Goal: Task Accomplishment & Management: Manage account settings

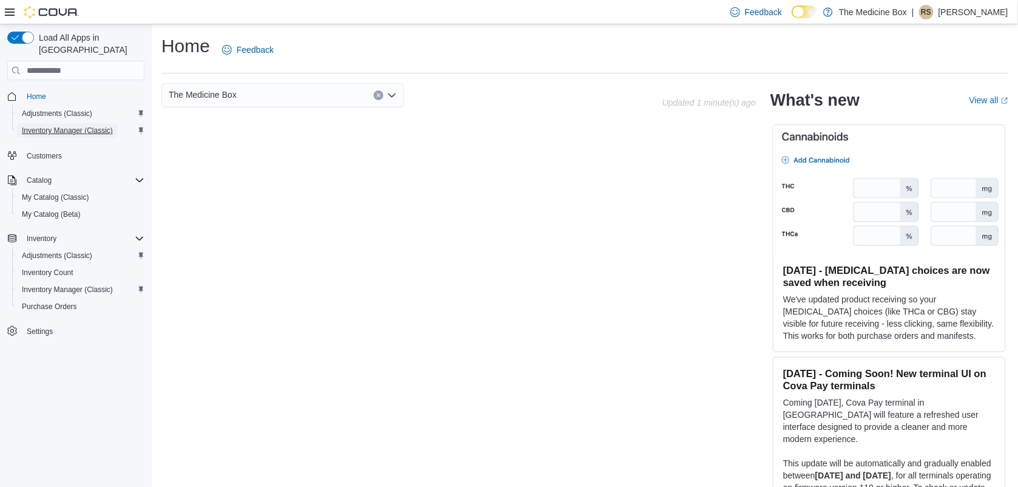
click at [55, 126] on span "Inventory Manager (Classic)" at bounding box center [67, 131] width 91 height 10
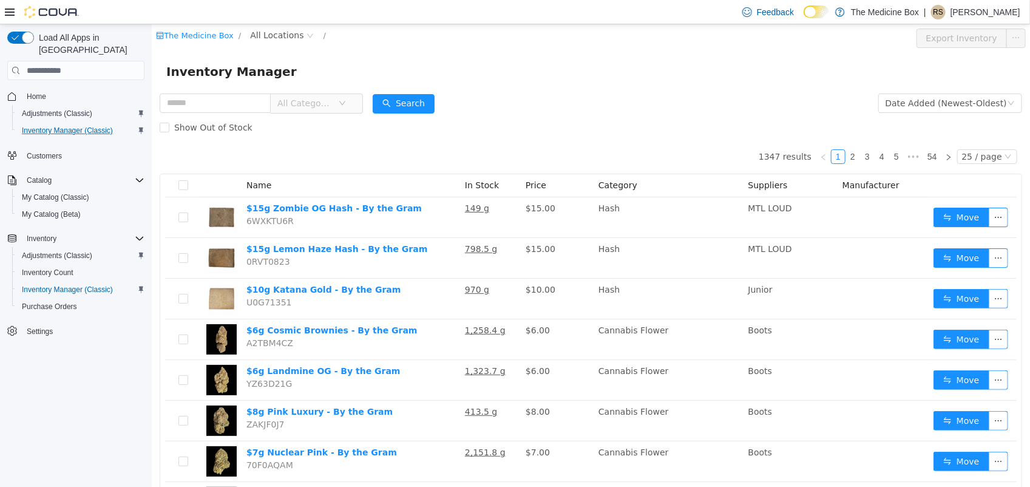
click at [270, 43] on div "The Medicine Box / All Locations /" at bounding box center [517, 38] width 725 height 19
click at [274, 35] on span "All Locations" at bounding box center [275, 35] width 53 height 13
click at [292, 106] on span "[STREET_ADDRESS]" at bounding box center [313, 101] width 84 height 10
click at [371, 38] on div "All Rooms" at bounding box center [388, 38] width 42 height 18
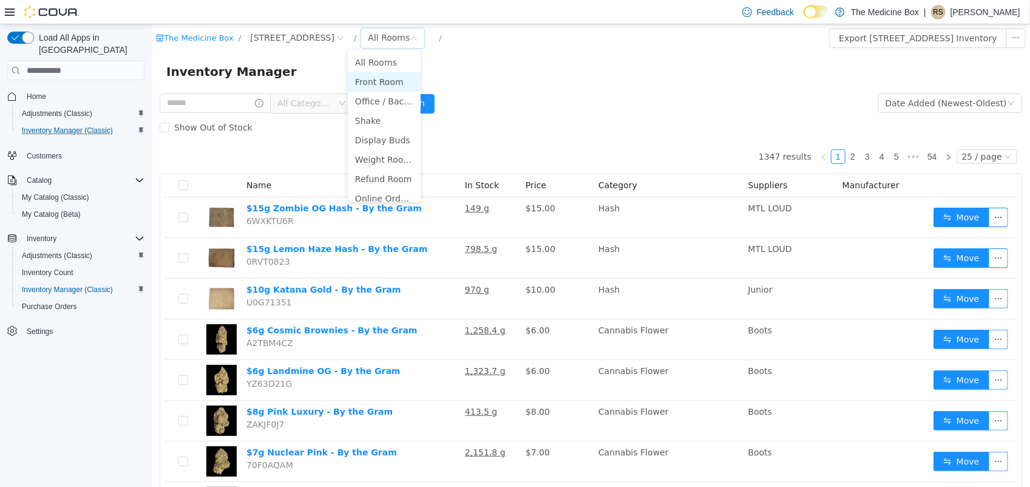
click at [387, 80] on li "Front Room" at bounding box center [383, 81] width 73 height 19
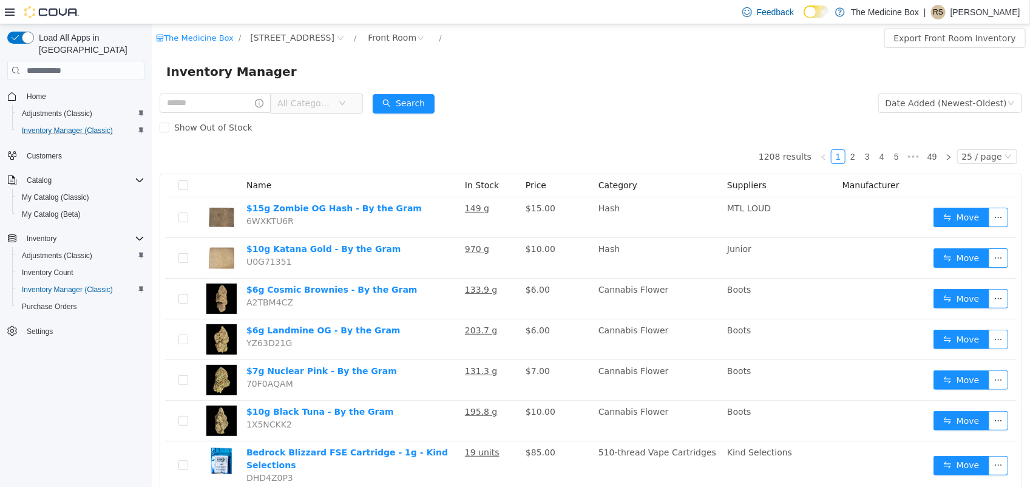
click at [319, 108] on span "All Categories" at bounding box center [304, 103] width 55 height 12
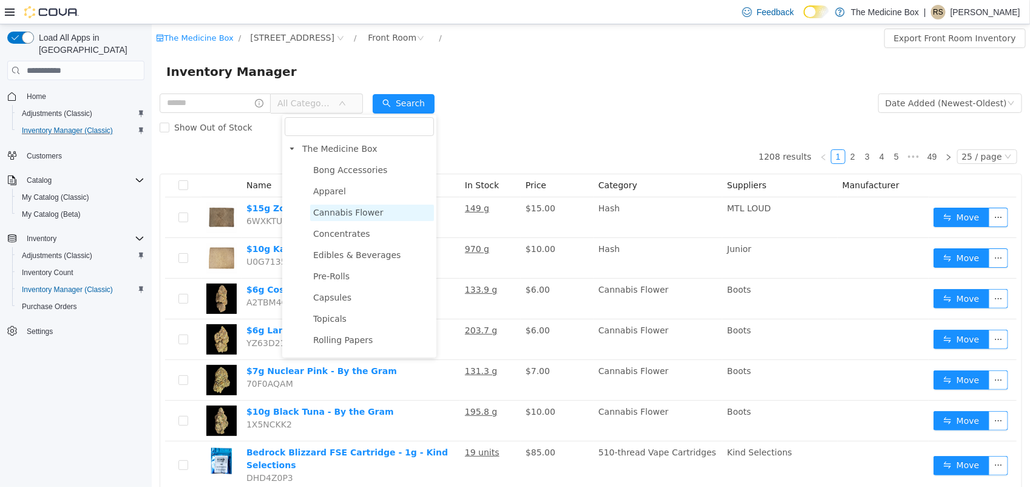
click at [371, 208] on span "Cannabis Flower" at bounding box center [348, 213] width 70 height 10
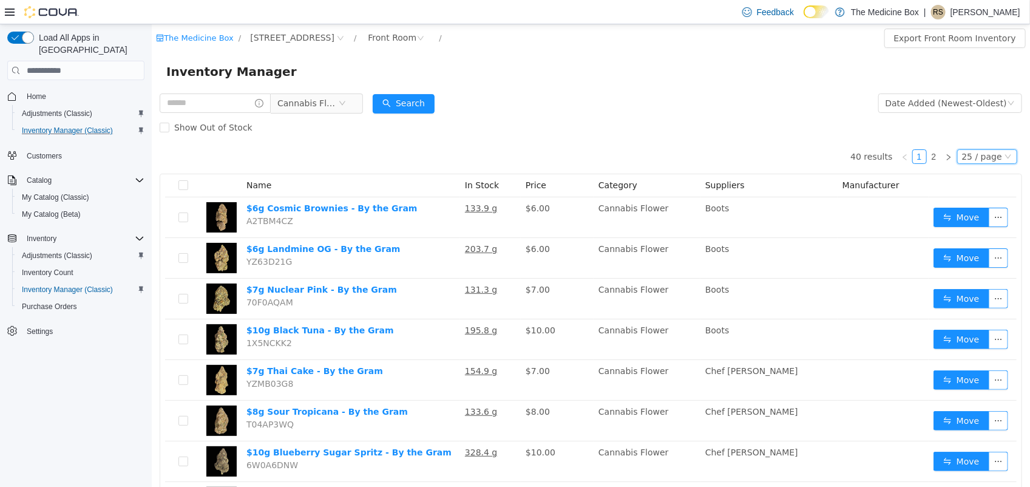
click at [962, 153] on div "25 / page" at bounding box center [981, 156] width 40 height 13
click at [978, 232] on li "50 / page" at bounding box center [978, 234] width 59 height 19
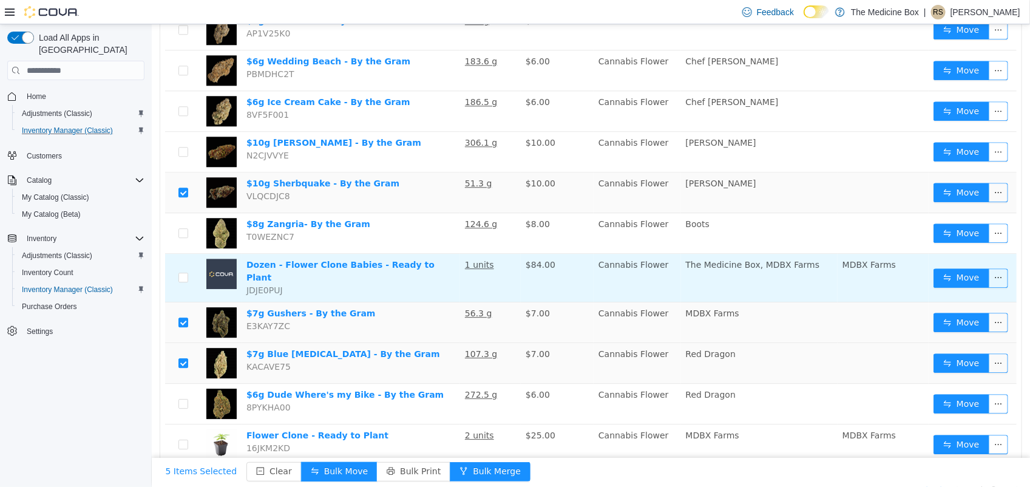
scroll to position [1376, 0]
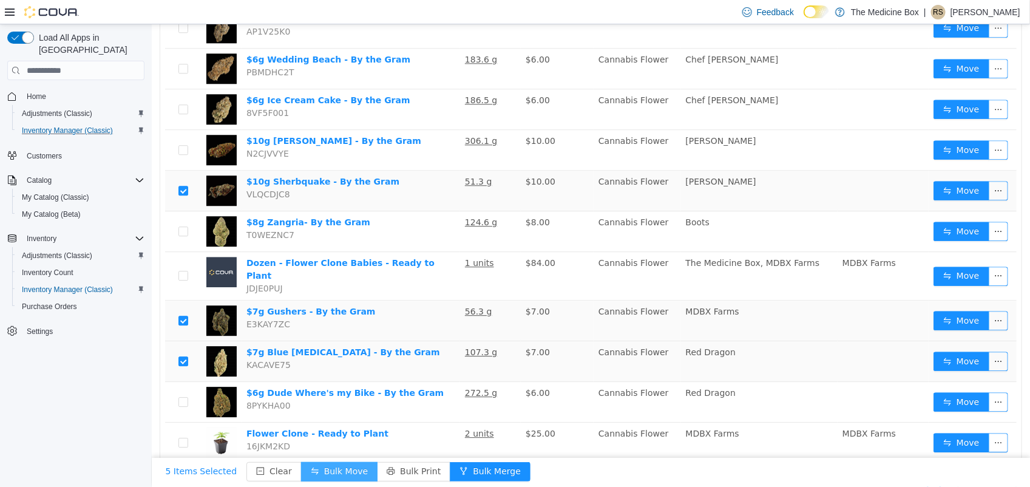
click at [345, 470] on button "Bulk Move" at bounding box center [338, 471] width 76 height 19
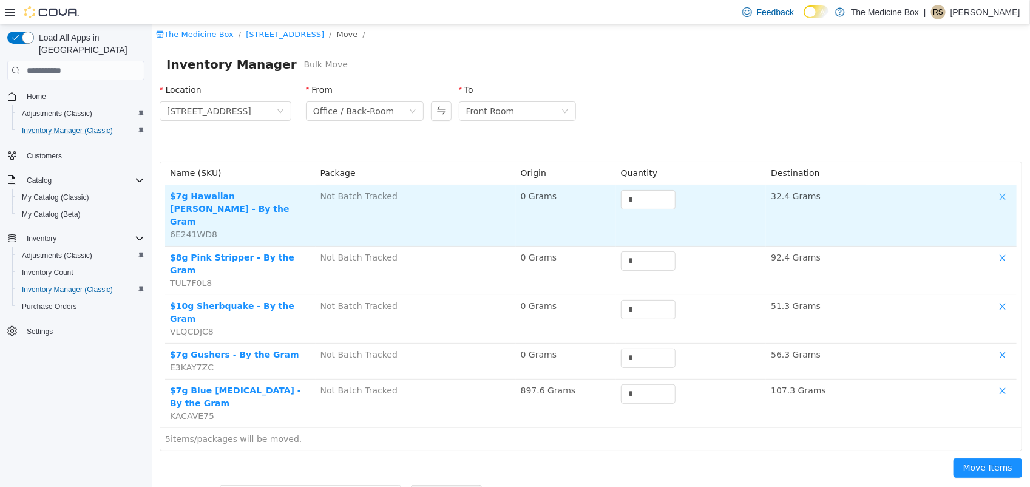
click at [998, 192] on button "button" at bounding box center [1002, 197] width 18 height 15
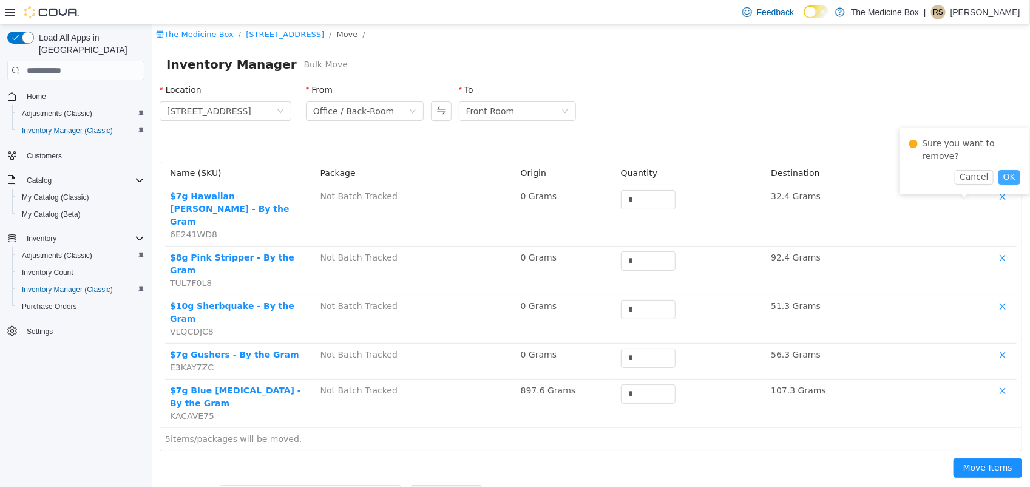
click at [1013, 170] on button "OK" at bounding box center [1009, 177] width 22 height 15
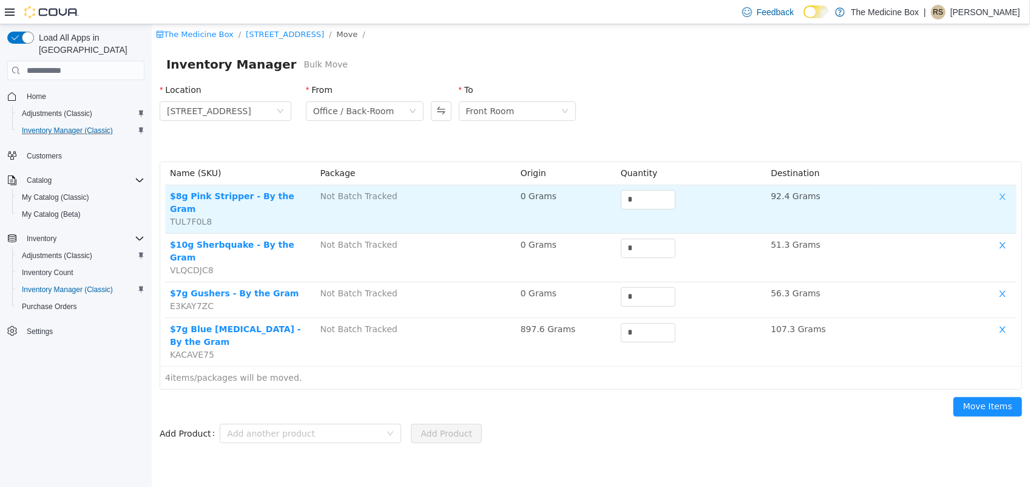
click at [1004, 198] on button "button" at bounding box center [1002, 197] width 18 height 15
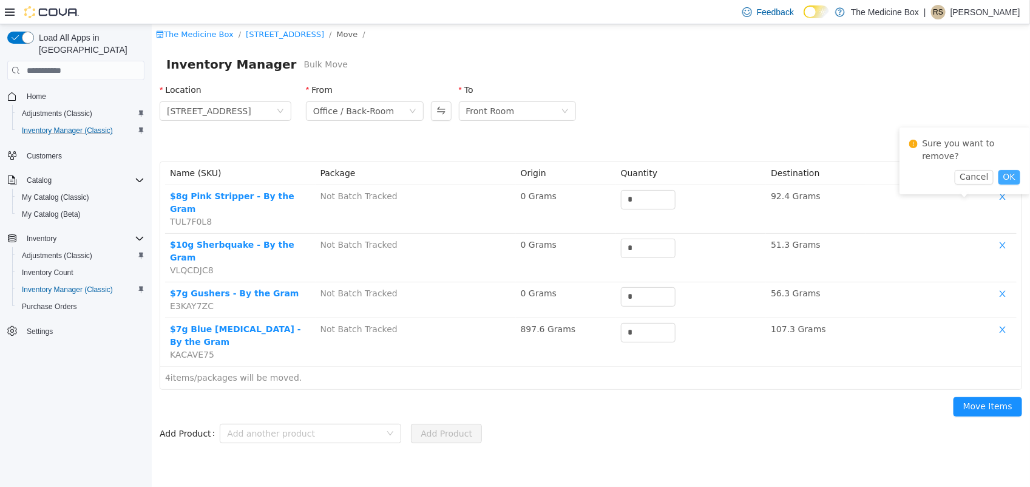
click at [1014, 170] on button "OK" at bounding box center [1009, 177] width 22 height 15
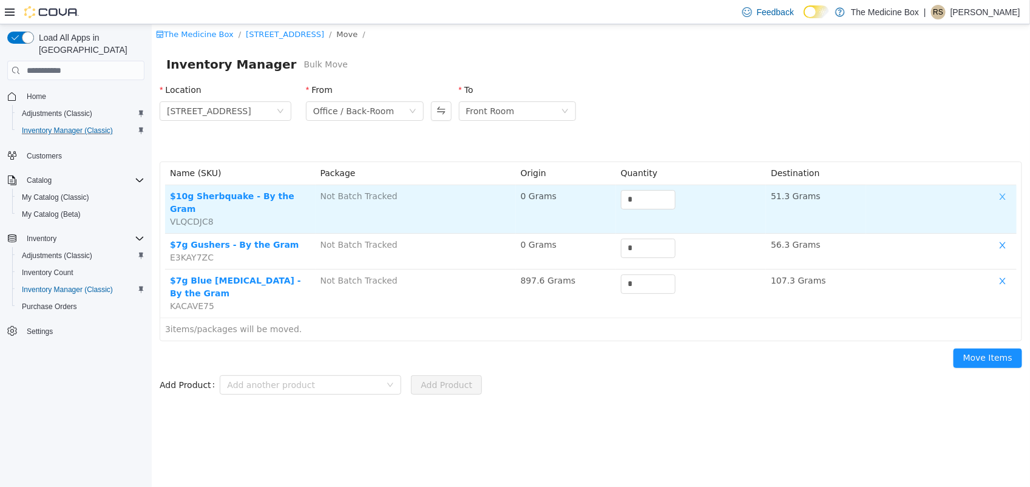
click at [1004, 195] on button "button" at bounding box center [1002, 197] width 18 height 15
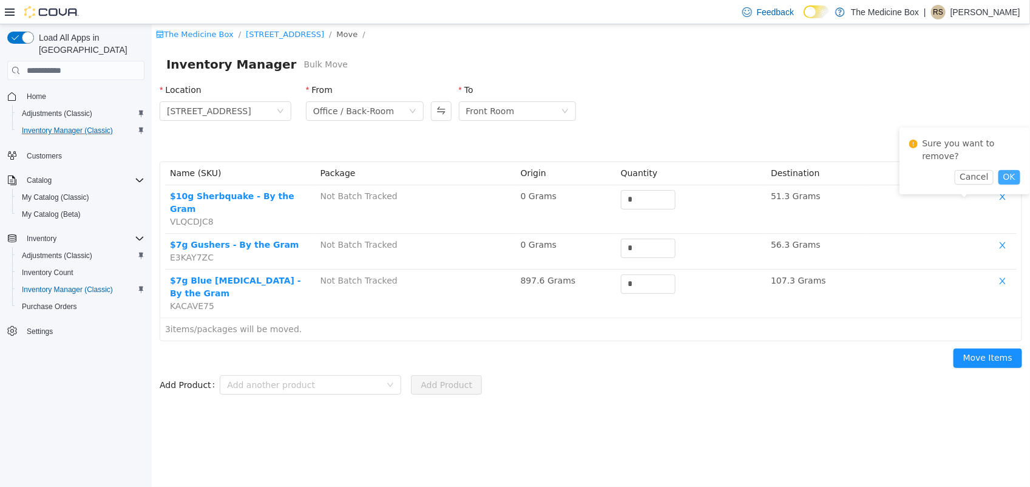
click at [1010, 170] on button "OK" at bounding box center [1009, 177] width 22 height 15
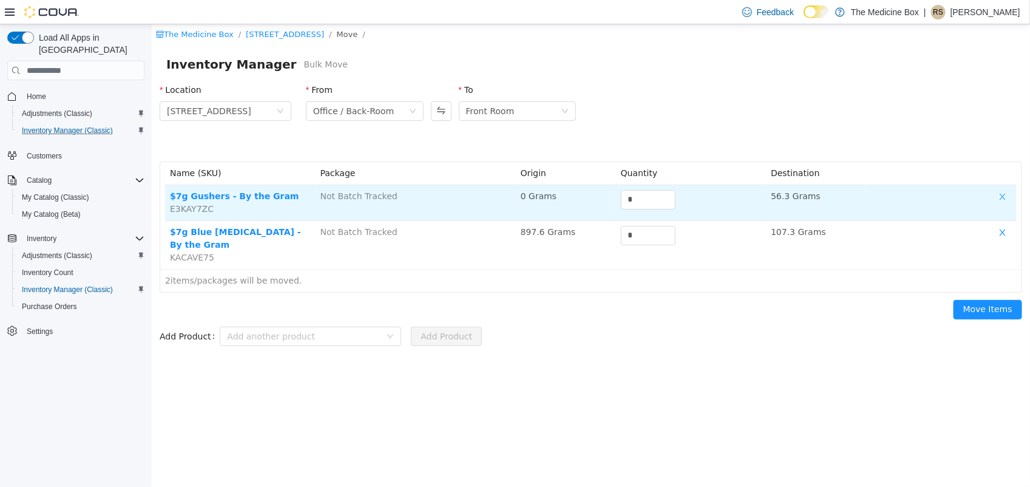
click at [1001, 198] on button "button" at bounding box center [1002, 197] width 18 height 15
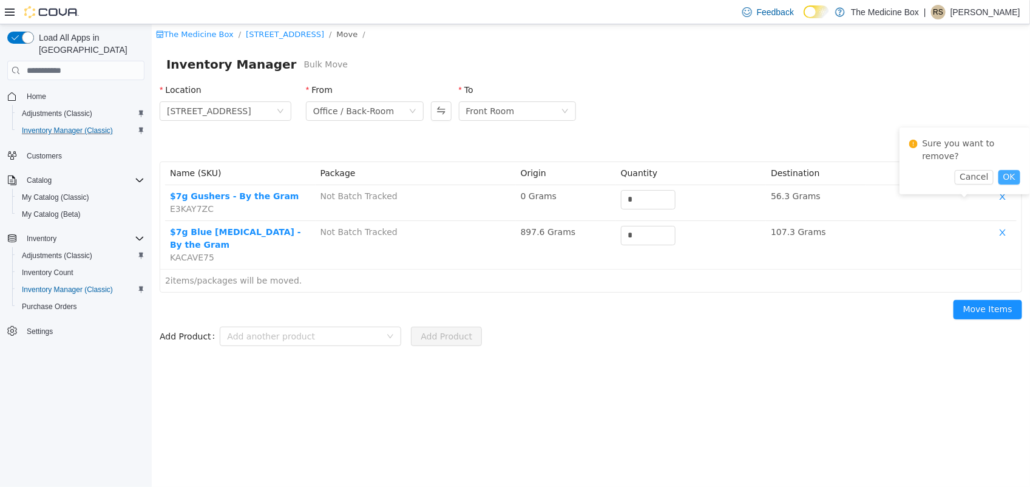
click at [1013, 170] on button "OK" at bounding box center [1009, 177] width 22 height 15
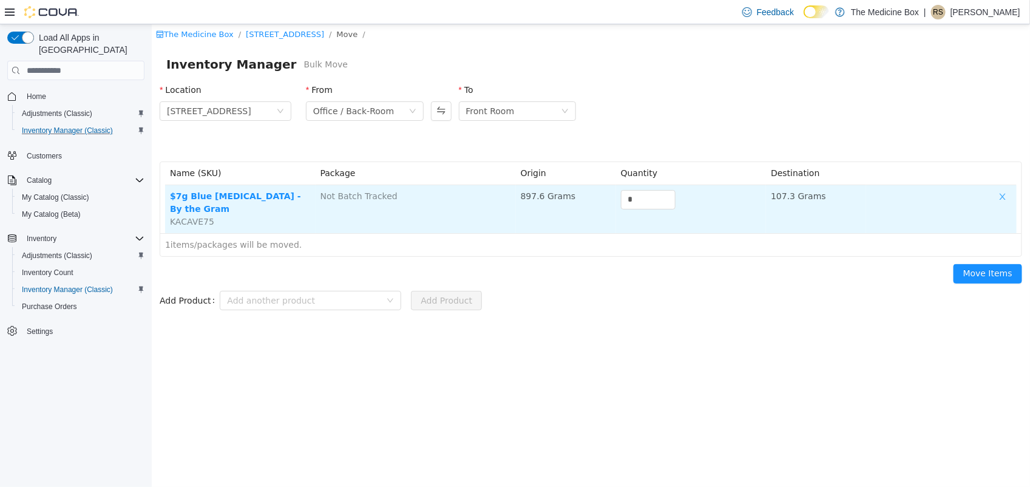
click at [1004, 197] on button "button" at bounding box center [1002, 197] width 18 height 15
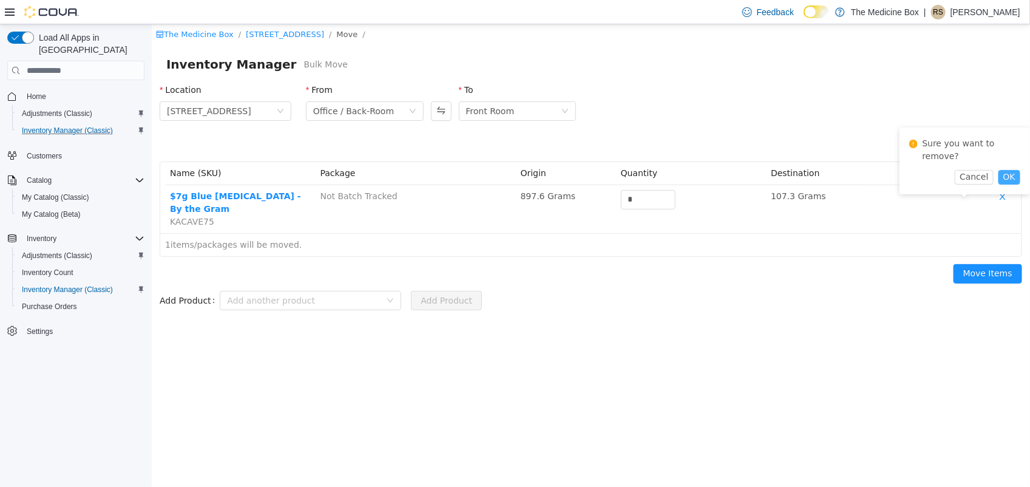
click at [1013, 170] on button "OK" at bounding box center [1009, 177] width 22 height 15
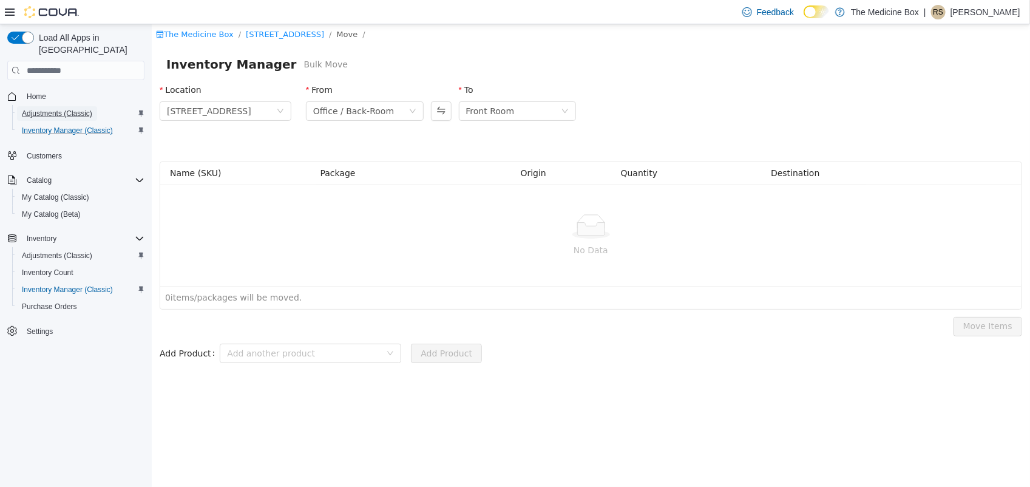
click at [61, 109] on span "Adjustments (Classic)" at bounding box center [57, 114] width 70 height 10
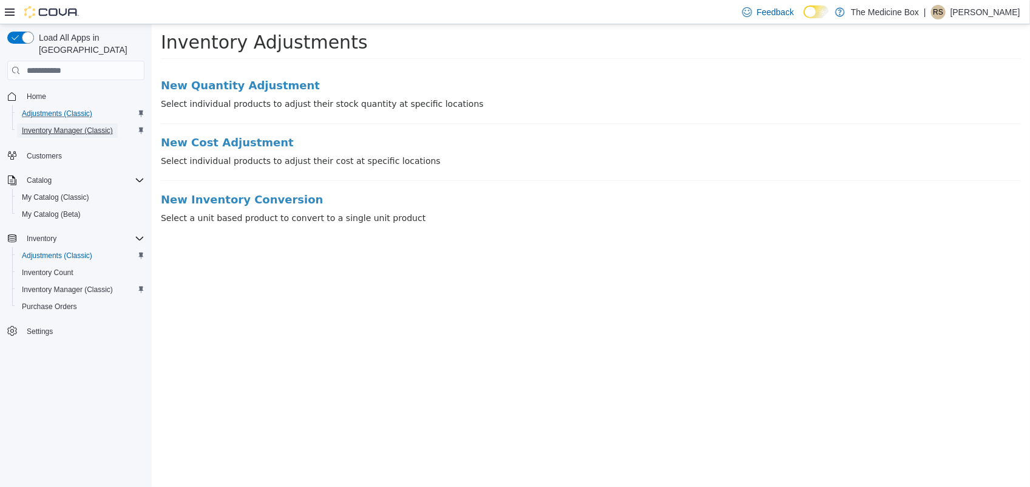
click at [38, 123] on span "Inventory Manager (Classic)" at bounding box center [67, 130] width 91 height 15
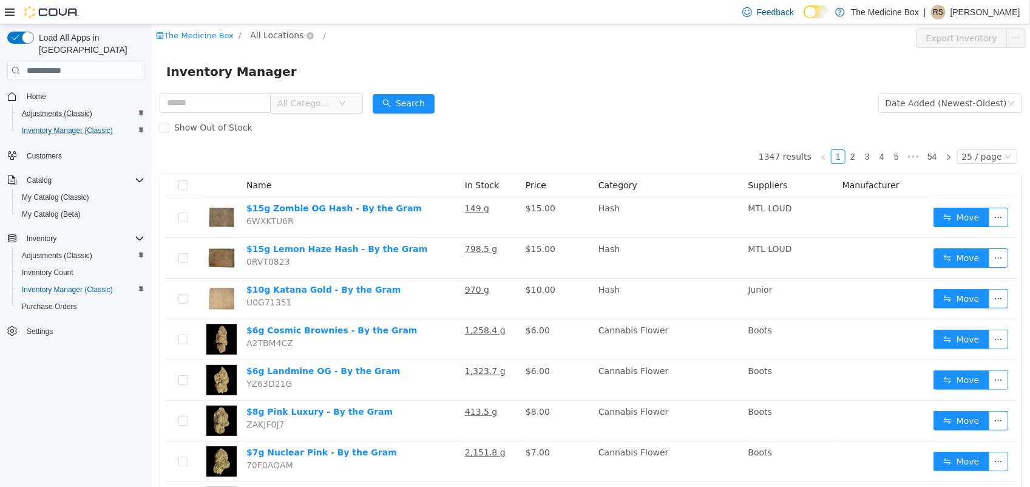
click at [261, 38] on span "All Locations" at bounding box center [275, 35] width 53 height 13
click at [303, 93] on li "433 St-Michel Street" at bounding box center [305, 101] width 105 height 16
click at [292, 104] on span "433 St-Michel Street" at bounding box center [313, 101] width 84 height 10
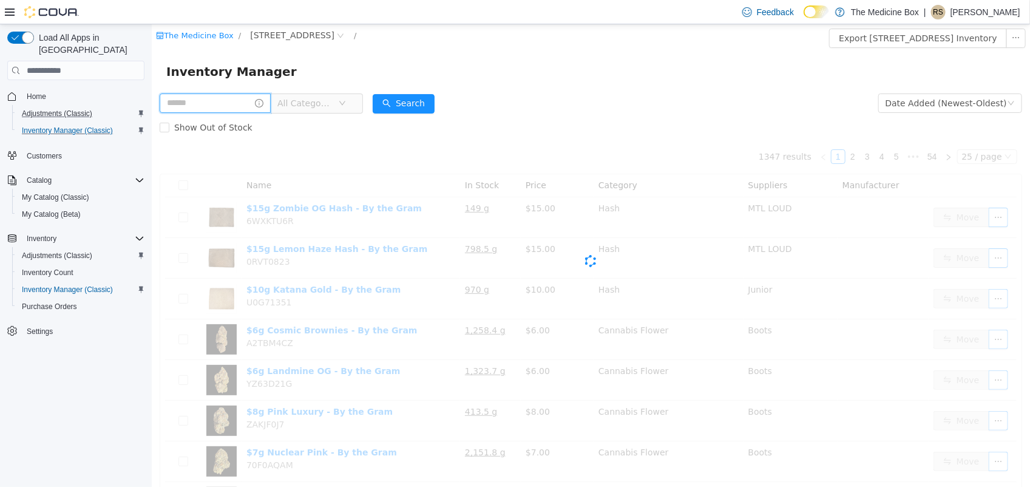
click at [249, 106] on input "text" at bounding box center [214, 102] width 111 height 19
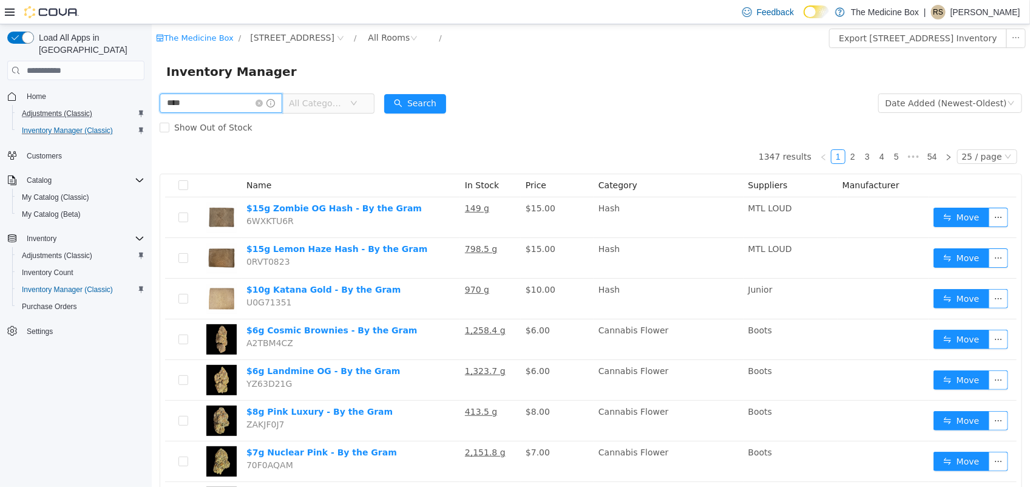
type input "****"
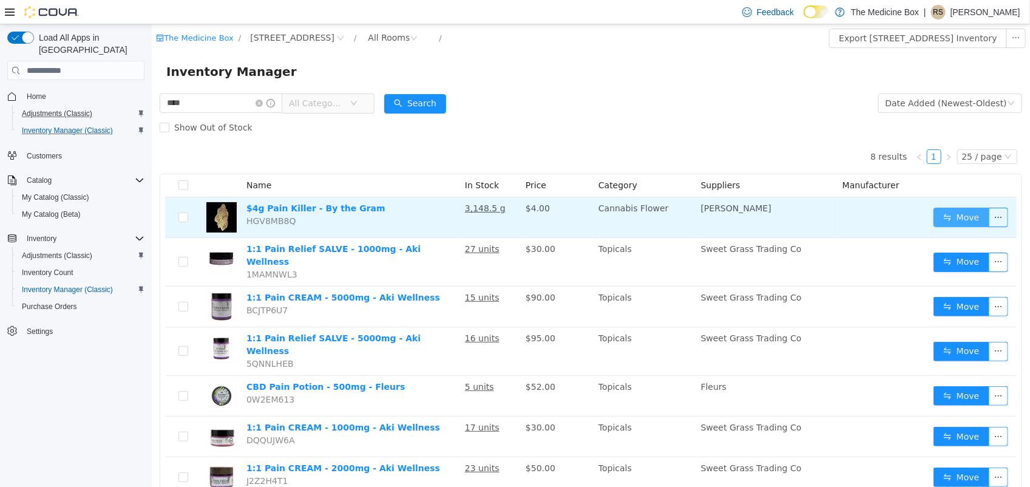
click at [942, 211] on button "Move" at bounding box center [961, 217] width 56 height 19
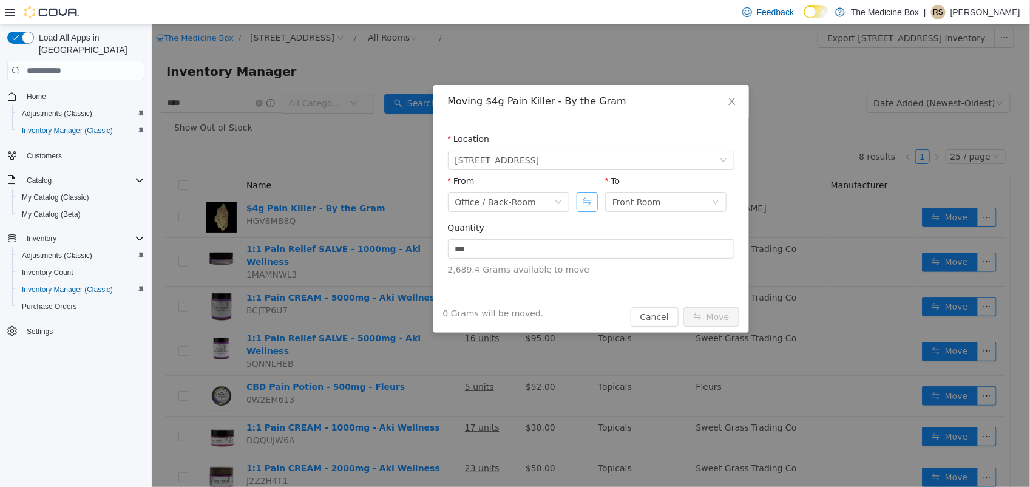
click at [589, 208] on button "Swap" at bounding box center [586, 201] width 21 height 19
click at [649, 198] on div "Office / Back-Room" at bounding box center [652, 202] width 81 height 18
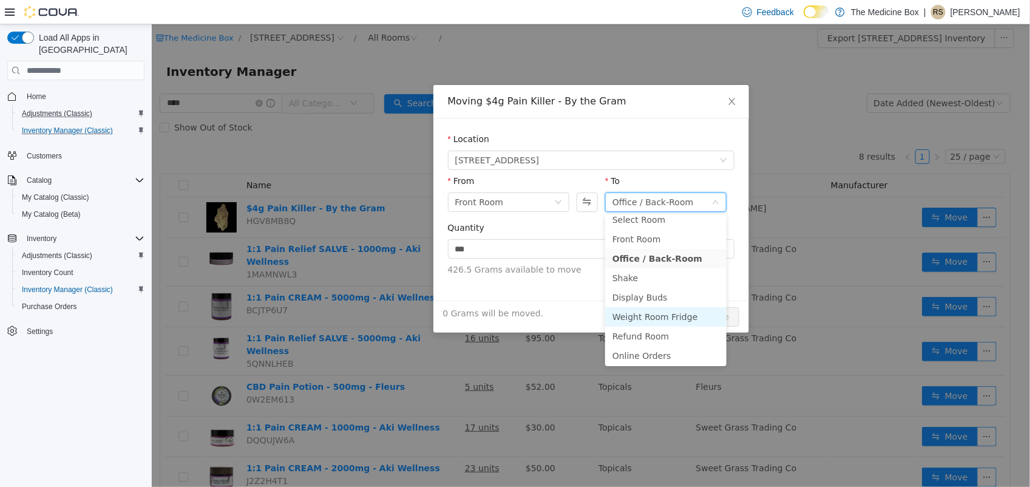
scroll to position [8, 0]
click at [650, 353] on li "Online Orders" at bounding box center [664, 354] width 121 height 19
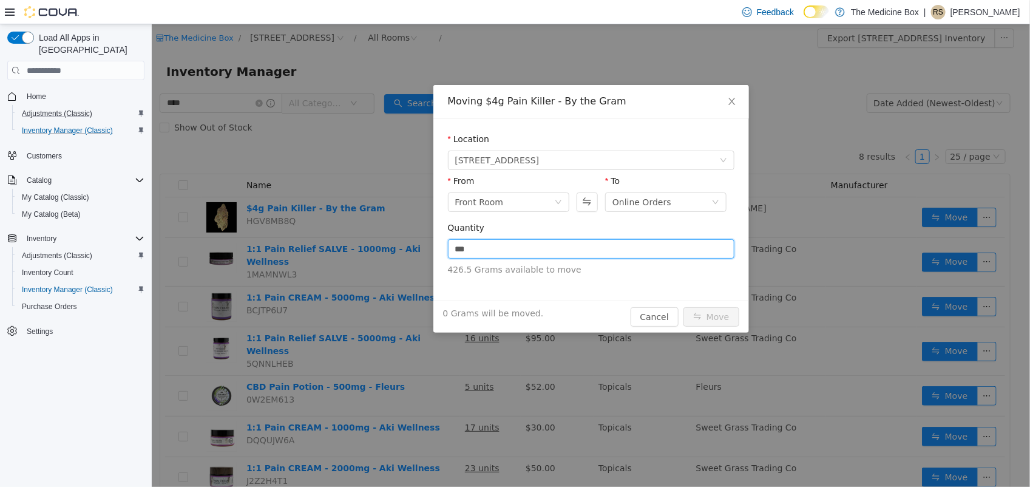
drag, startPoint x: 474, startPoint y: 249, endPoint x: 433, endPoint y: 248, distance: 40.7
click at [433, 248] on div "Location 433 St-Michel Street From Front Room To Online Orders Quantity *** 426…" at bounding box center [591, 209] width 316 height 182
type input "****"
click at [715, 316] on button "Move" at bounding box center [711, 316] width 56 height 19
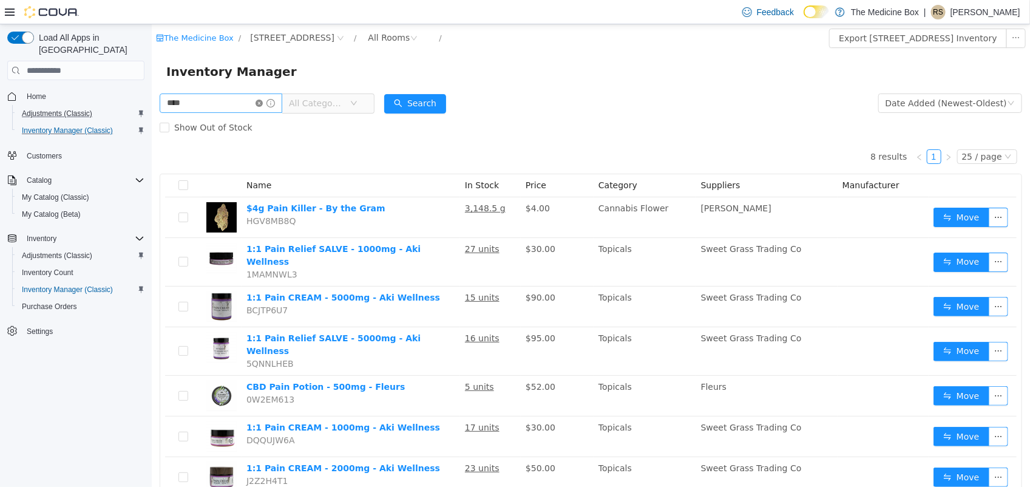
click at [262, 101] on icon "icon: close-circle" at bounding box center [258, 103] width 7 height 7
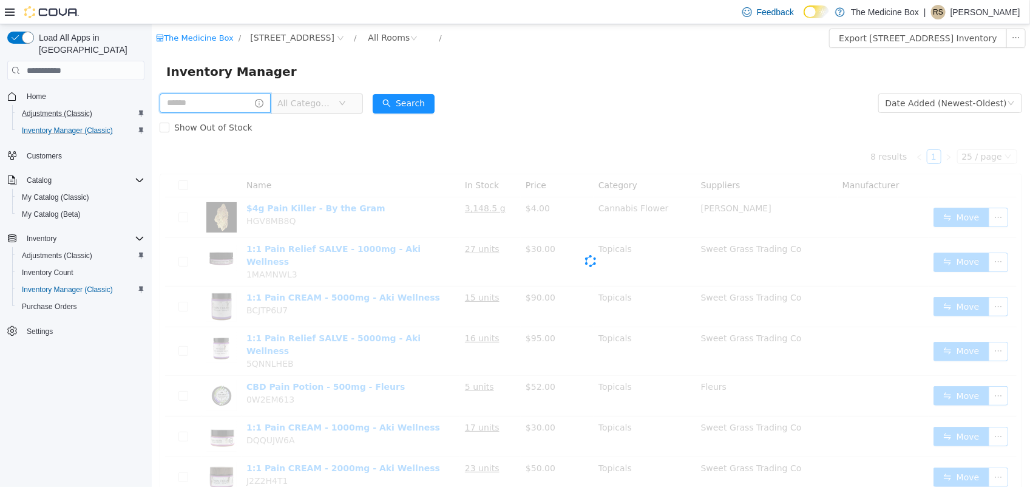
click at [220, 105] on input "text" at bounding box center [214, 102] width 111 height 19
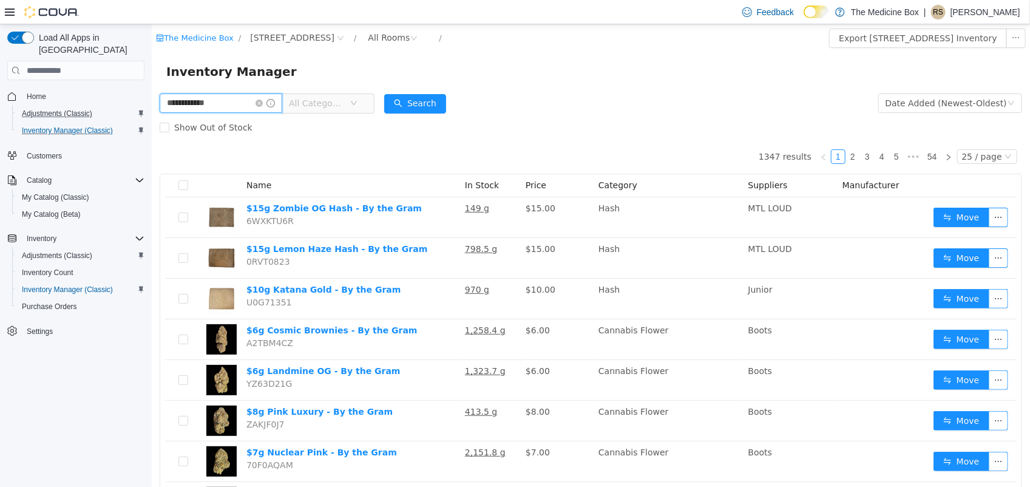
type input "**********"
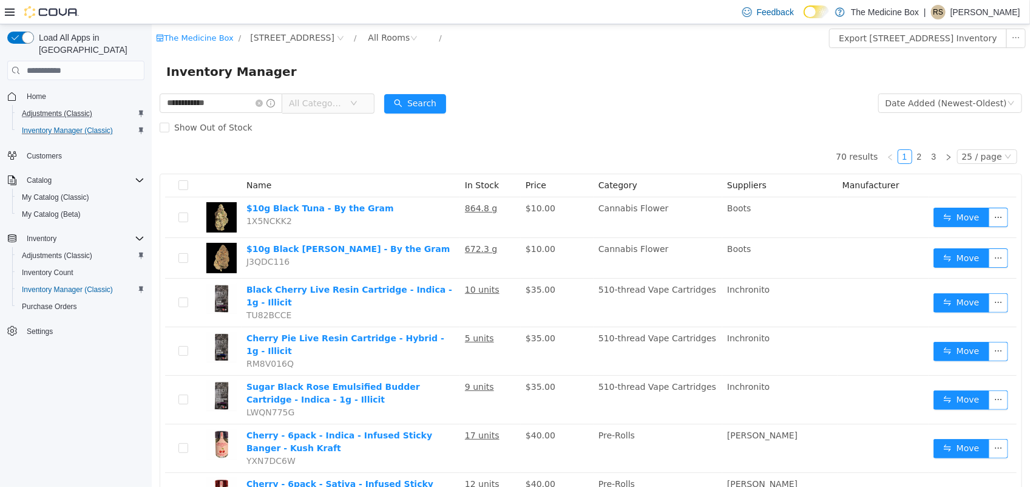
click at [364, 109] on span "All Categories" at bounding box center [322, 102] width 83 height 19
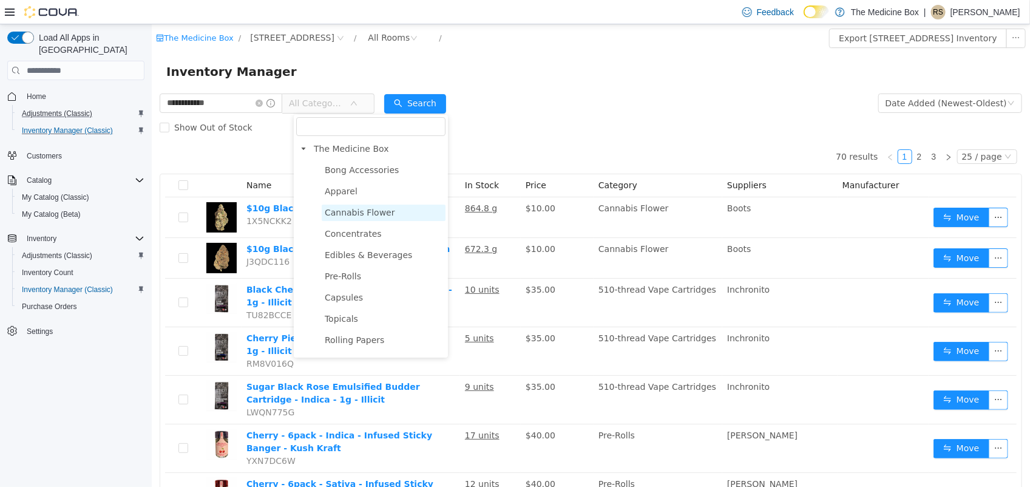
click at [353, 214] on span "Cannabis Flower" at bounding box center [359, 213] width 70 height 10
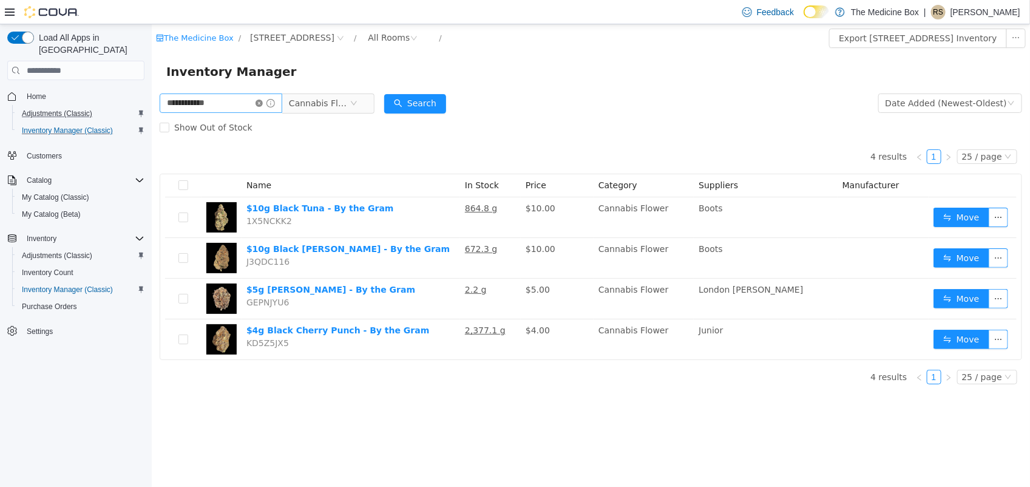
click at [262, 104] on icon "icon: close-circle" at bounding box center [258, 103] width 7 height 7
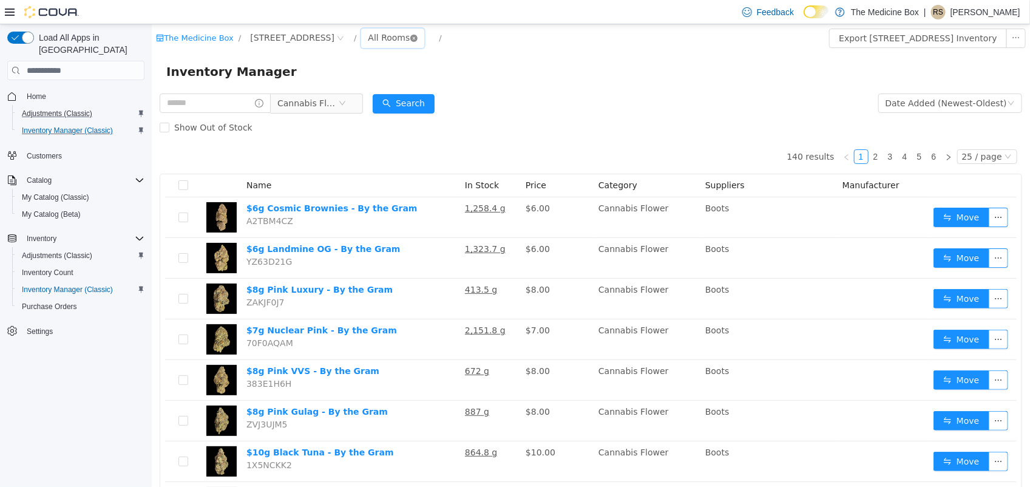
click at [391, 39] on div "All Rooms" at bounding box center [388, 38] width 42 height 18
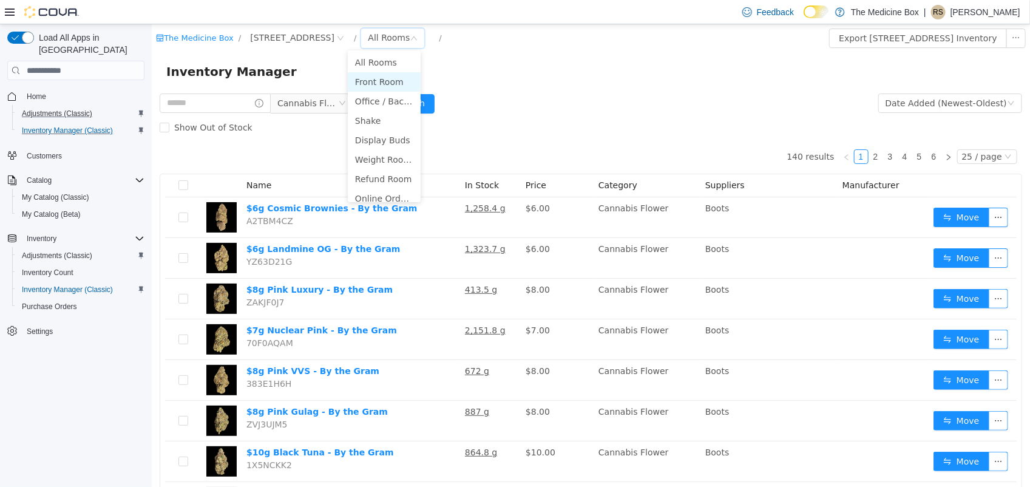
click at [390, 72] on li "Front Room" at bounding box center [383, 81] width 73 height 19
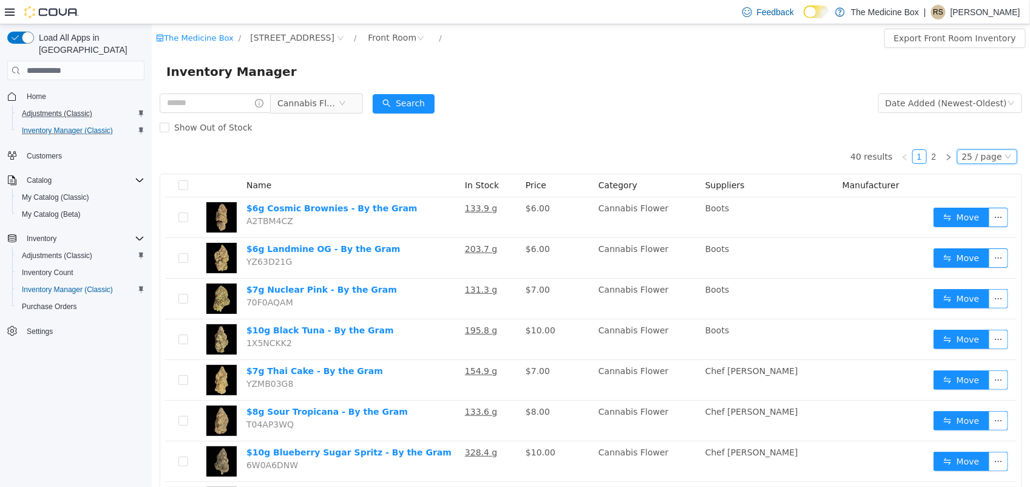
click at [969, 157] on div "25 / page" at bounding box center [981, 156] width 40 height 13
click at [972, 234] on li "50 / page" at bounding box center [978, 234] width 59 height 19
click at [371, 38] on div "Front Room" at bounding box center [391, 38] width 49 height 18
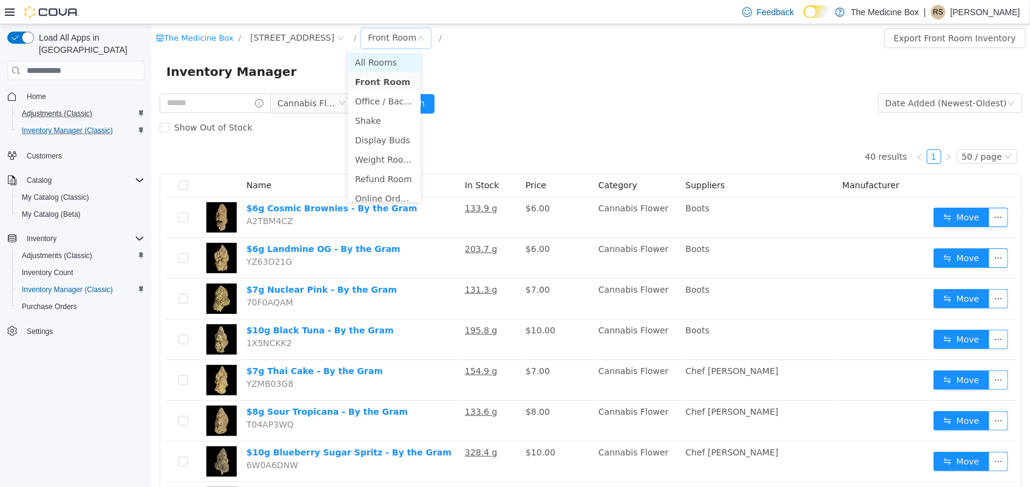
click at [385, 59] on li "All Rooms" at bounding box center [383, 62] width 73 height 19
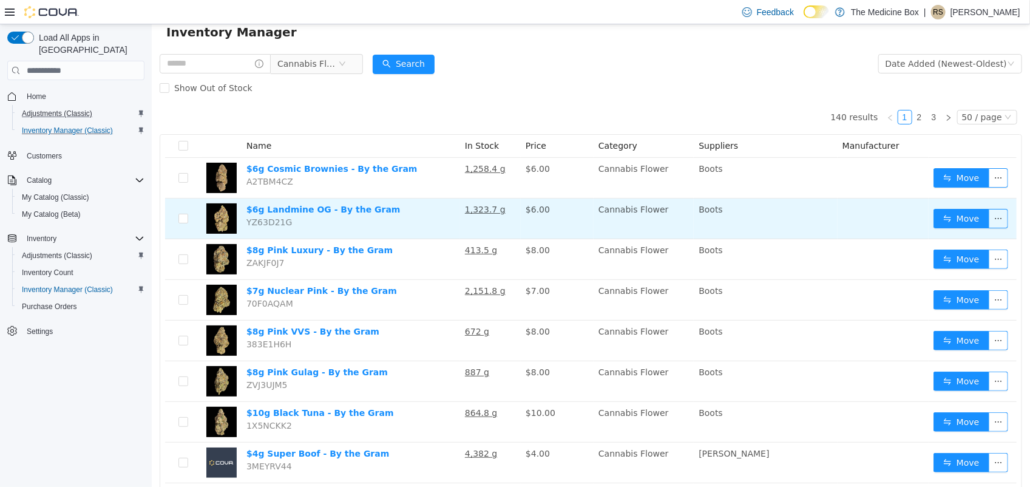
scroll to position [76, 0]
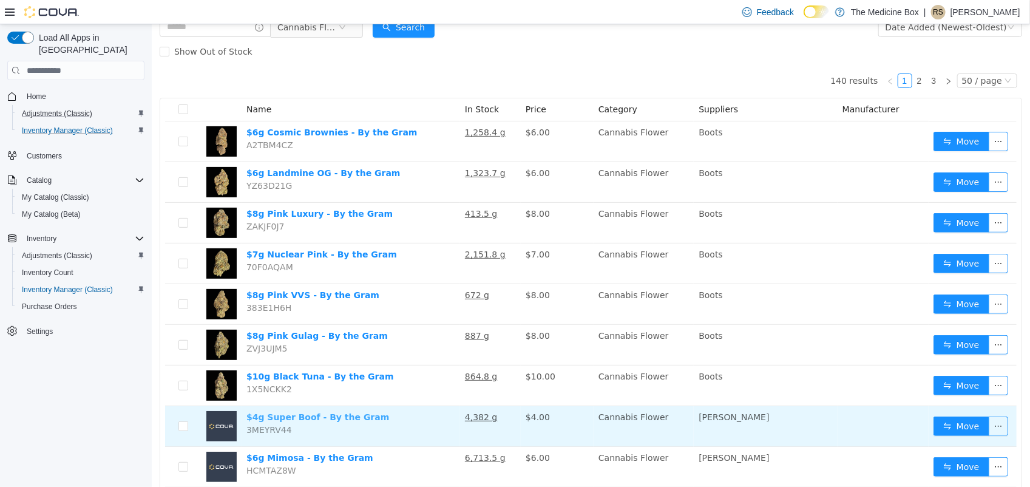
click at [296, 419] on link "$4g Super Boof - By the Gram" at bounding box center [317, 417] width 143 height 10
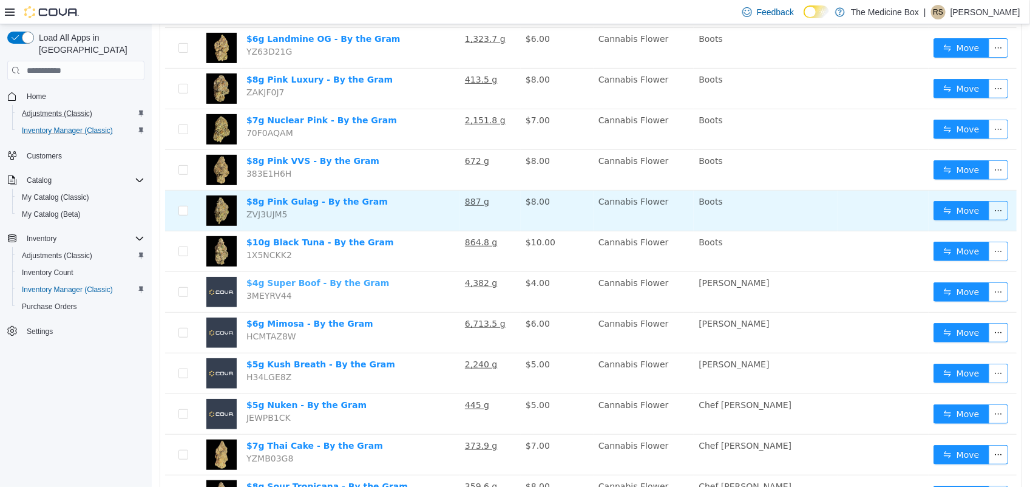
scroll to position [228, 0]
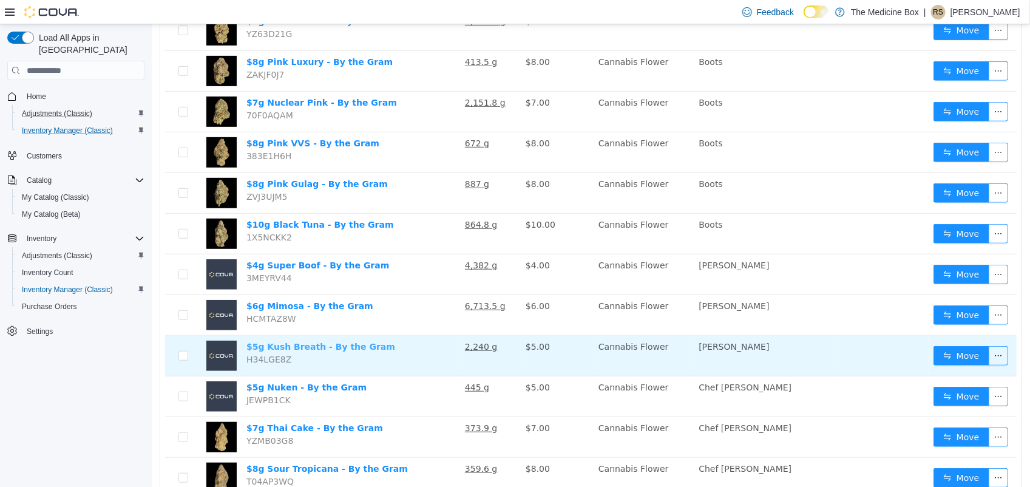
click at [302, 350] on link "$5g Kush Breath - By the Gram" at bounding box center [320, 347] width 149 height 10
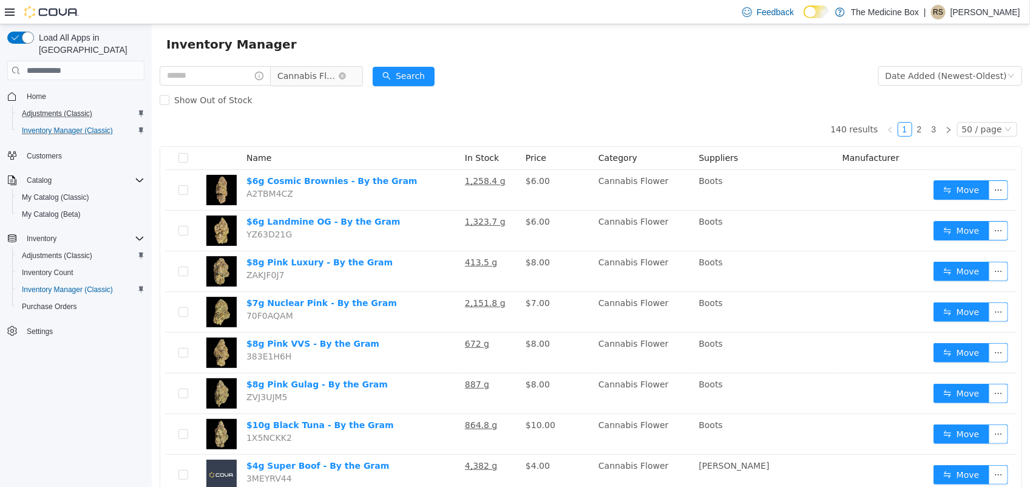
scroll to position [0, 0]
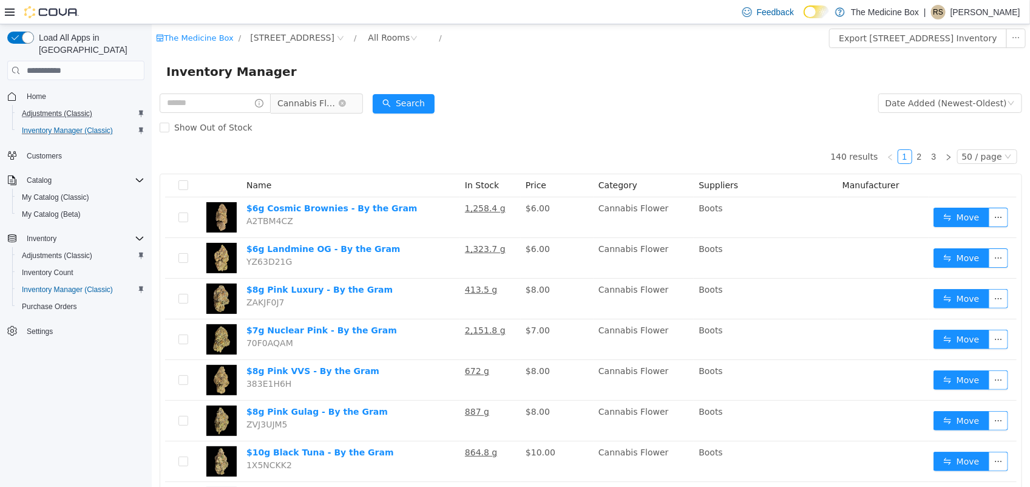
click at [334, 99] on span "Cannabis Flower" at bounding box center [307, 103] width 61 height 18
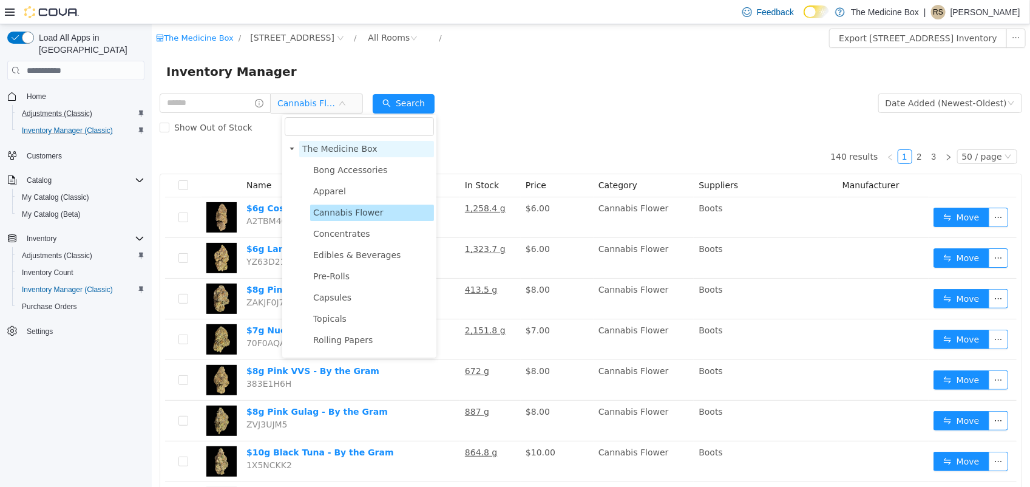
click at [323, 144] on span "The Medicine Box" at bounding box center [339, 149] width 75 height 10
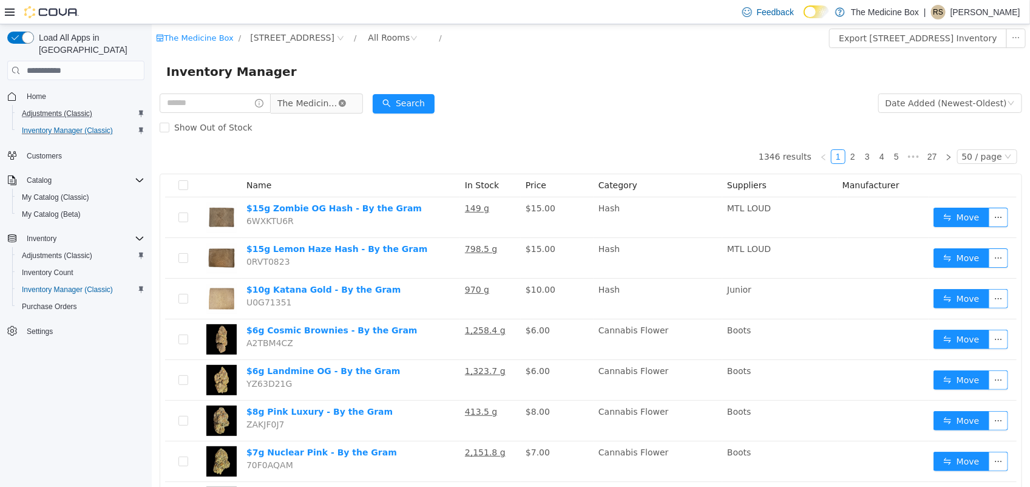
click at [345, 104] on icon "icon: close-circle" at bounding box center [341, 103] width 7 height 7
click at [239, 102] on input "text" at bounding box center [214, 102] width 111 height 19
type input "*******"
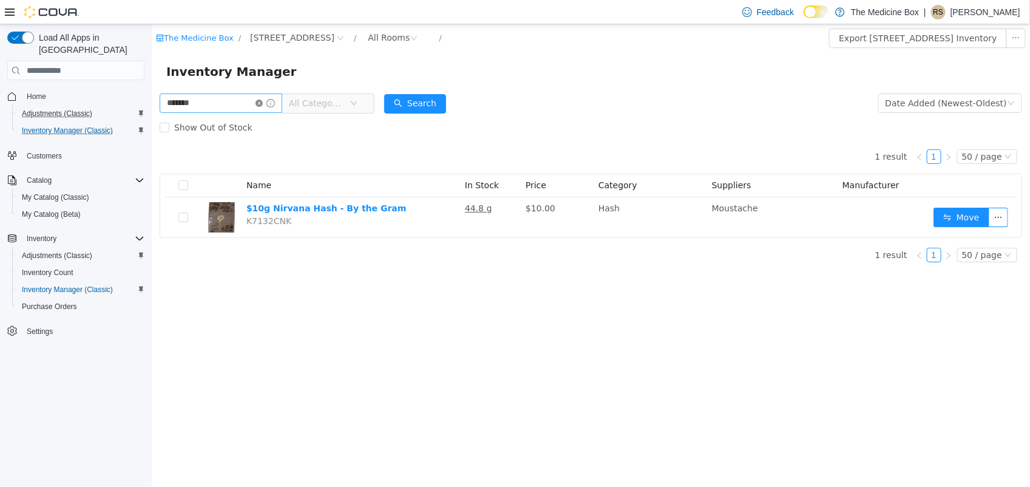
click at [262, 106] on icon "icon: close-circle" at bounding box center [258, 103] width 7 height 7
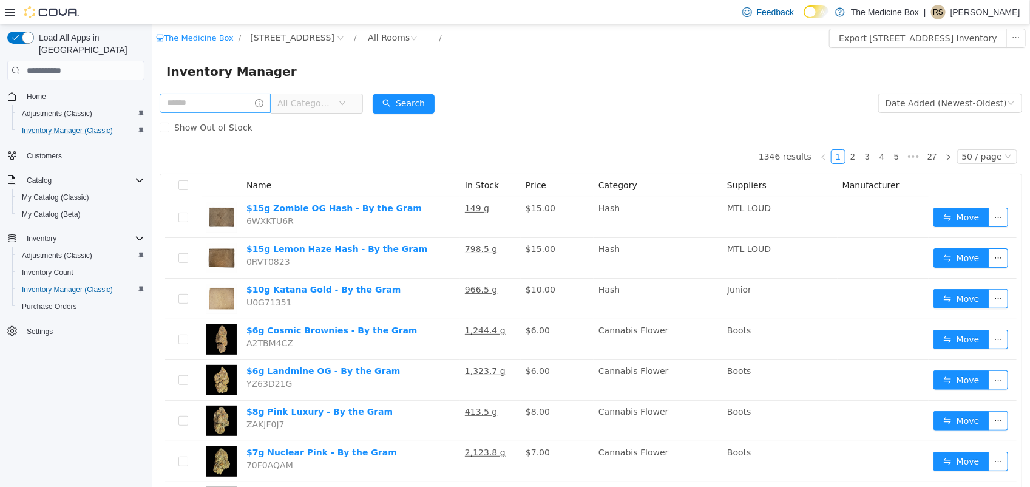
drag, startPoint x: 332, startPoint y: 106, endPoint x: 394, endPoint y: 178, distance: 95.5
click at [332, 105] on span "All Categories" at bounding box center [304, 103] width 55 height 12
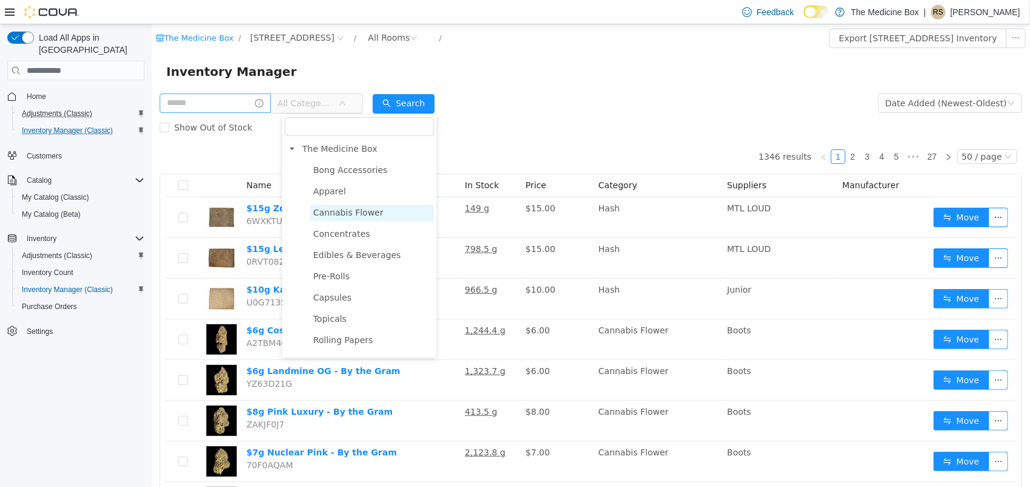
click at [357, 212] on span "Cannabis Flower" at bounding box center [348, 213] width 70 height 10
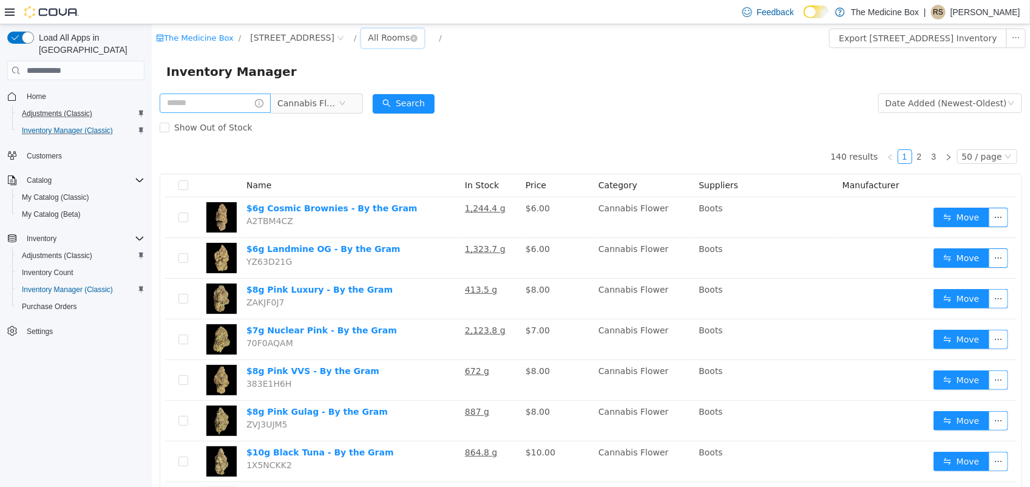
click at [377, 38] on div "All Rooms" at bounding box center [388, 38] width 42 height 18
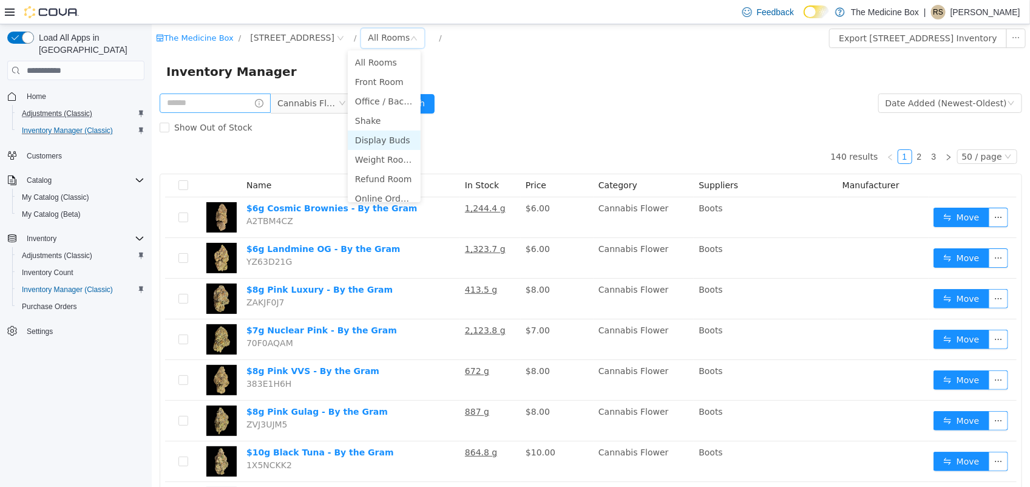
scroll to position [8, 0]
click at [386, 198] on li "Online Orders" at bounding box center [383, 190] width 73 height 19
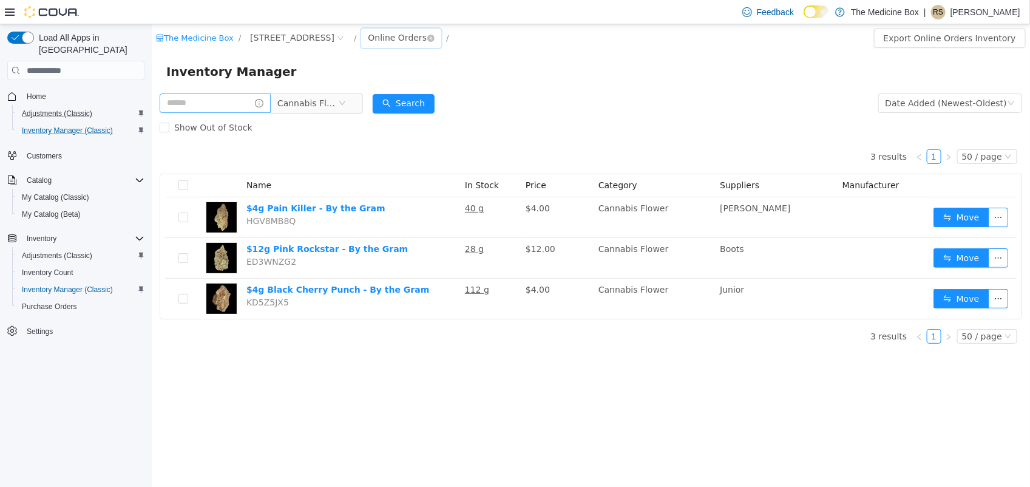
click at [386, 34] on div "Online Orders" at bounding box center [396, 38] width 59 height 18
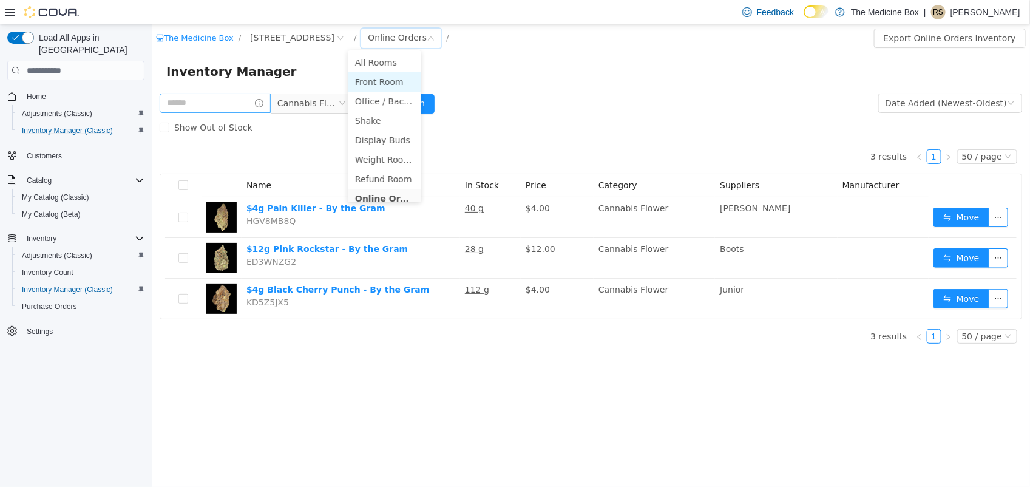
scroll to position [2, 0]
click at [395, 64] on li "All Rooms" at bounding box center [383, 60] width 73 height 19
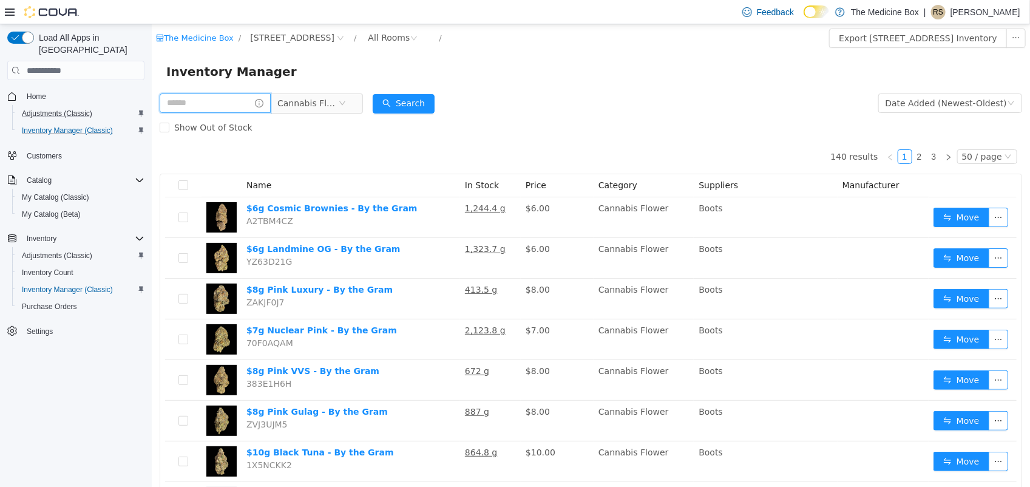
click at [234, 107] on input "text" at bounding box center [214, 102] width 111 height 19
type input "*****"
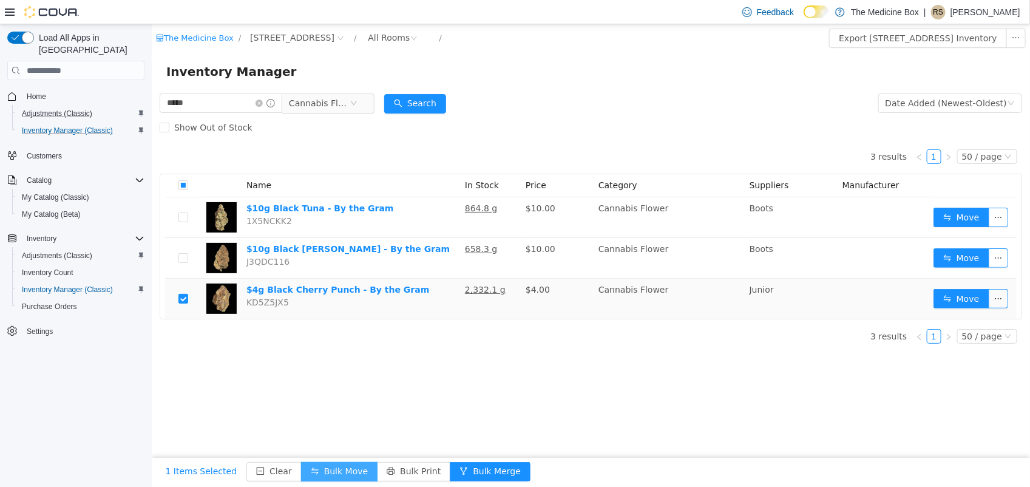
click at [322, 470] on button "Bulk Move" at bounding box center [338, 471] width 76 height 19
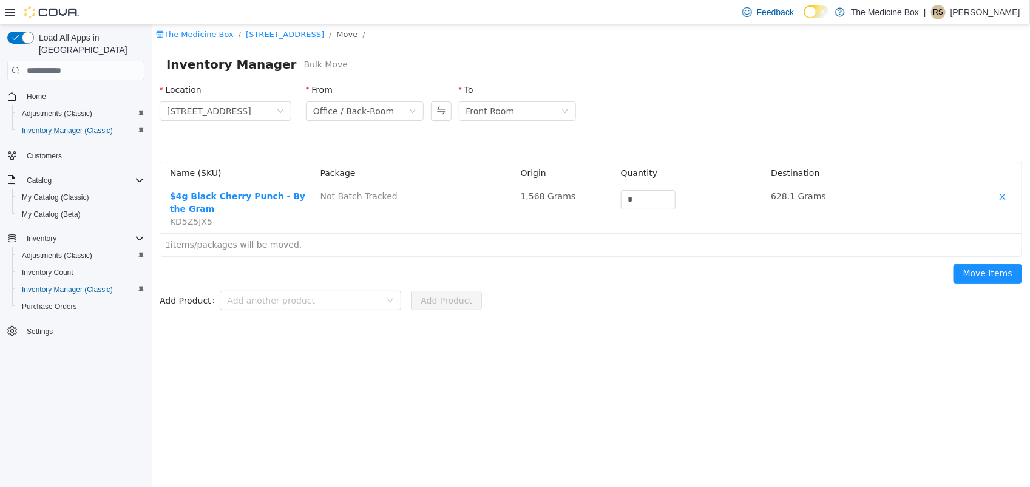
click at [428, 113] on div "From Office / Back-Room To Front Room" at bounding box center [444, 104] width 292 height 56
click at [438, 114] on button "Swap" at bounding box center [440, 110] width 21 height 19
click at [487, 107] on div "Office / Back-Room" at bounding box center [505, 111] width 81 height 18
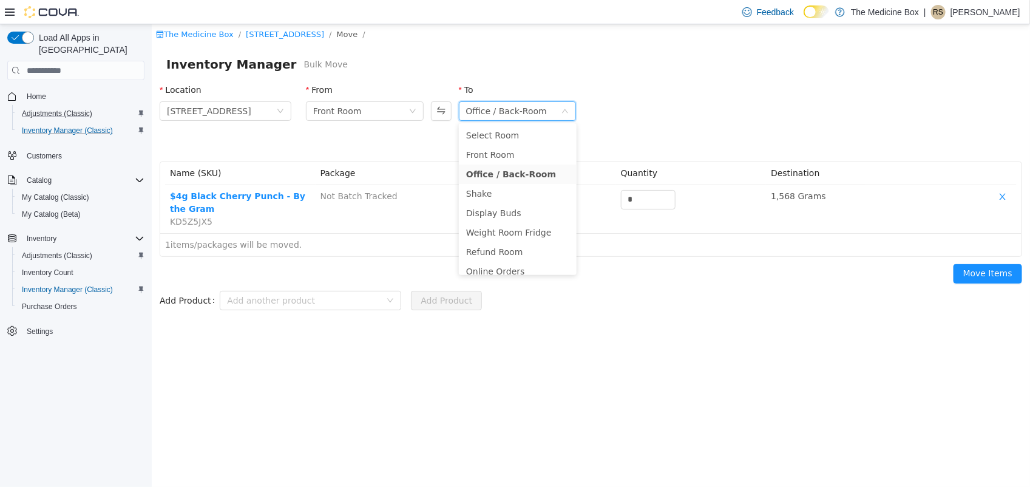
scroll to position [6, 0]
click at [513, 265] on li "Online Orders" at bounding box center [517, 264] width 118 height 19
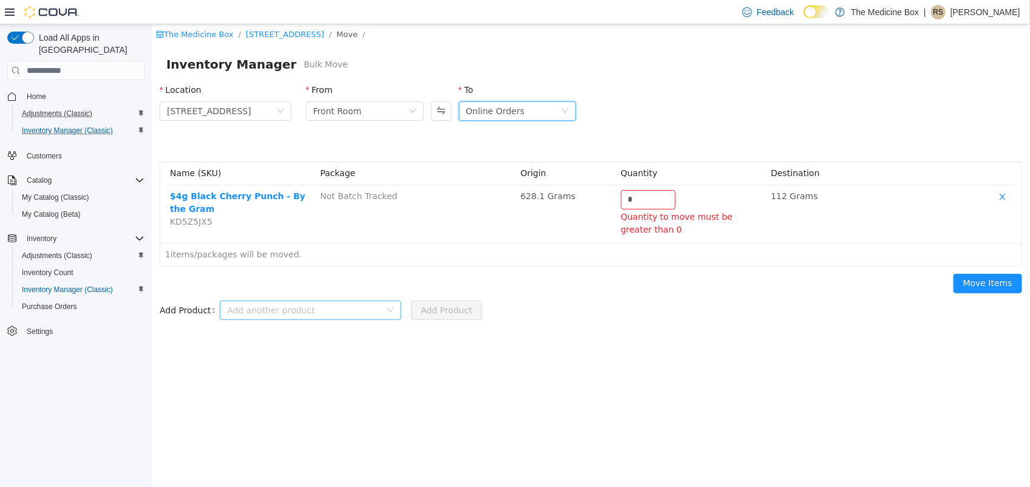
click at [262, 305] on div "Add another product" at bounding box center [303, 310] width 154 height 12
type input "**********"
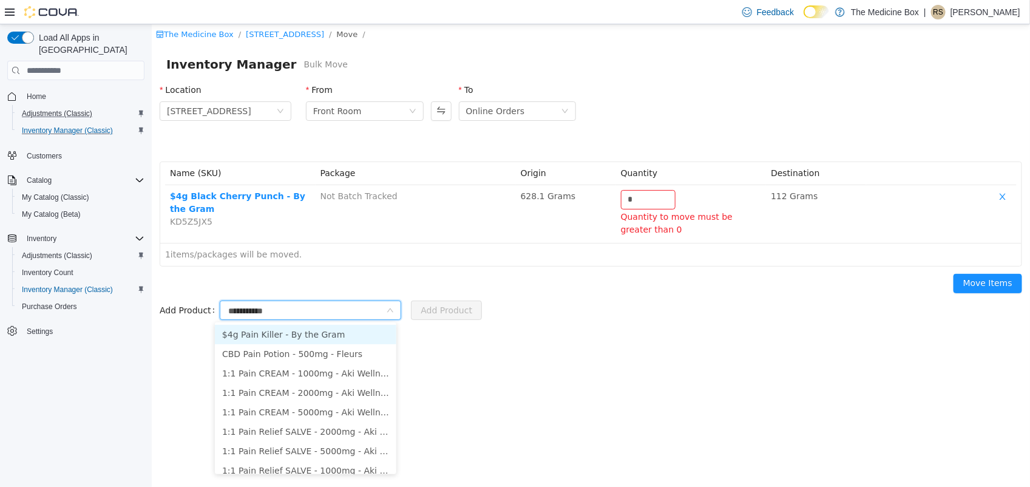
click at [306, 333] on li "$4g Pain Killer - By the Gram" at bounding box center [304, 334] width 181 height 19
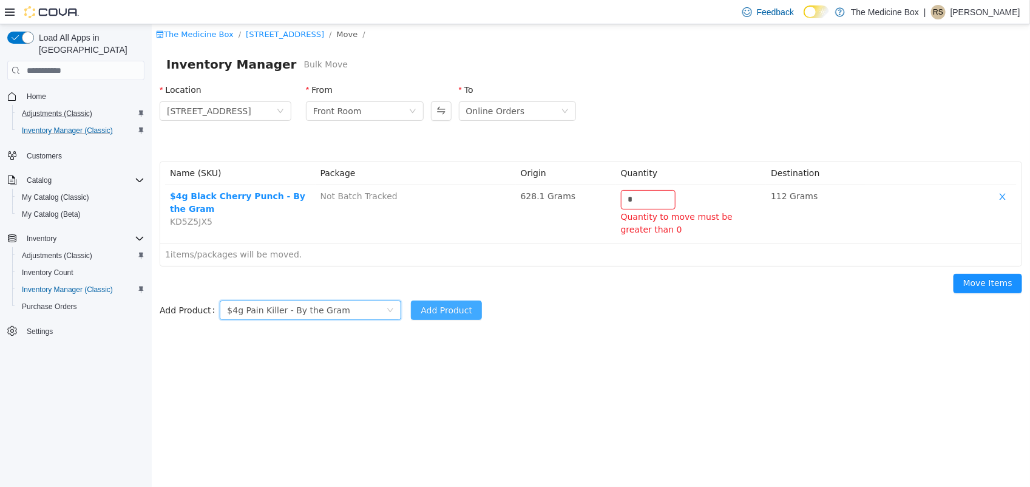
click at [428, 310] on button "Add Product" at bounding box center [445, 309] width 71 height 19
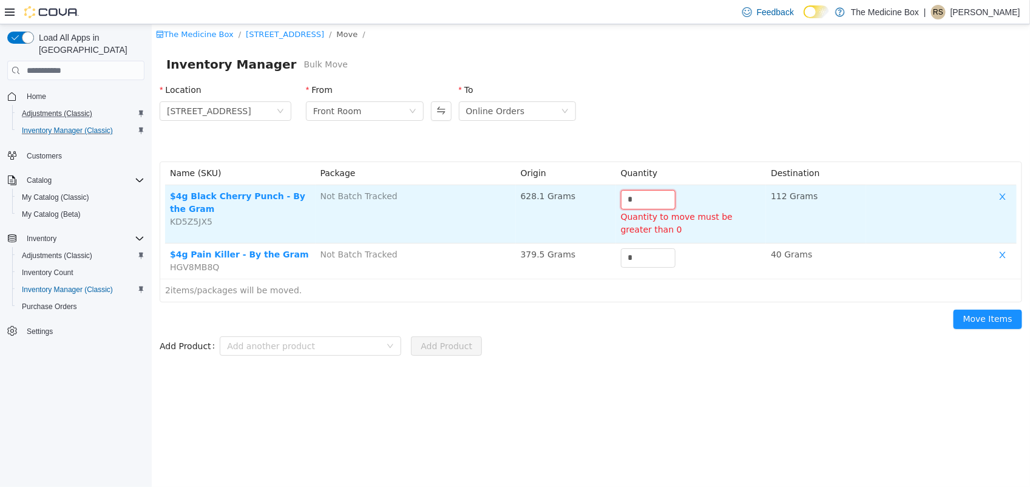
drag, startPoint x: 647, startPoint y: 198, endPoint x: 601, endPoint y: 194, distance: 45.7
click at [601, 194] on tr "$4g Black Cherry Punch - By the Gram KD5Z5JX5 Not Batch Tracked 628.1 Grams * Q…" at bounding box center [589, 214] width 851 height 58
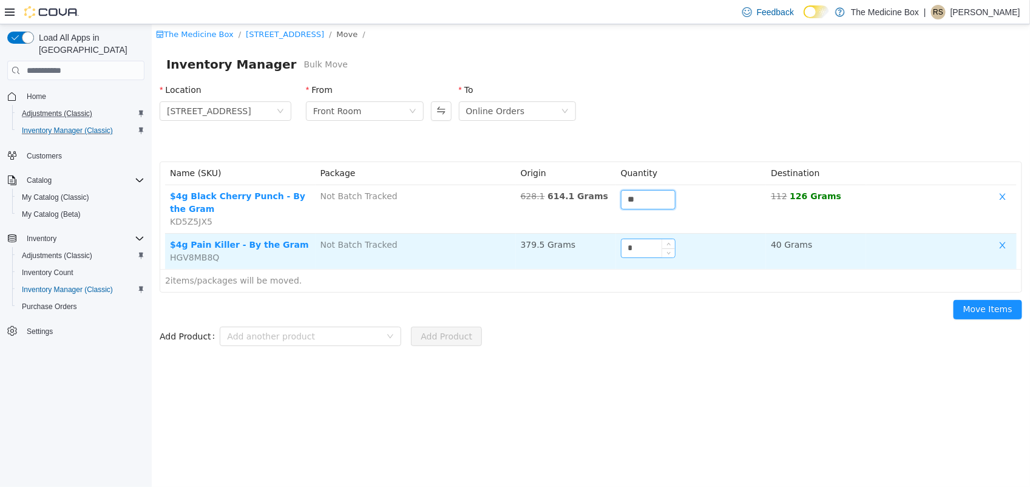
type input "**"
drag, startPoint x: 649, startPoint y: 252, endPoint x: 583, endPoint y: 252, distance: 66.1
click at [583, 252] on tr "$4g Pain Killer - By the Gram HGV8MB8Q Not Batch Tracked 379.5 Grams * 40 Grams" at bounding box center [589, 251] width 851 height 35
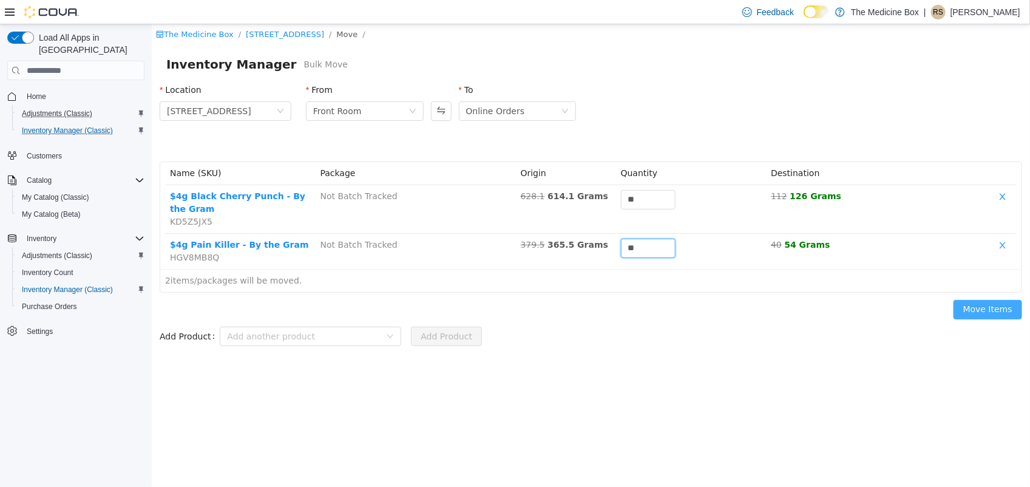
type input "**"
click at [993, 305] on button "Move Items" at bounding box center [987, 309] width 69 height 19
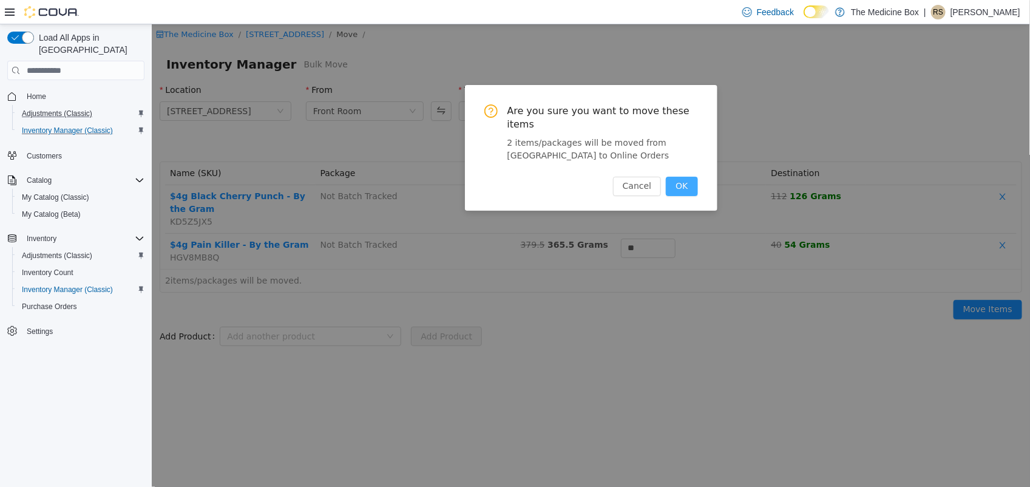
click at [680, 177] on button "OK" at bounding box center [681, 186] width 32 height 19
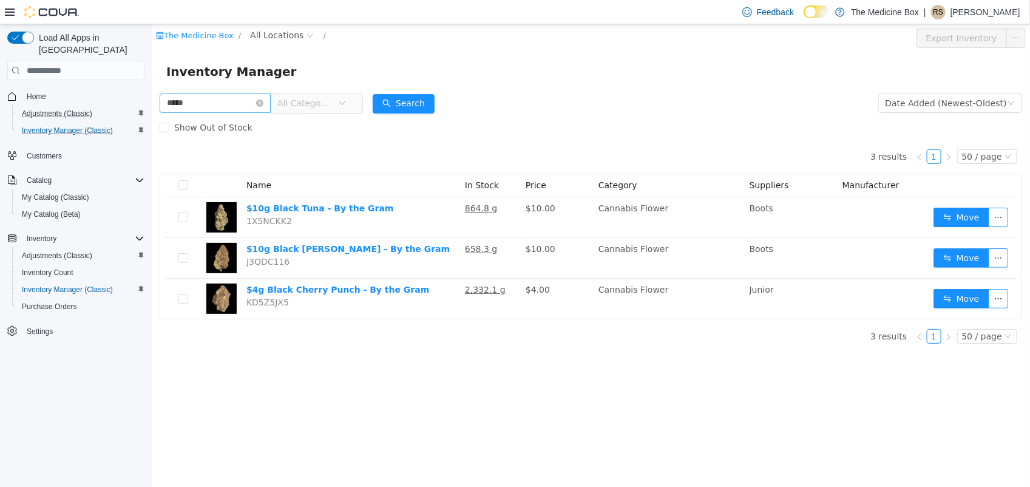
click at [215, 92] on div "***** All Categories" at bounding box center [260, 103] width 203 height 24
drag, startPoint x: 213, startPoint y: 101, endPoint x: 100, endPoint y: 93, distance: 113.1
click at [151, 93] on html "The Medicine Box / All Locations / Export Inventory Inventory Manager ***** All…" at bounding box center [590, 255] width 878 height 462
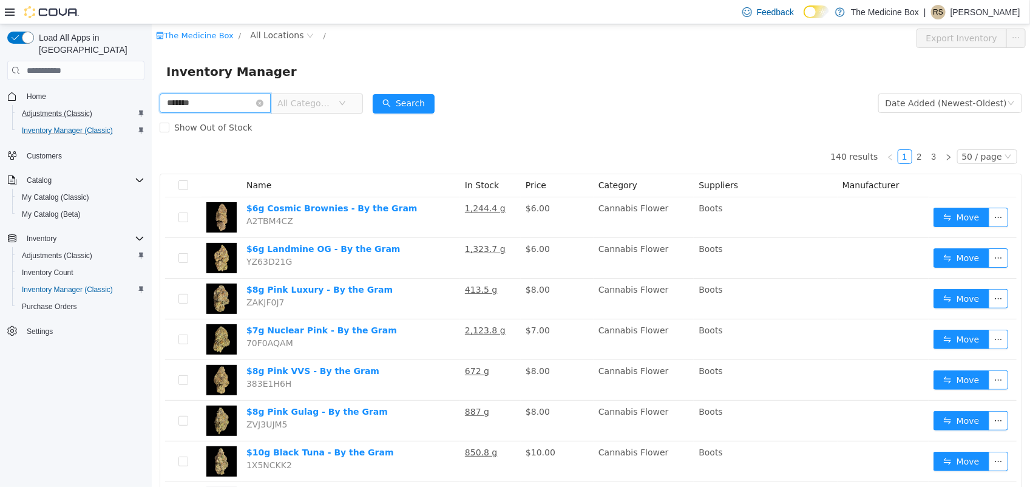
type input "*******"
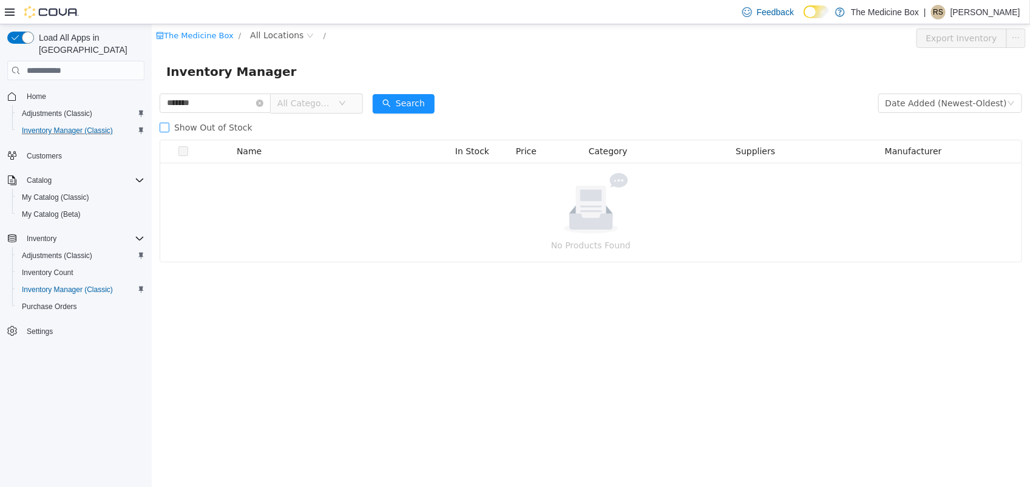
click at [222, 129] on span "Show Out of Stock" at bounding box center [213, 128] width 88 height 10
click at [268, 37] on span "All Locations" at bounding box center [275, 35] width 53 height 13
click at [302, 105] on span "433 St-Michel Street" at bounding box center [313, 101] width 84 height 10
click at [214, 125] on span "Show Out of Stock" at bounding box center [213, 128] width 88 height 10
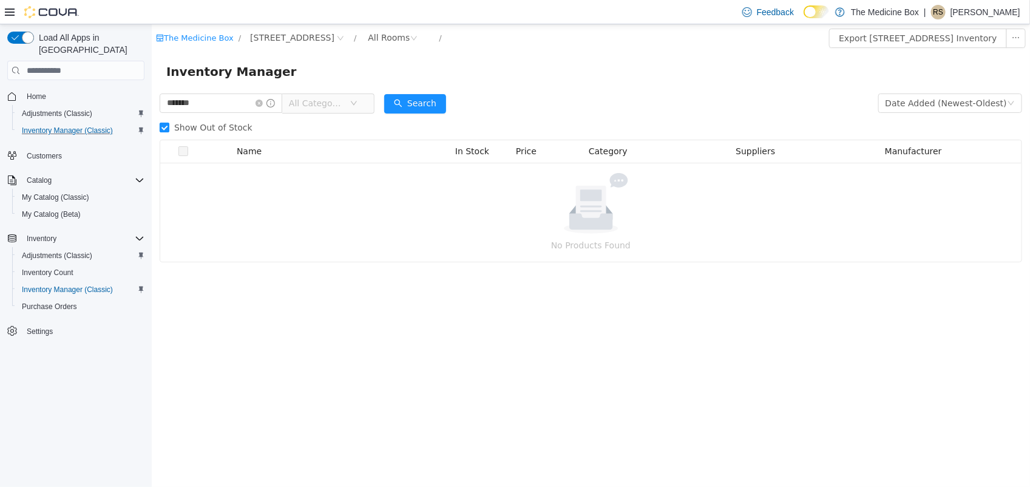
click at [221, 126] on span "Show Out of Stock" at bounding box center [213, 128] width 88 height 10
click at [404, 101] on button "Search" at bounding box center [415, 103] width 62 height 19
click at [89, 126] on span "Inventory Manager (Classic)" at bounding box center [67, 131] width 91 height 10
click at [67, 105] on button "Adjustments (Classic)" at bounding box center [80, 113] width 137 height 17
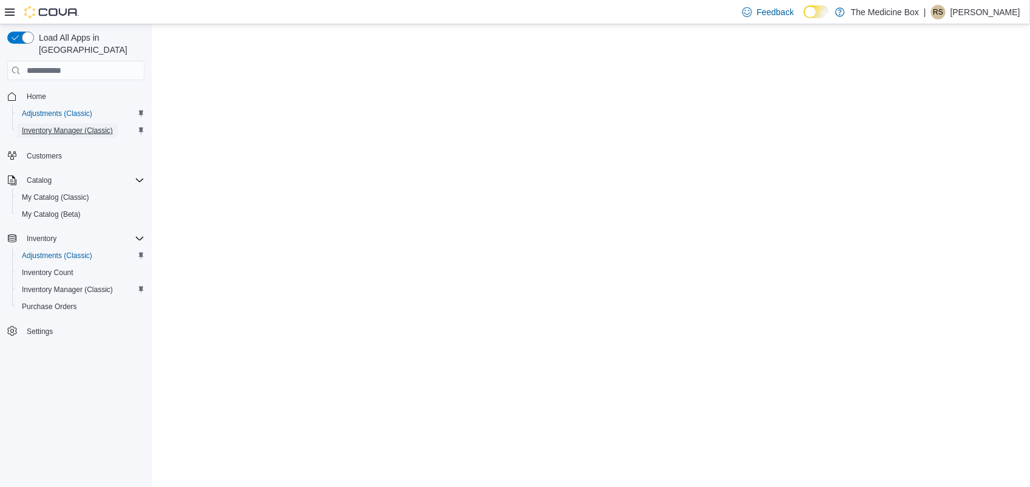
click at [73, 123] on span "Inventory Manager (Classic)" at bounding box center [67, 130] width 91 height 15
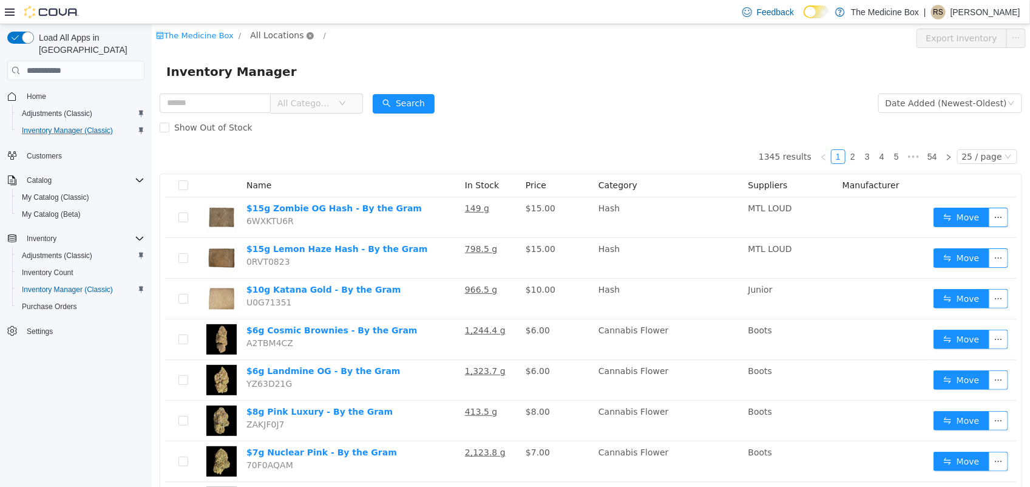
click at [306, 35] on icon "icon: close-circle" at bounding box center [309, 35] width 7 height 7
click at [285, 35] on span "All Locations" at bounding box center [275, 35] width 53 height 13
drag, startPoint x: 299, startPoint y: 95, endPoint x: 420, endPoint y: 99, distance: 121.4
click at [299, 96] on span "433 St-Michel Street" at bounding box center [313, 101] width 84 height 10
click at [367, 33] on div "All Rooms" at bounding box center [388, 38] width 42 height 18
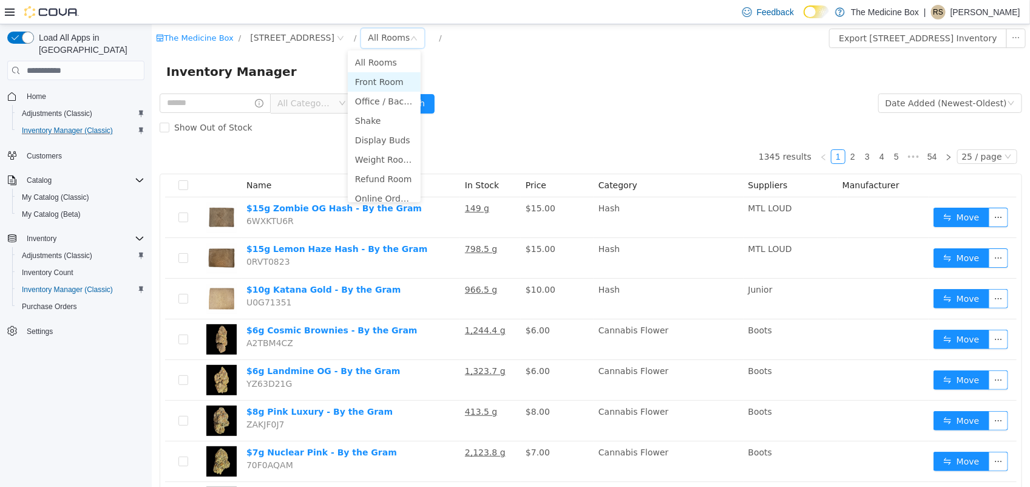
click at [362, 83] on li "Front Room" at bounding box center [383, 81] width 73 height 19
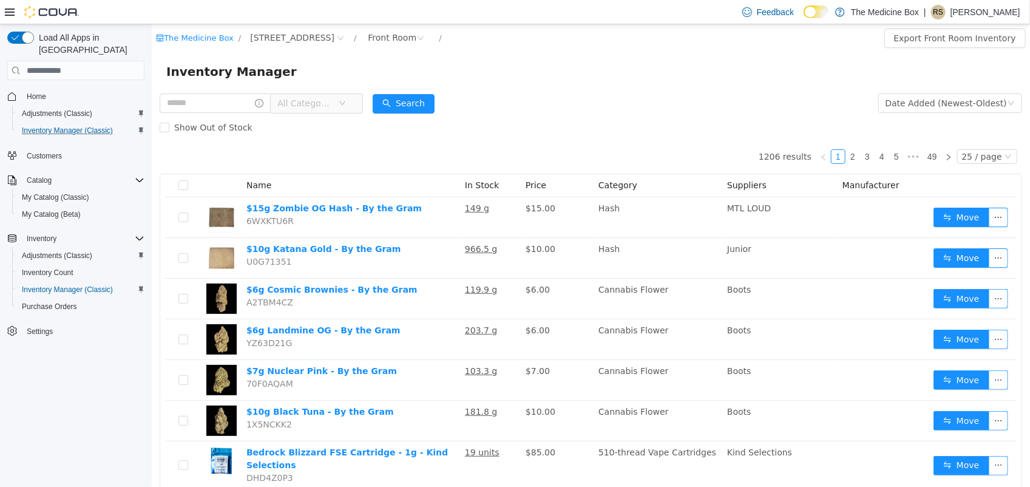
click at [332, 101] on span "All Categories" at bounding box center [304, 103] width 55 height 12
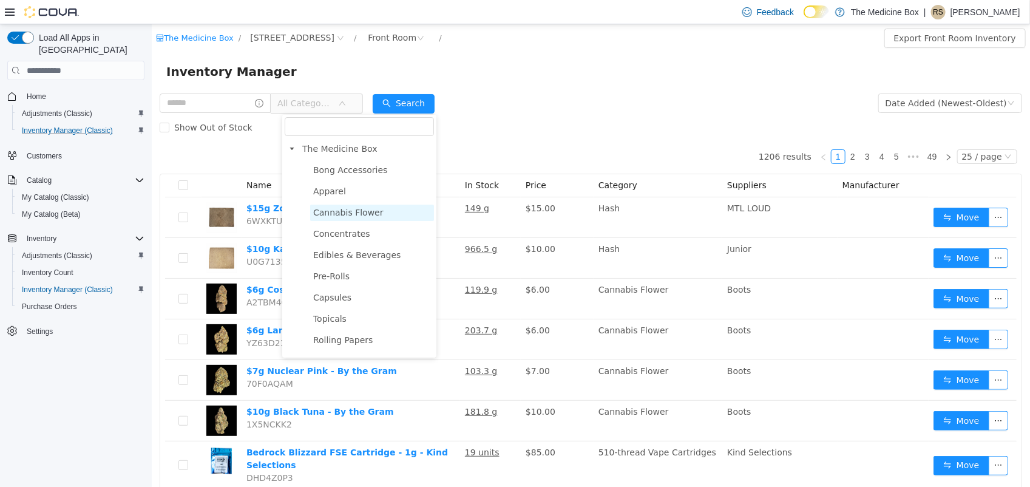
click at [376, 205] on span "Cannabis Flower" at bounding box center [371, 213] width 124 height 16
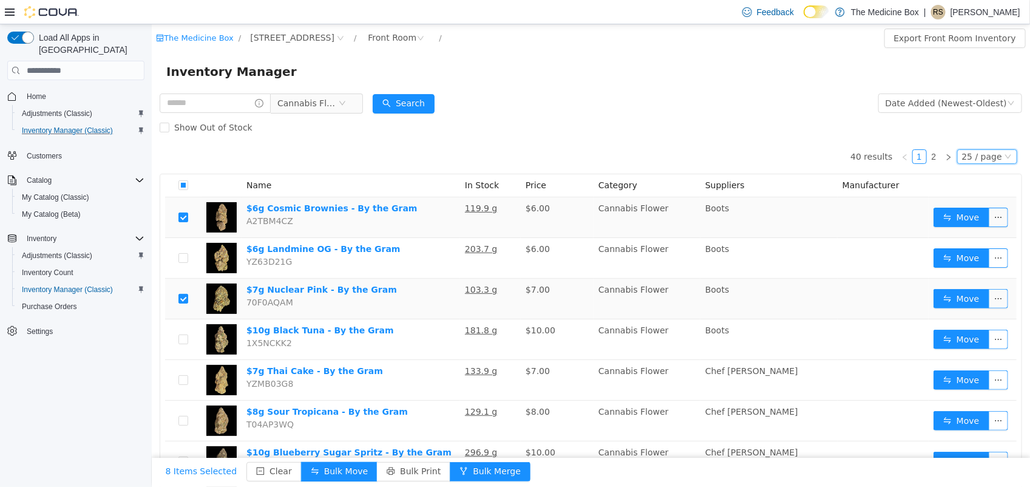
click at [992, 163] on div "25 / page" at bounding box center [986, 156] width 60 height 15
click at [970, 237] on li "50 / page" at bounding box center [978, 234] width 59 height 19
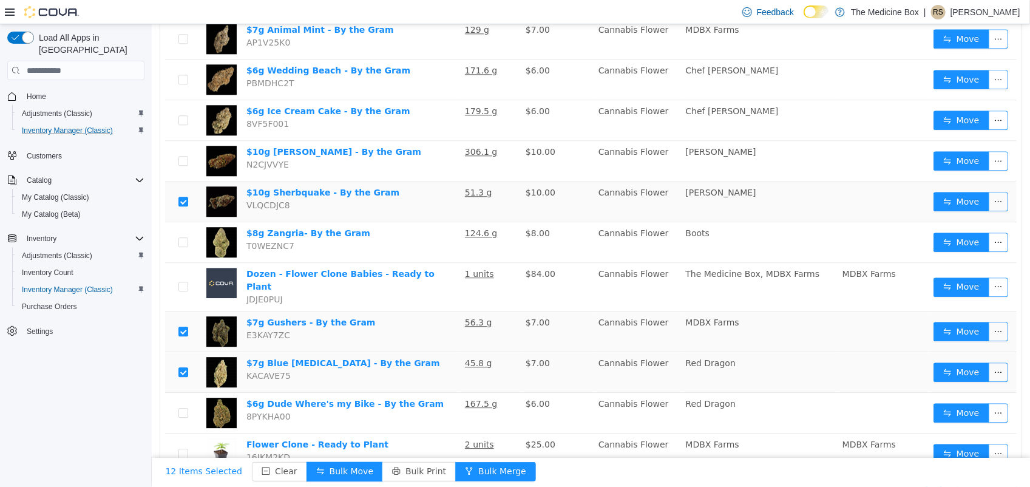
scroll to position [1376, 0]
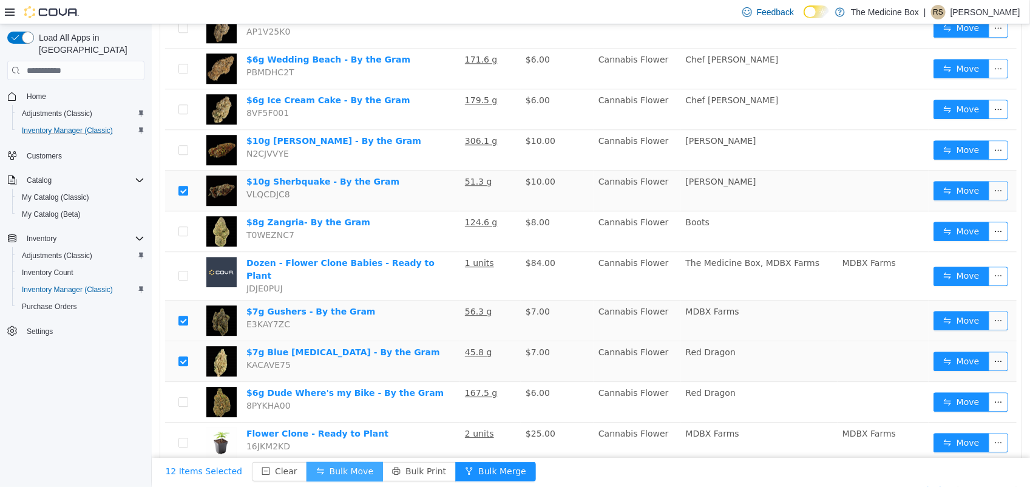
click at [321, 475] on button "Bulk Move" at bounding box center [344, 471] width 76 height 19
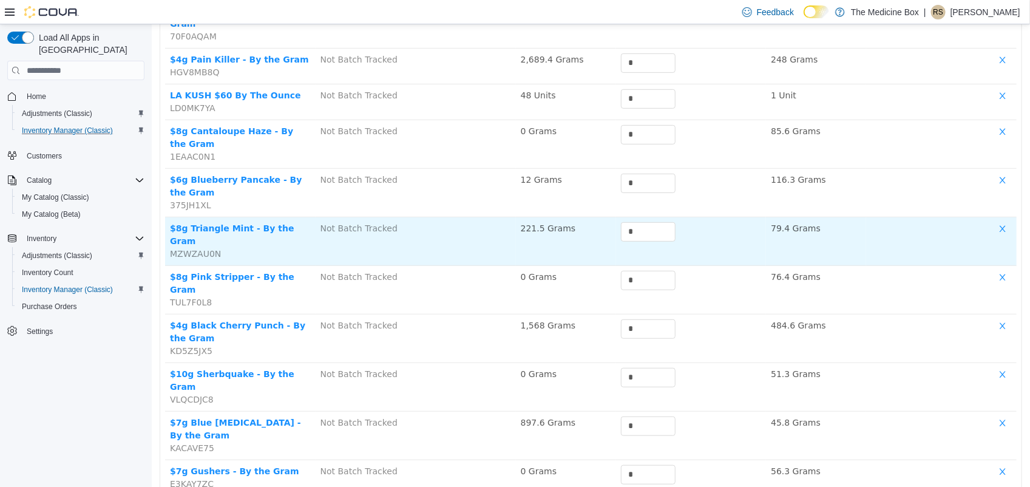
scroll to position [82, 0]
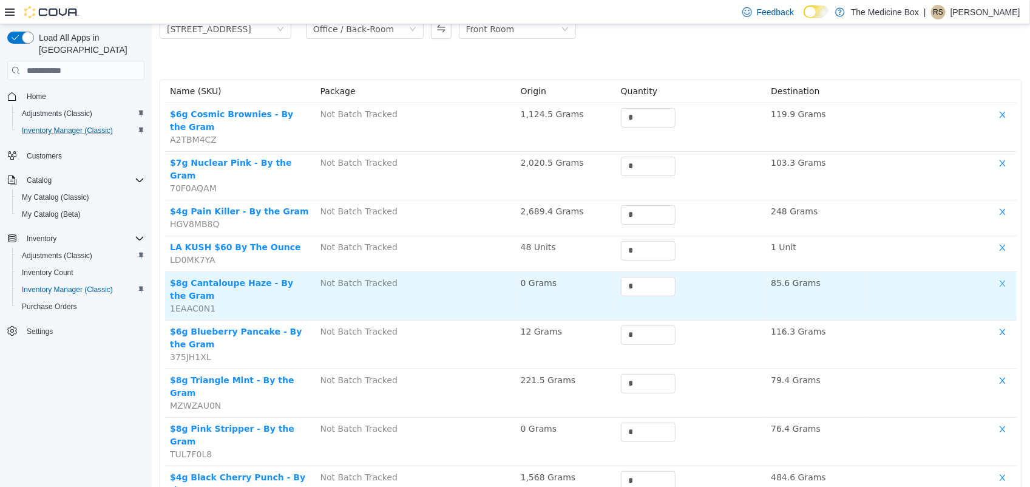
click at [993, 277] on button "button" at bounding box center [1002, 284] width 18 height 15
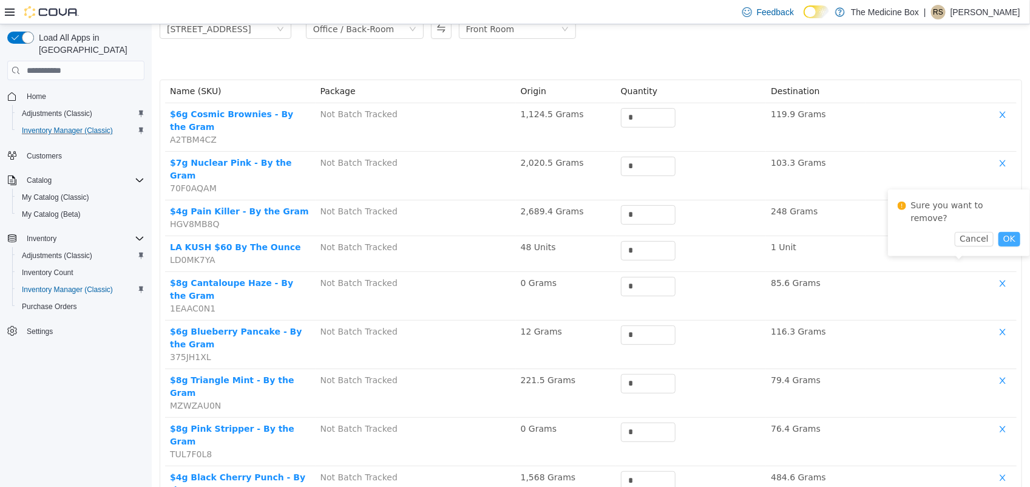
click at [1001, 232] on button "OK" at bounding box center [1009, 239] width 22 height 15
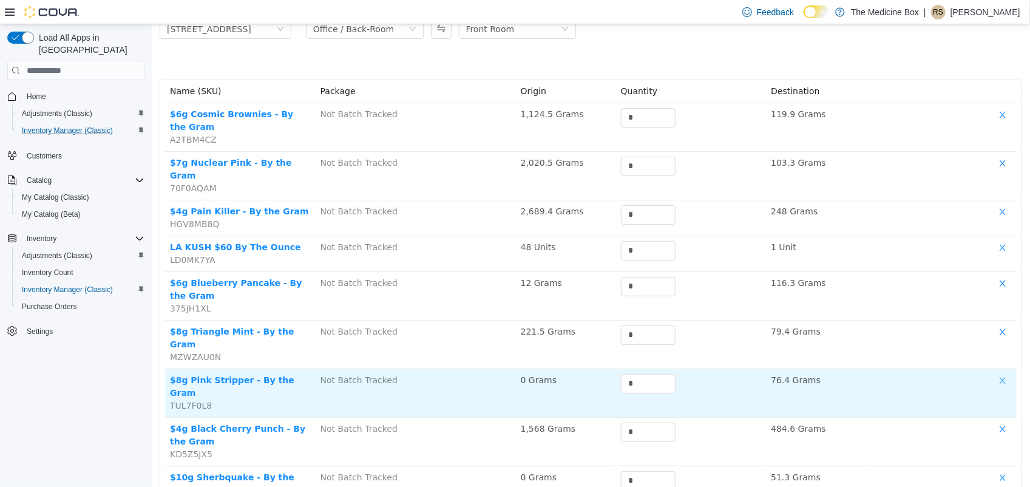
click at [993, 374] on button "button" at bounding box center [1002, 381] width 18 height 15
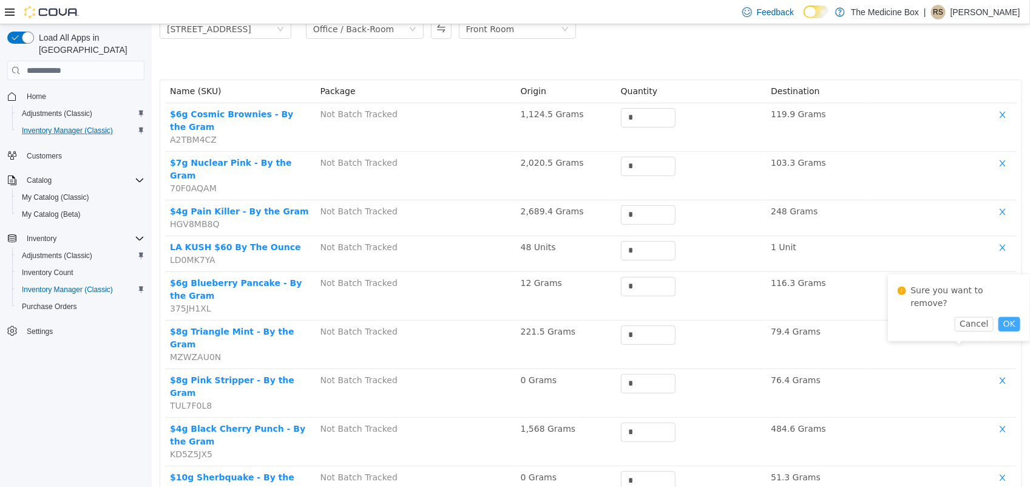
click at [998, 317] on button "OK" at bounding box center [1009, 324] width 22 height 15
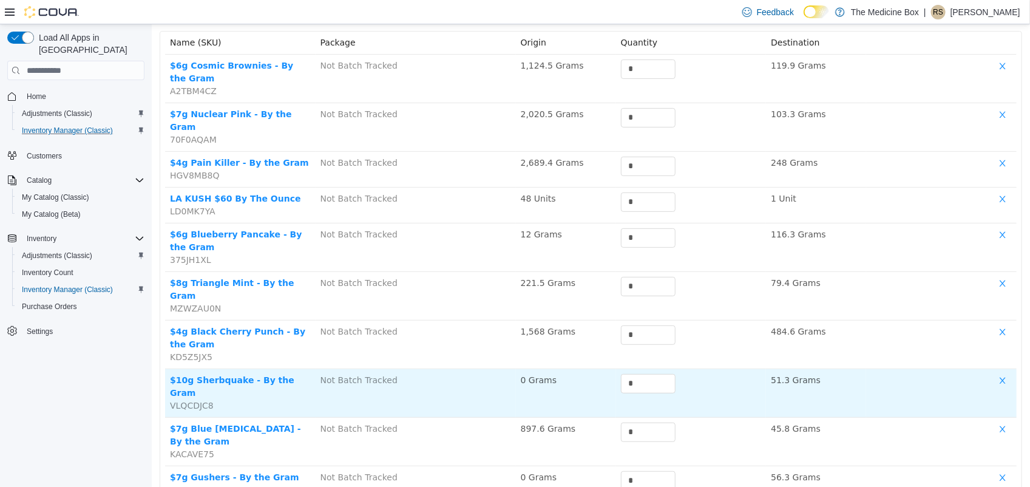
scroll to position [158, 0]
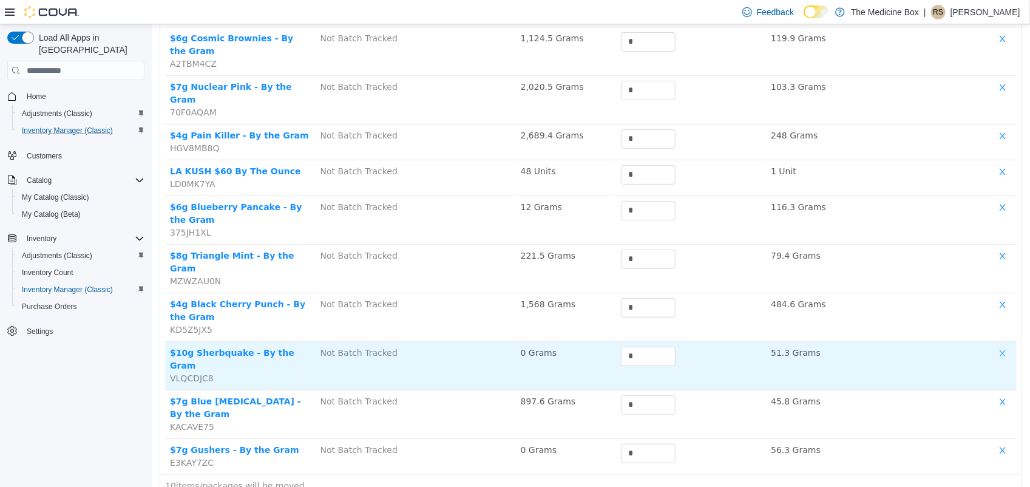
click at [993, 347] on button "button" at bounding box center [1002, 354] width 18 height 15
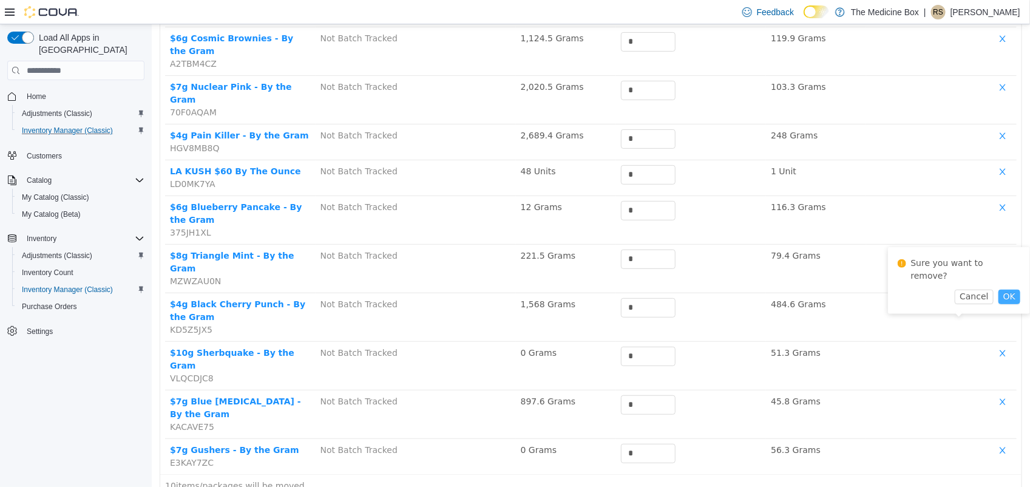
click at [1006, 289] on button "OK" at bounding box center [1009, 296] width 22 height 15
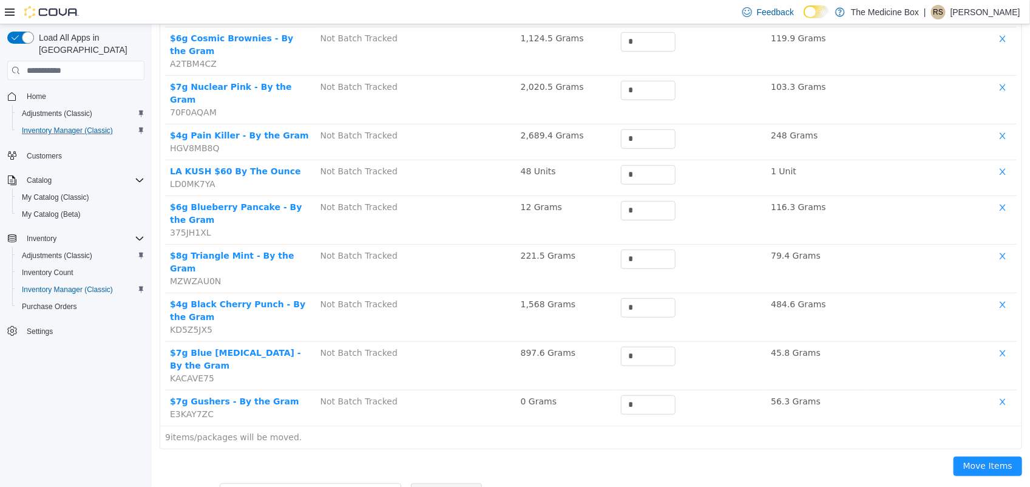
scroll to position [126, 0]
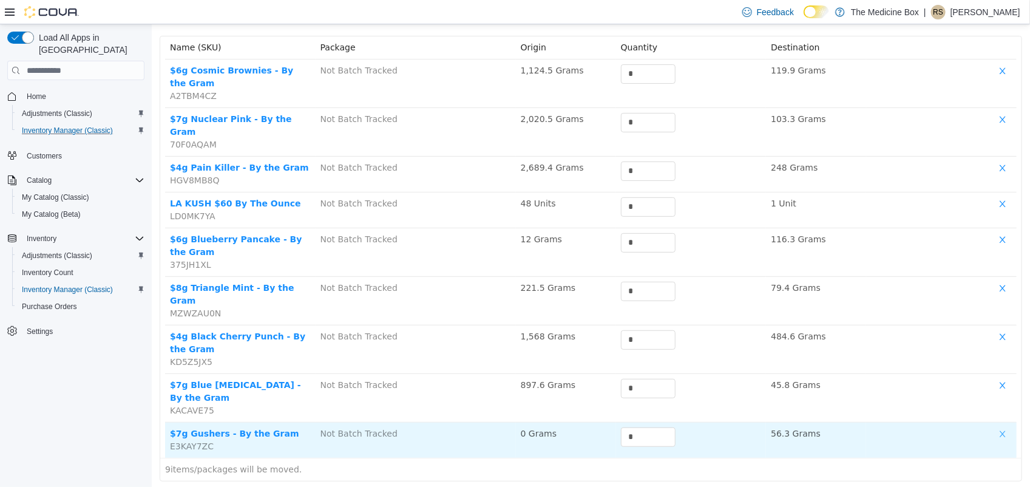
click at [993, 427] on button "button" at bounding box center [1002, 434] width 18 height 15
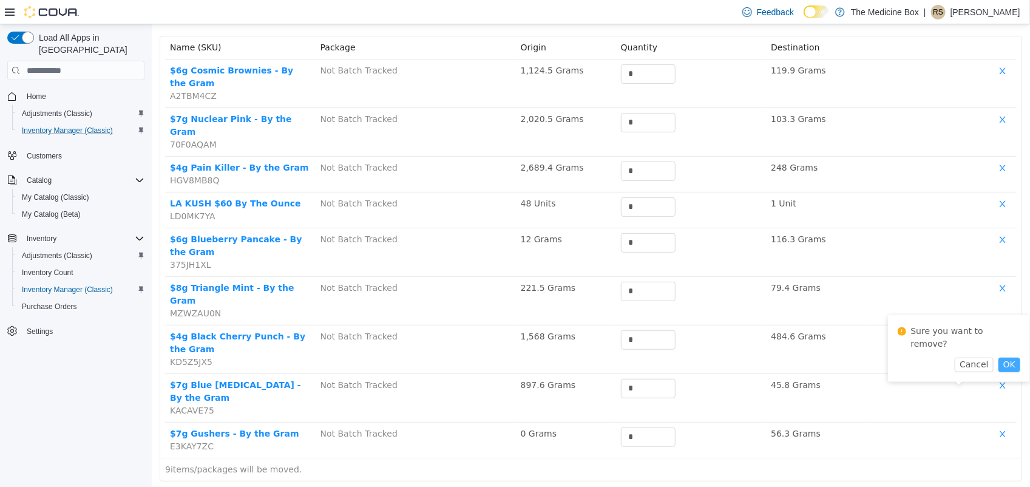
click at [998, 357] on button "OK" at bounding box center [1009, 364] width 22 height 15
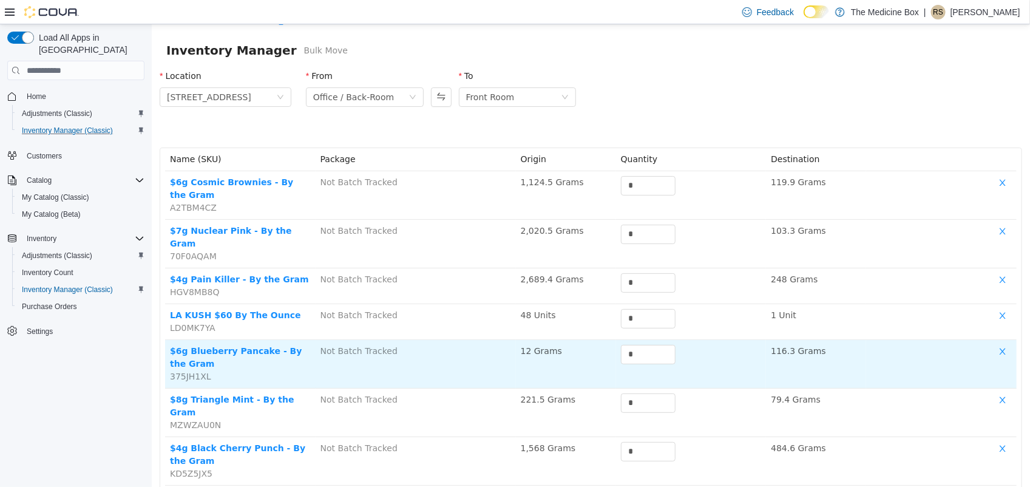
scroll to position [90, 0]
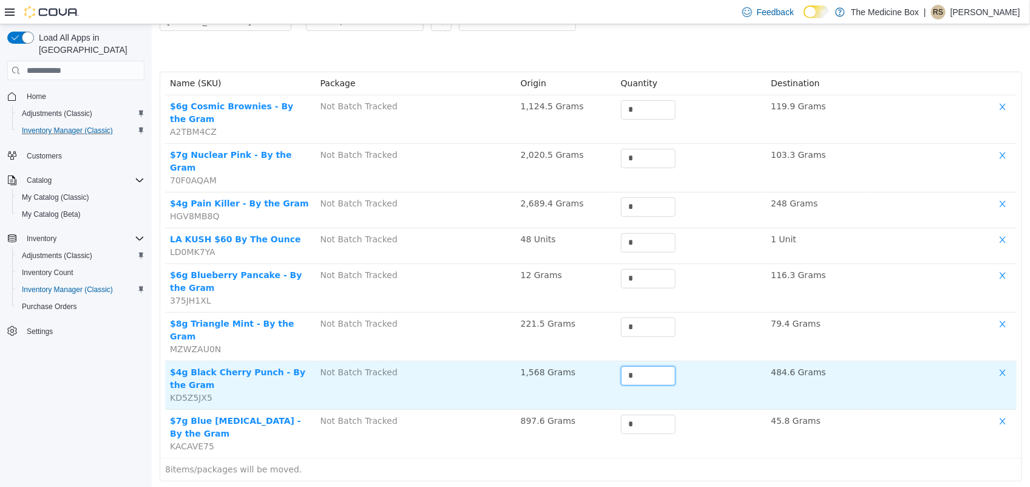
drag, startPoint x: 646, startPoint y: 339, endPoint x: 607, endPoint y: 339, distance: 38.2
click at [607, 361] on tr "$4g Black Cherry Punch - By the Gram KD5Z5JX5 Not Batch Tracked 1,568 Grams * 4…" at bounding box center [589, 385] width 851 height 49
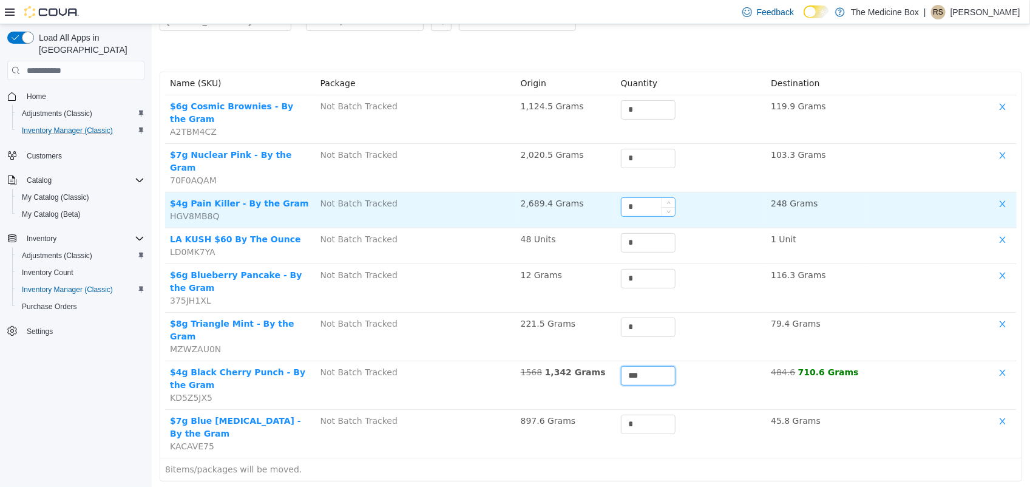
type input "***"
drag, startPoint x: 628, startPoint y: 178, endPoint x: 566, endPoint y: 183, distance: 62.6
click at [566, 192] on tr "$4g Pain Killer - By the Gram HGV8MB8Q Not Batch Tracked 2,689.4 Grams * 248 Gr…" at bounding box center [589, 210] width 851 height 36
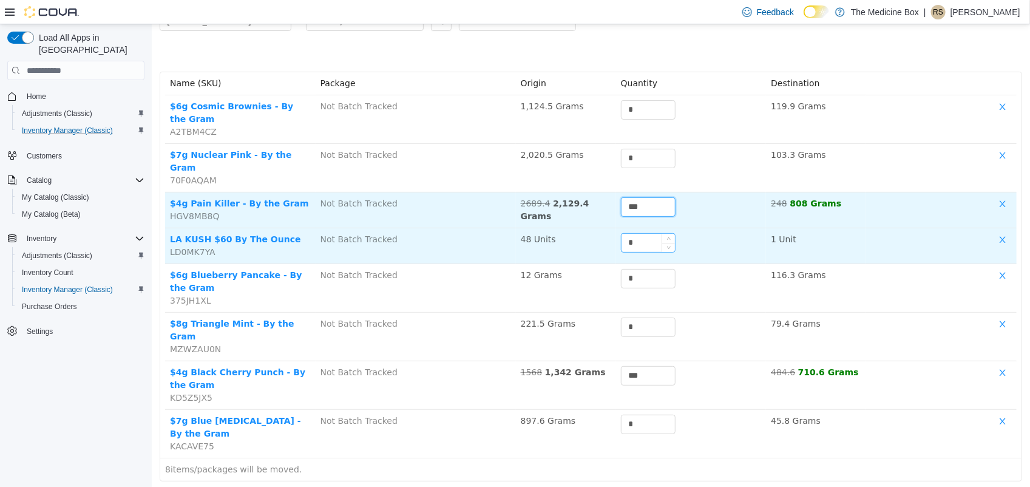
type input "***"
drag, startPoint x: 629, startPoint y: 215, endPoint x: 594, endPoint y: 214, distance: 35.2
click at [594, 228] on tr "LA KUSH $60 By The Ounce LD0MK7YA Not Batch Tracked 48 Units * 1 Unit" at bounding box center [589, 246] width 851 height 36
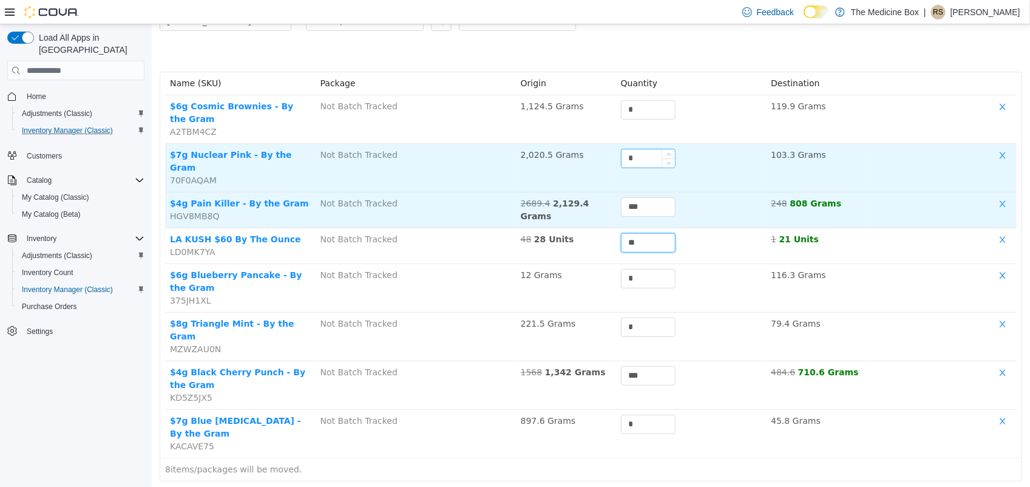
type input "**"
click at [638, 150] on input "*" at bounding box center [647, 158] width 53 height 18
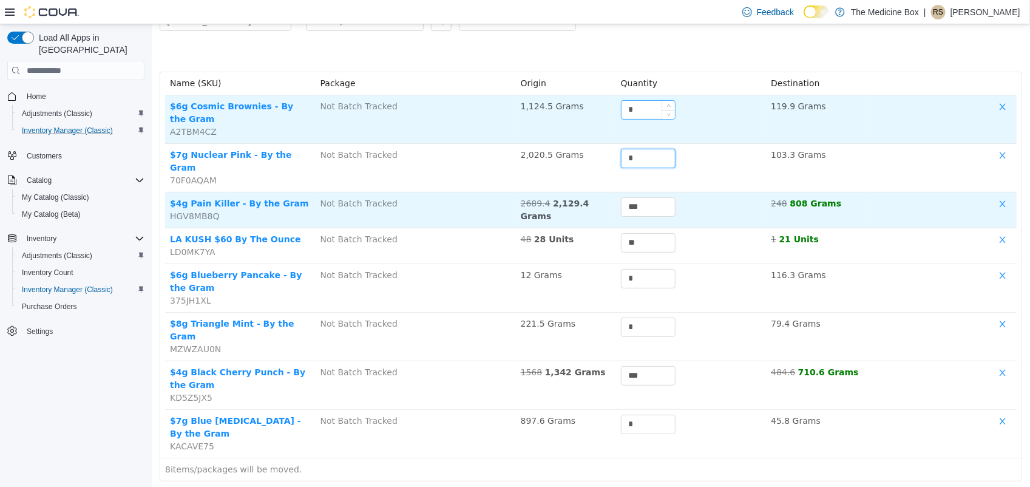
click at [643, 113] on input "*" at bounding box center [647, 110] width 53 height 18
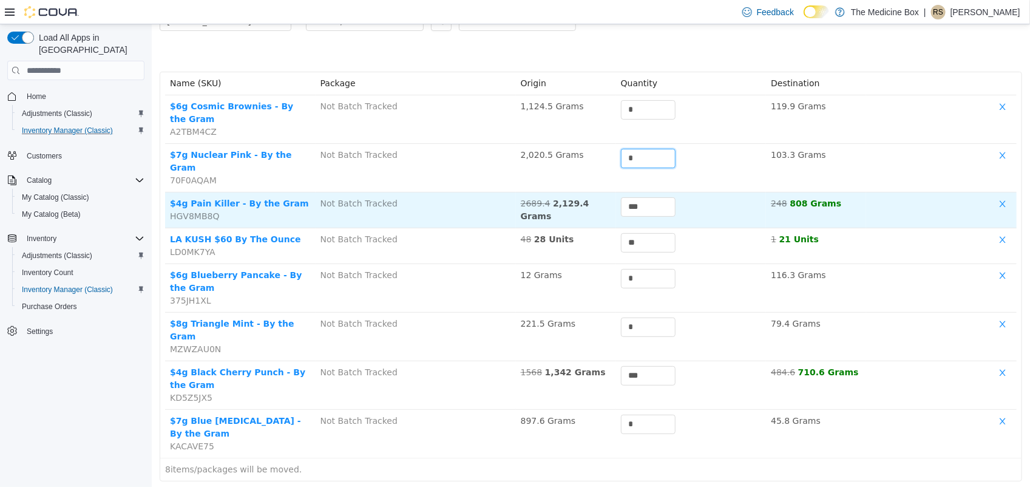
drag, startPoint x: 635, startPoint y: 150, endPoint x: 638, endPoint y: 167, distance: 17.4
click at [635, 150] on input "*" at bounding box center [647, 158] width 53 height 18
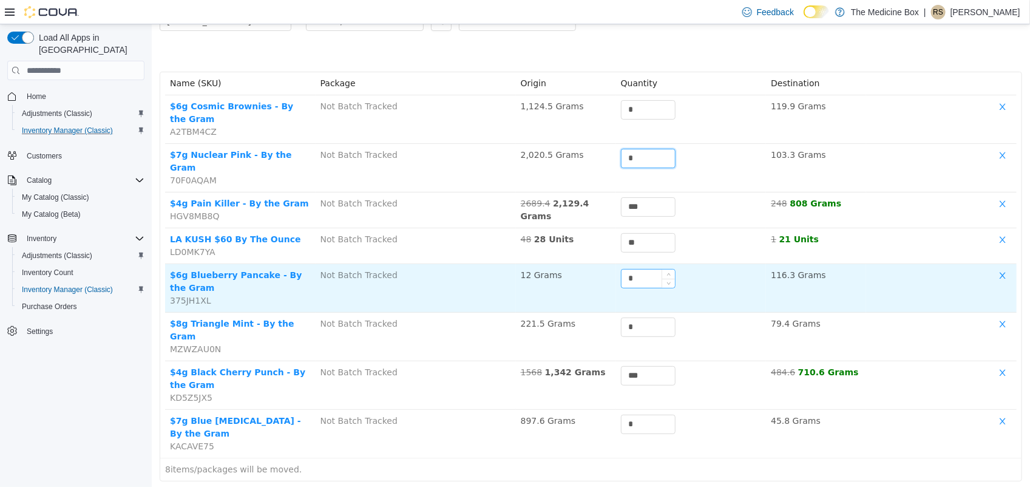
click at [641, 269] on input "*" at bounding box center [647, 278] width 53 height 18
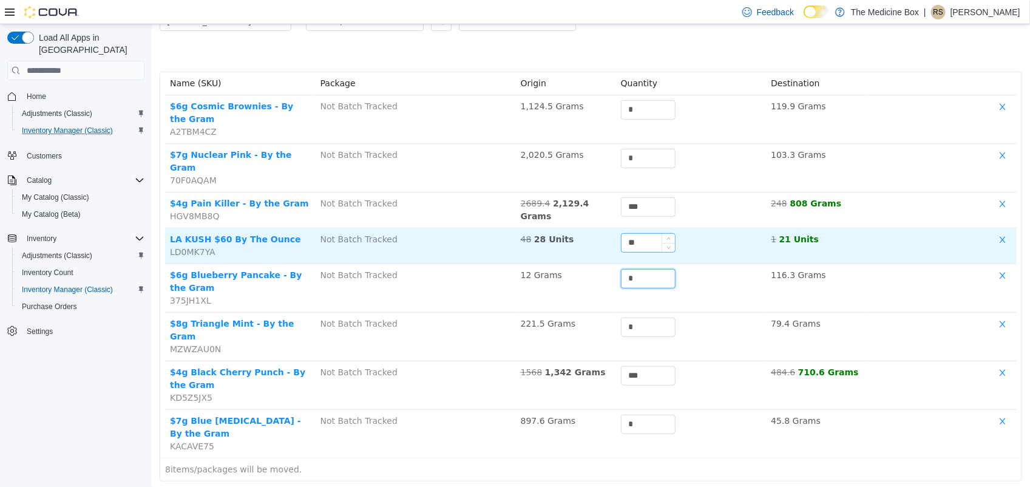
click at [643, 234] on input "**" at bounding box center [647, 243] width 53 height 18
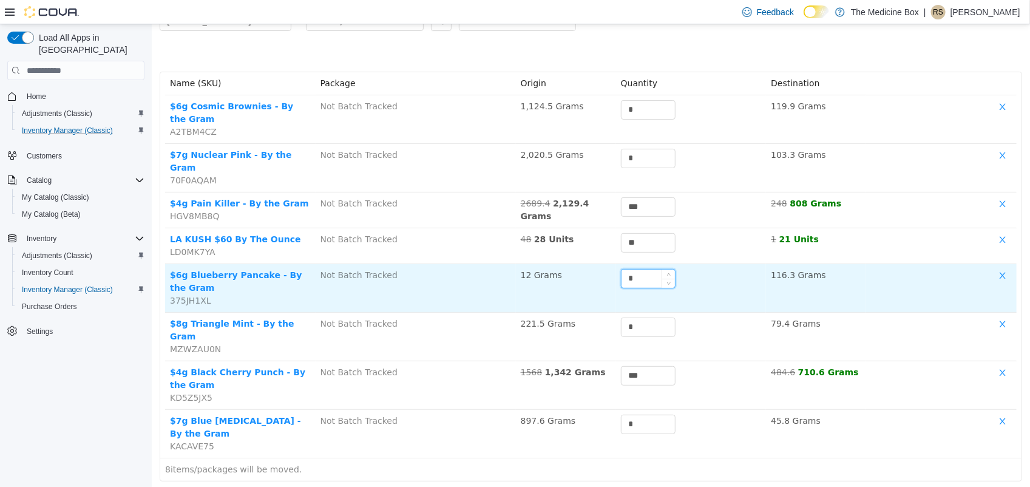
click at [640, 269] on input "*" at bounding box center [647, 278] width 53 height 18
click at [995, 269] on button "button" at bounding box center [1002, 276] width 18 height 15
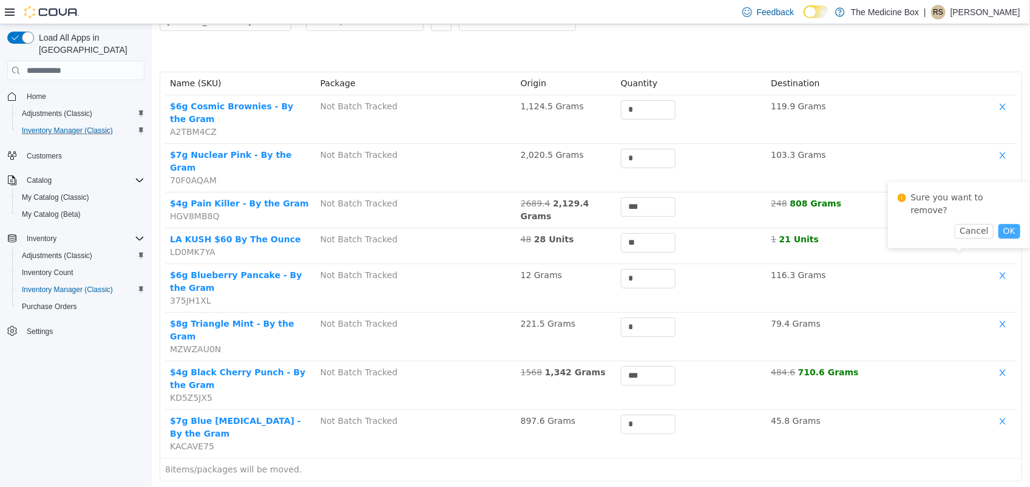
click at [998, 224] on button "OK" at bounding box center [1009, 231] width 22 height 15
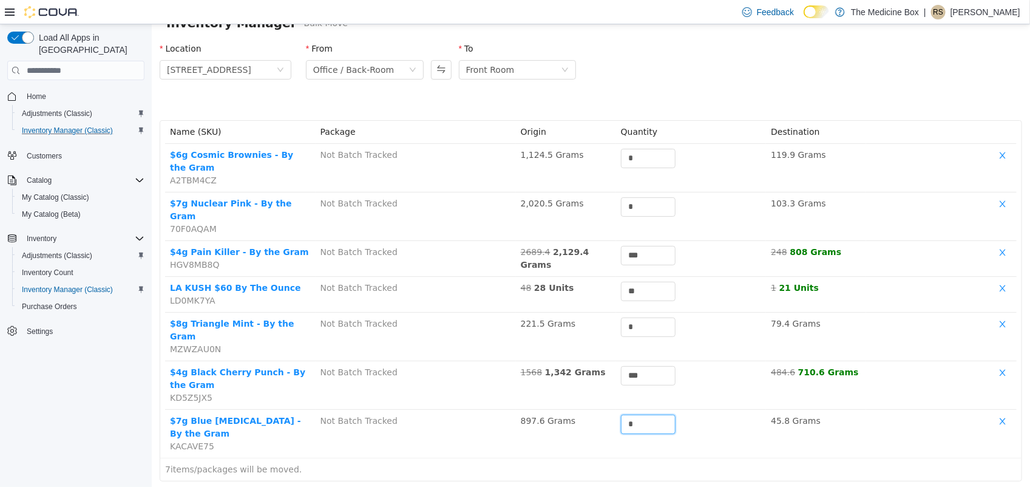
drag, startPoint x: 634, startPoint y: 390, endPoint x: 531, endPoint y: 415, distance: 106.1
click at [531, 415] on div "Name (SKU) Package Origin Quantity Destination $6g Cosmic Brownies - By the Gra…" at bounding box center [590, 301] width 861 height 360
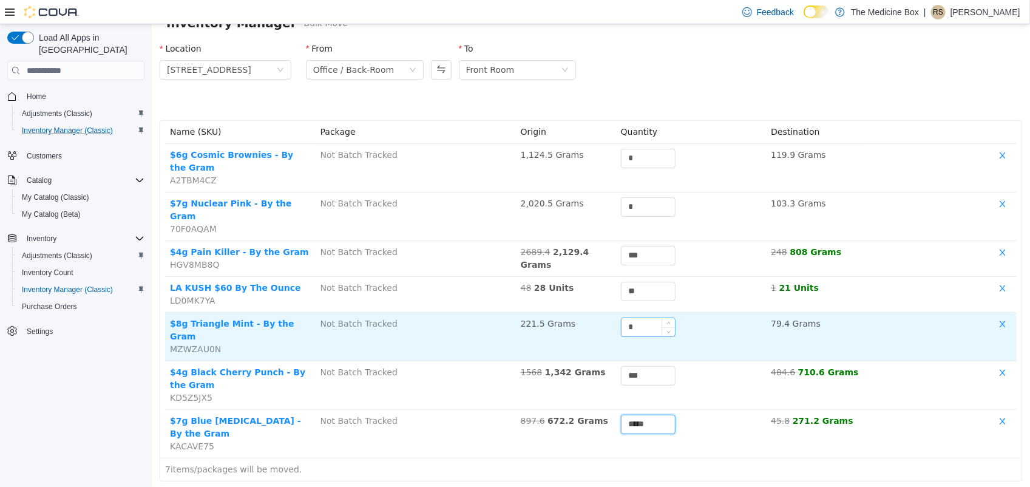
type input "*****"
drag, startPoint x: 640, startPoint y: 299, endPoint x: 570, endPoint y: 300, distance: 69.8
click at [570, 313] on tr "$8g Triangle Mint - By the Gram MZWZAU0N Not Batch Tracked 221.5 Grams * 79.4 G…" at bounding box center [589, 337] width 851 height 49
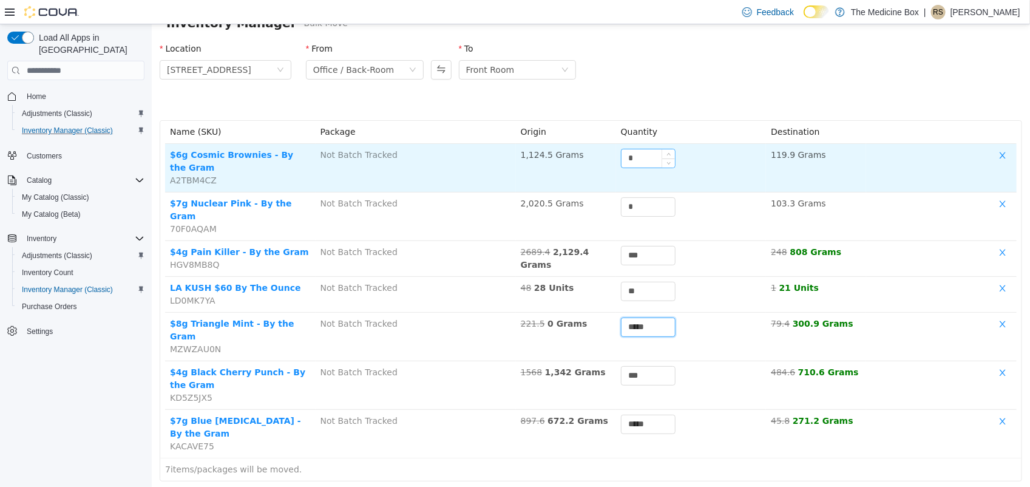
type input "*****"
drag, startPoint x: 643, startPoint y: 152, endPoint x: 600, endPoint y: 169, distance: 46.1
click at [600, 169] on tr "$6g Cosmic Brownies - By the Gram A2TBM4CZ Not Batch Tracked 1,124.5 Grams * 11…" at bounding box center [589, 168] width 851 height 49
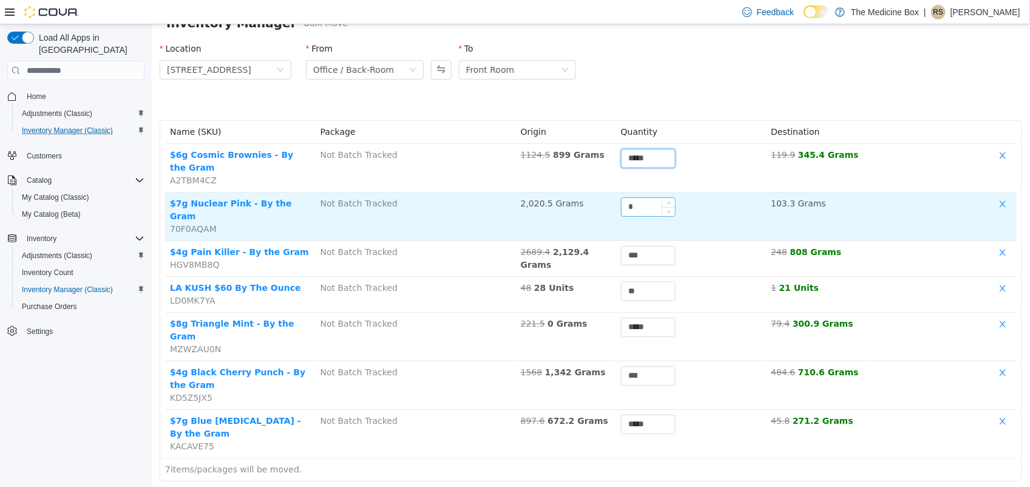
type input "*****"
click at [637, 198] on input "*" at bounding box center [647, 207] width 53 height 18
drag, startPoint x: 634, startPoint y: 186, endPoint x: 615, endPoint y: 195, distance: 20.9
click at [621, 198] on input "*" at bounding box center [647, 207] width 53 height 18
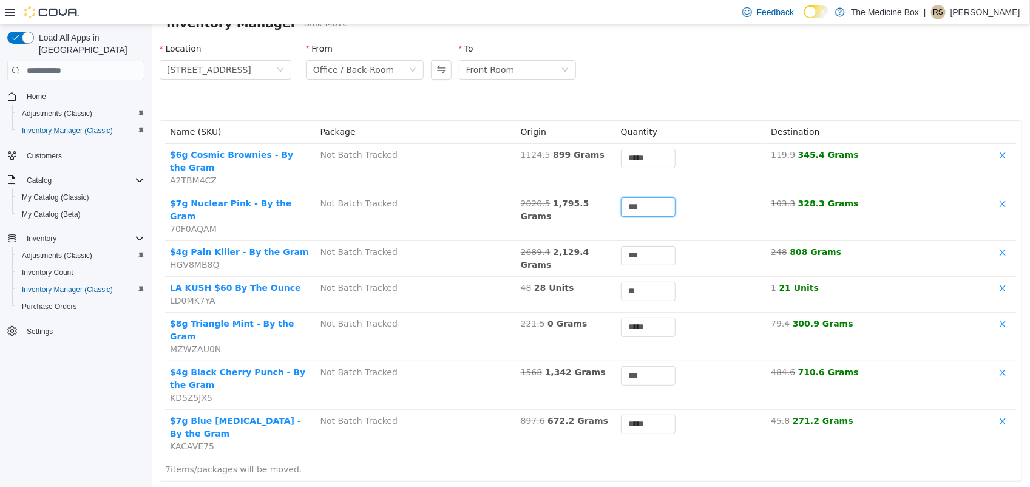
type input "***"
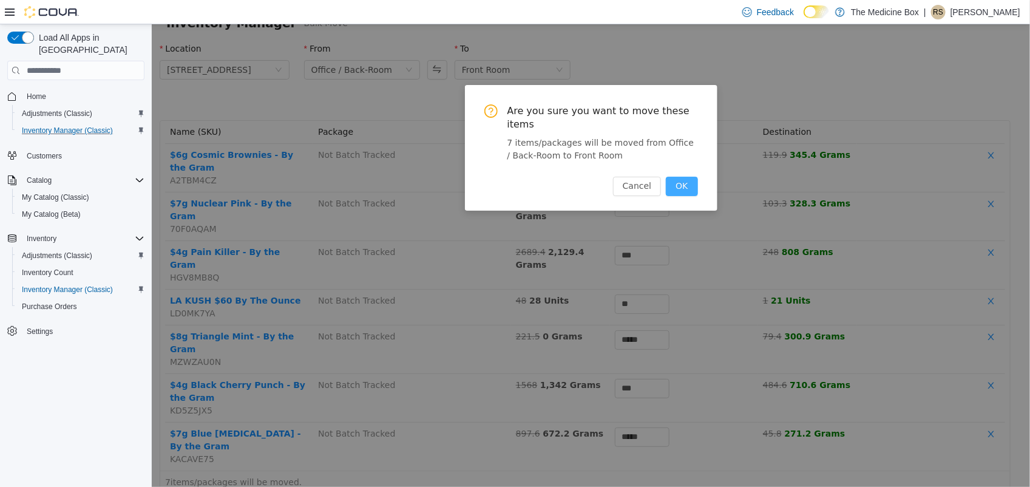
click at [683, 177] on button "OK" at bounding box center [681, 186] width 32 height 19
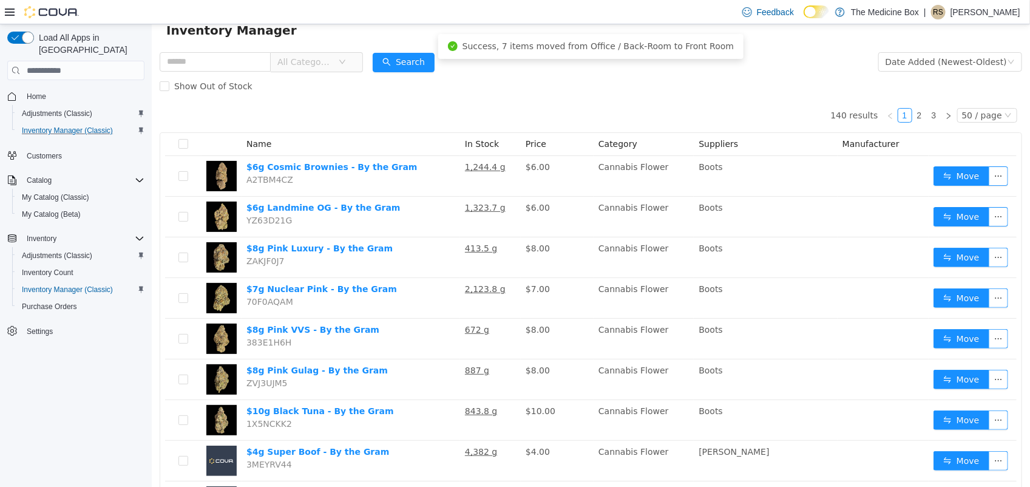
click at [788, 92] on div "Show Out of Stock" at bounding box center [590, 86] width 862 height 24
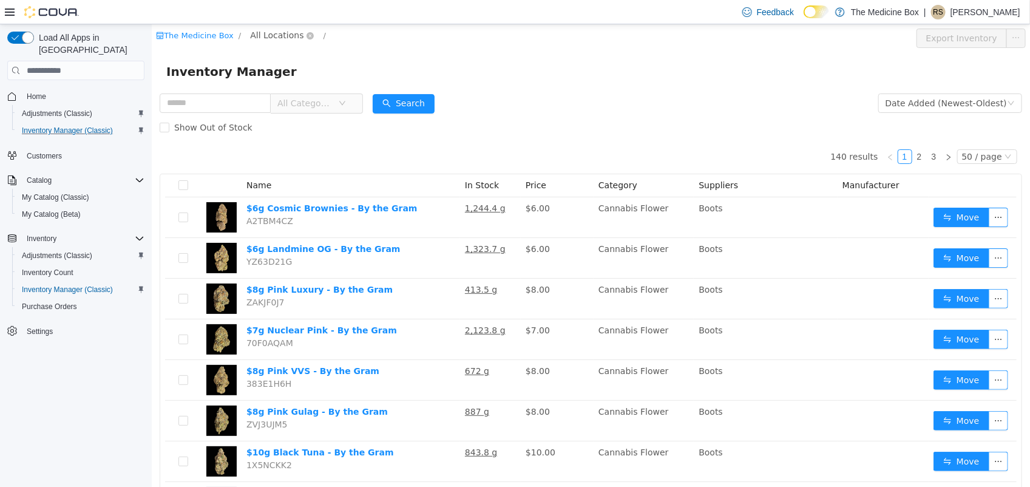
click at [303, 32] on span "All Locations" at bounding box center [281, 36] width 72 height 15
click at [326, 98] on span "433 St-Michel Street" at bounding box center [313, 101] width 84 height 10
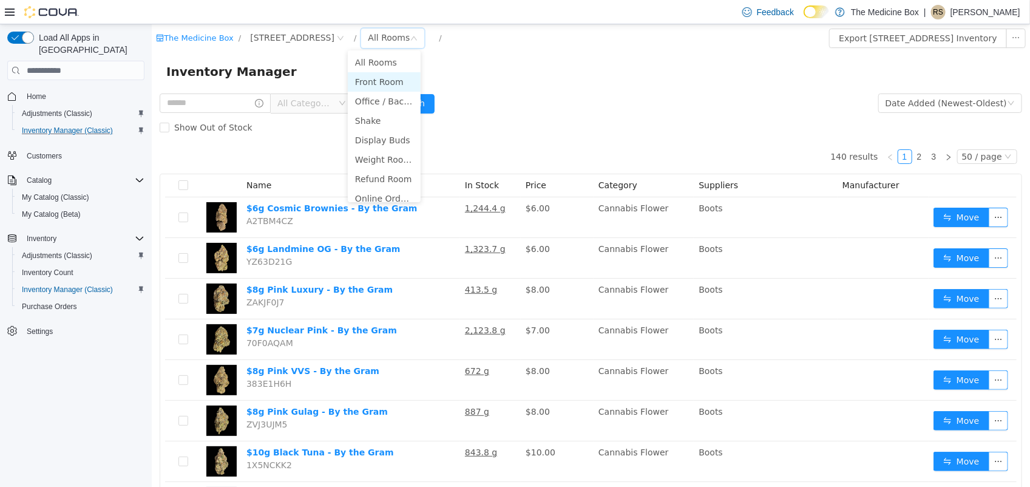
click at [390, 83] on li "Front Room" at bounding box center [383, 81] width 73 height 19
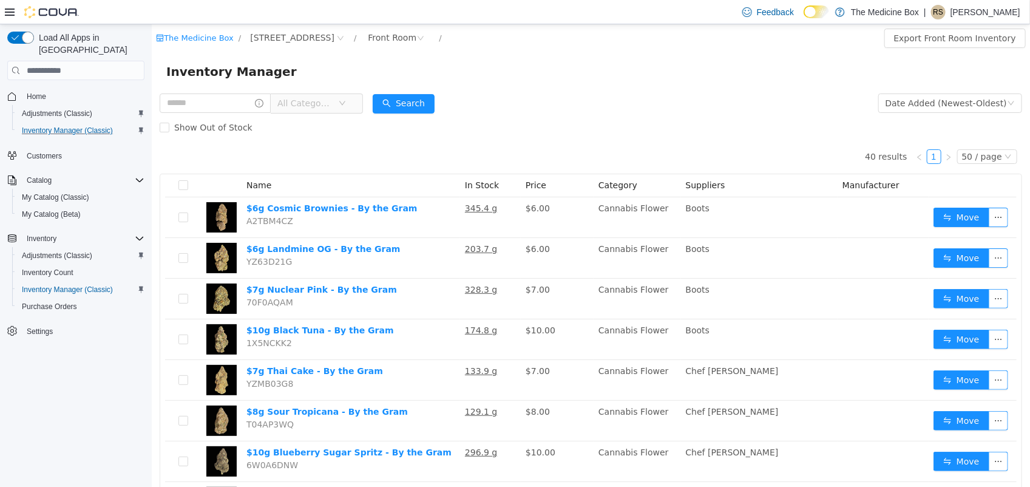
click at [353, 103] on span "All Categories" at bounding box center [310, 102] width 83 height 19
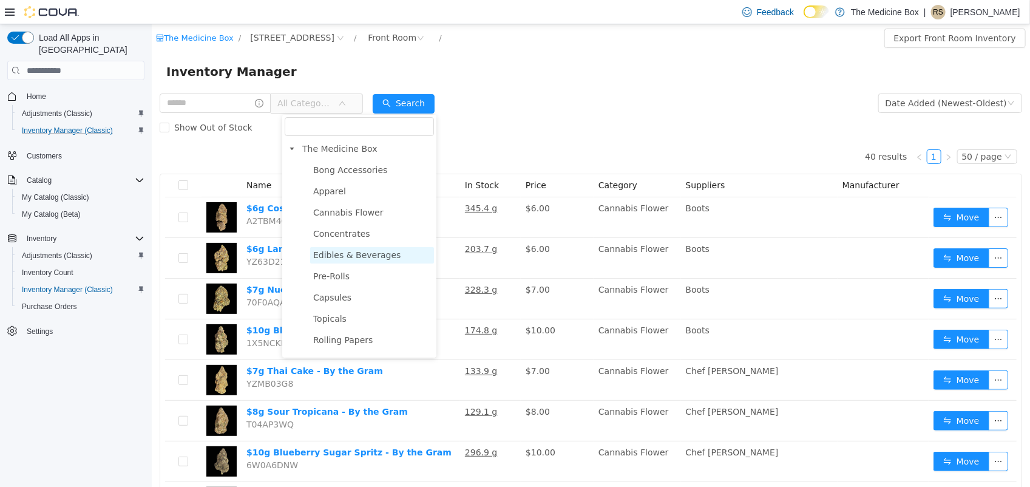
click at [353, 254] on span "Edibles & Beverages" at bounding box center [356, 255] width 87 height 10
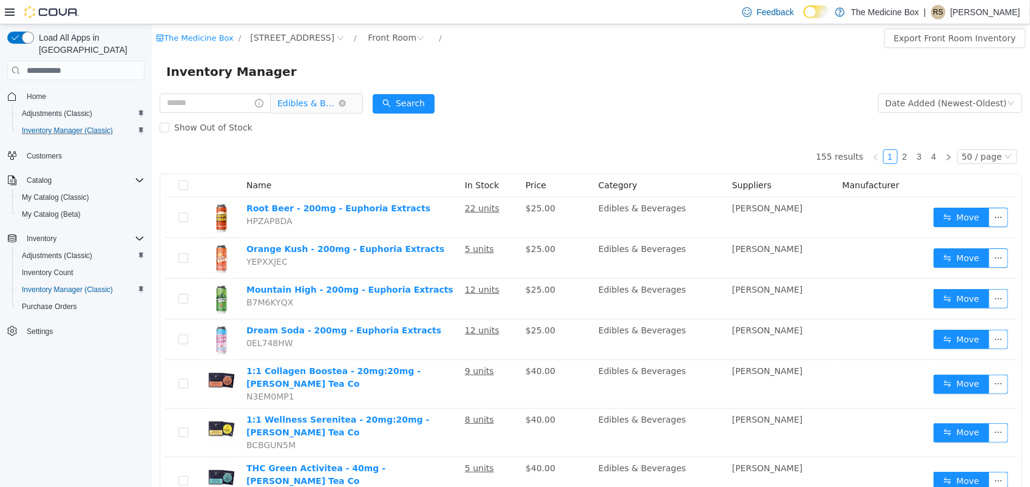
click at [337, 98] on span "Edibles & Beverages" at bounding box center [307, 103] width 61 height 18
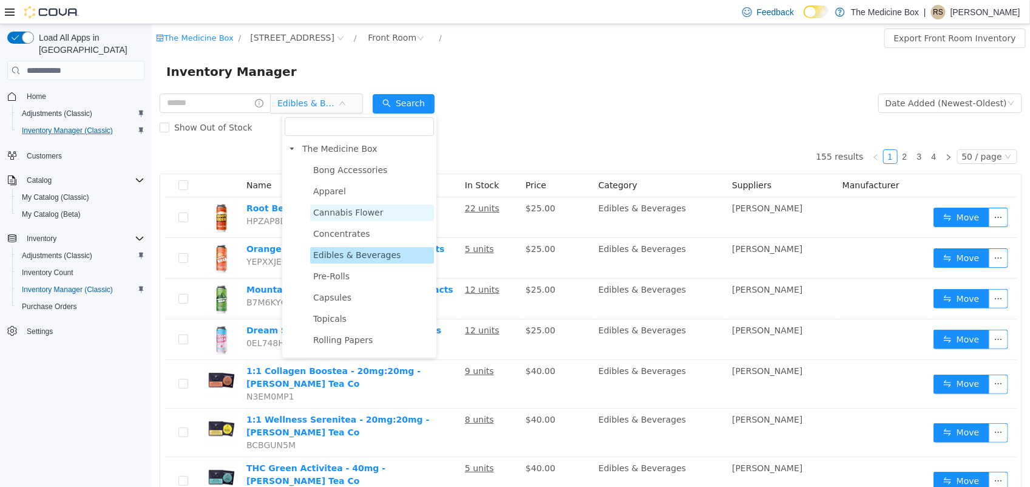
click at [367, 211] on span "Cannabis Flower" at bounding box center [348, 213] width 70 height 10
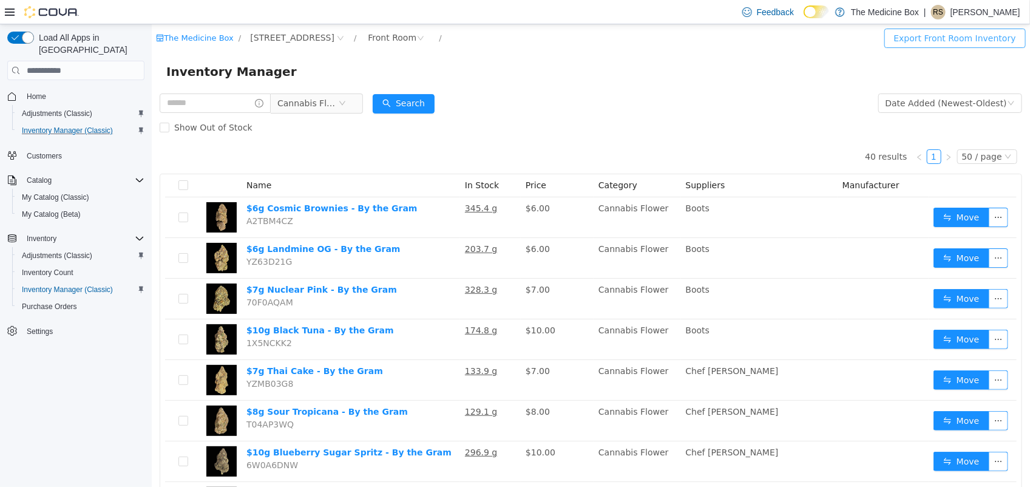
click at [959, 40] on button "Export Front Room Inventory" at bounding box center [954, 38] width 141 height 19
click at [195, 101] on input "text" at bounding box center [214, 102] width 111 height 19
type input "*******"
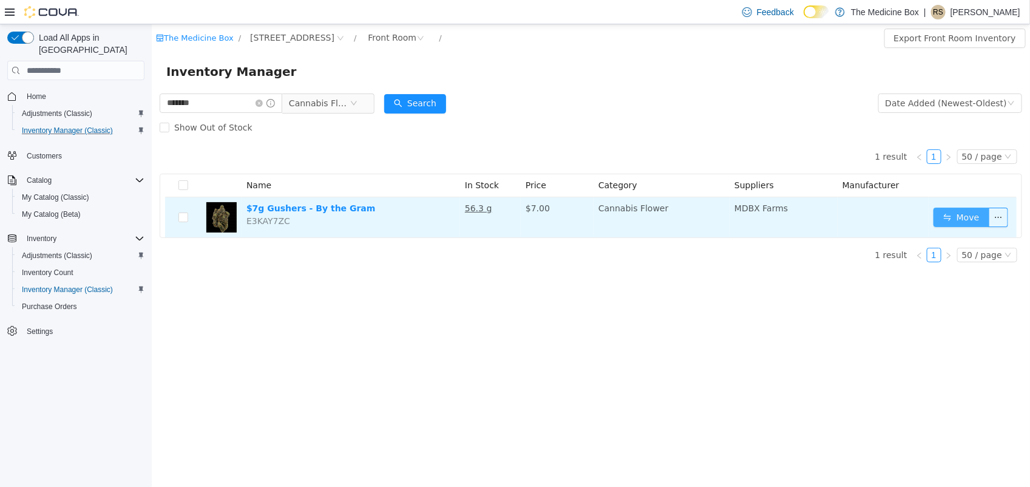
click at [948, 216] on button "Move" at bounding box center [961, 217] width 56 height 19
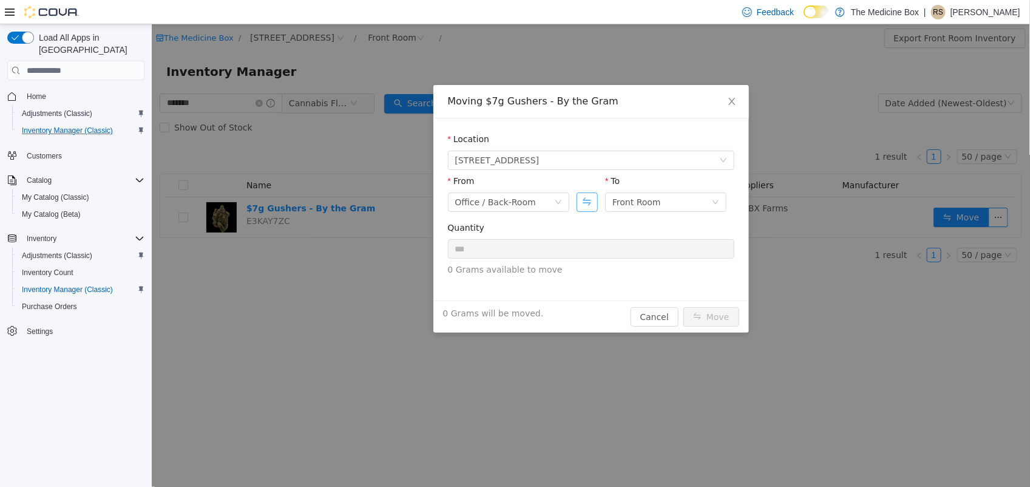
click at [593, 205] on button "Swap" at bounding box center [586, 201] width 21 height 19
click at [638, 205] on div "Office / Back-Room" at bounding box center [652, 202] width 81 height 18
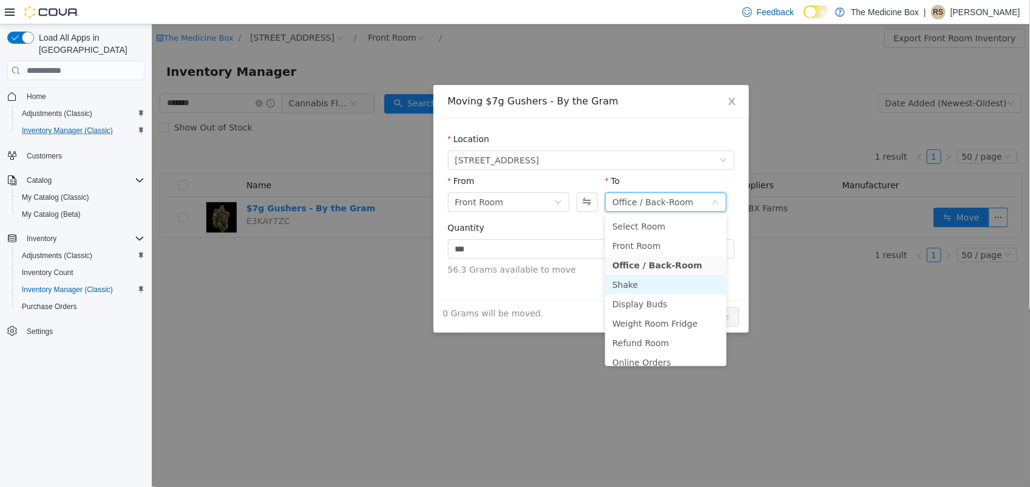
click at [646, 286] on li "Shake" at bounding box center [664, 284] width 121 height 19
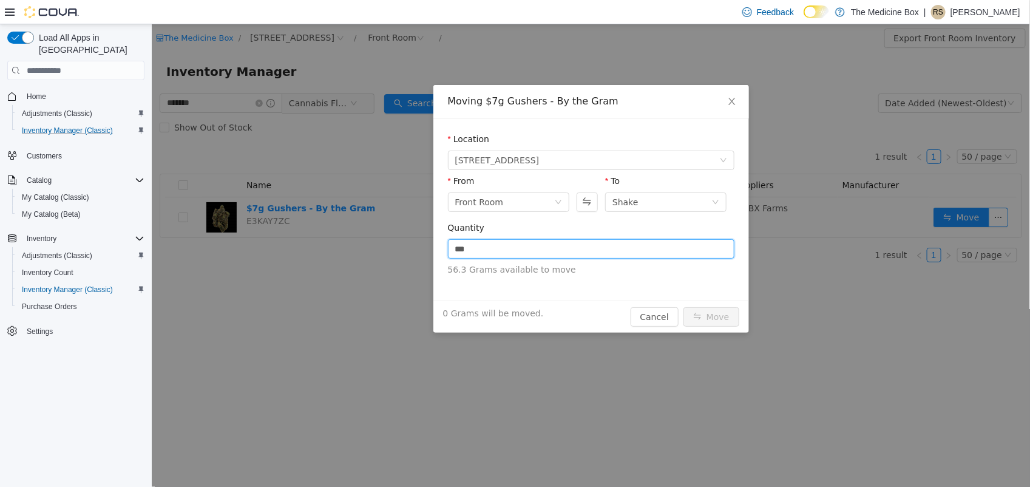
drag, startPoint x: 516, startPoint y: 251, endPoint x: 431, endPoint y: 244, distance: 85.9
click at [431, 244] on div "Moving $7g Gushers - By the Gram Location 433 St-Michel Street From Front Room …" at bounding box center [590, 255] width 878 height 462
type input "***"
click at [732, 316] on button "Move" at bounding box center [711, 316] width 56 height 19
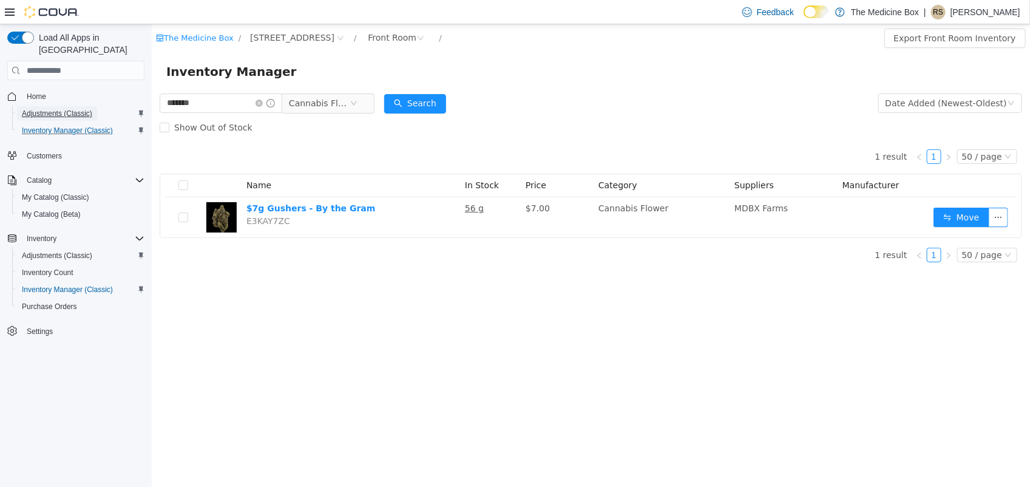
click at [68, 106] on span "Adjustments (Classic)" at bounding box center [57, 113] width 70 height 15
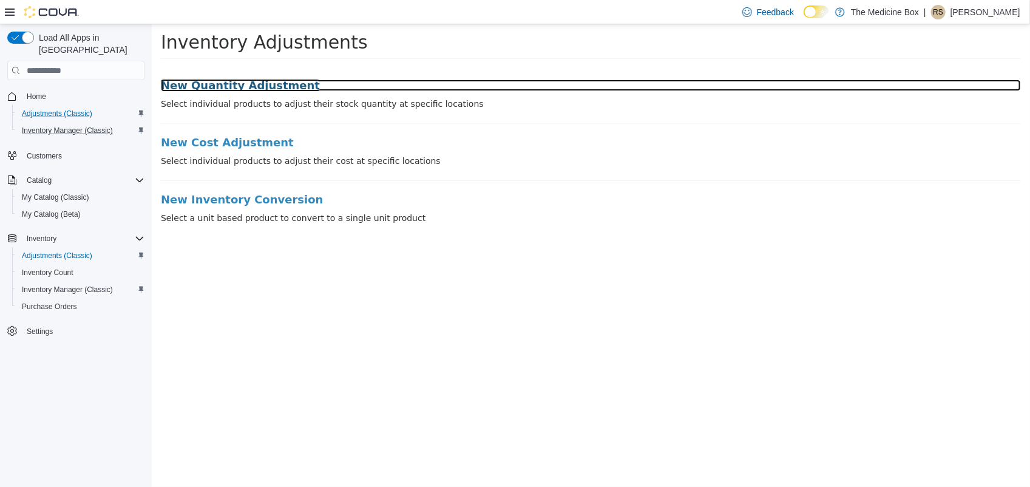
click at [266, 87] on h3 "New Quantity Adjustment" at bounding box center [590, 85] width 860 height 12
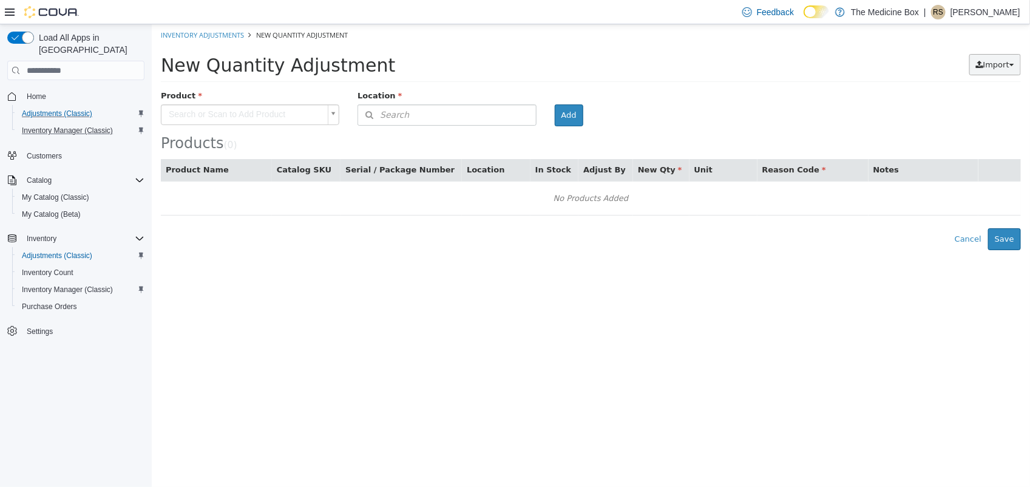
click at [989, 67] on span "Import" at bounding box center [995, 64] width 26 height 9
click at [938, 87] on span "Inventory Export (.CSV)" at bounding box center [957, 88] width 100 height 10
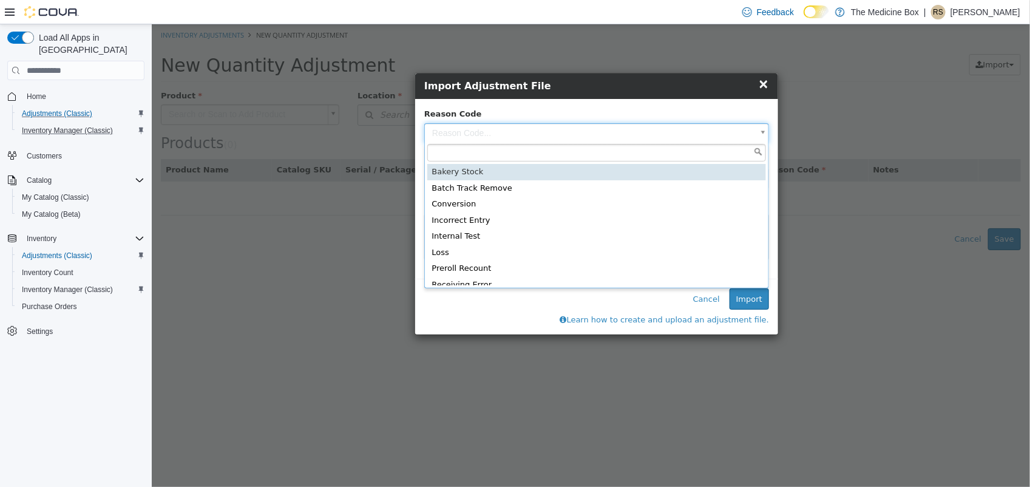
click at [652, 125] on body "× Inventory Adjustments New Quantity Adjustment New Quantity Adjustment Import …" at bounding box center [590, 137] width 878 height 226
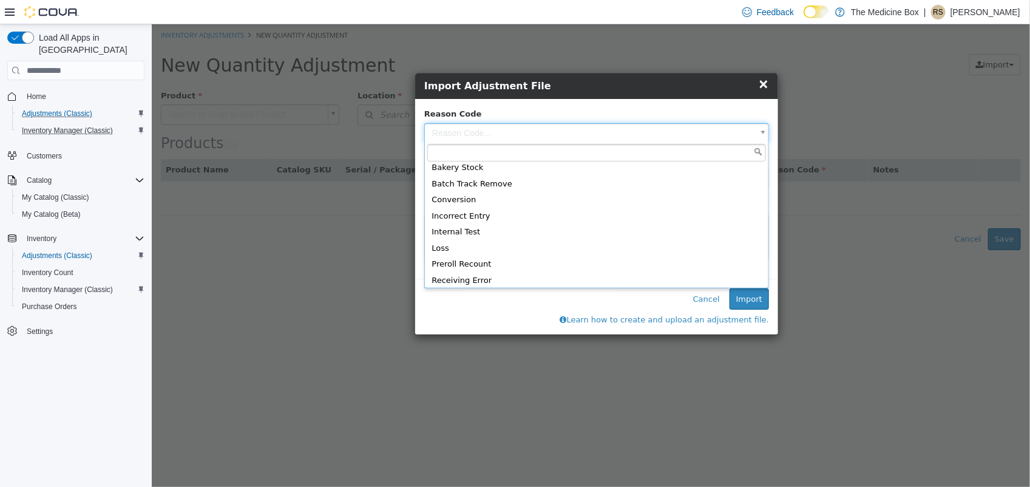
scroll to position [71, 0]
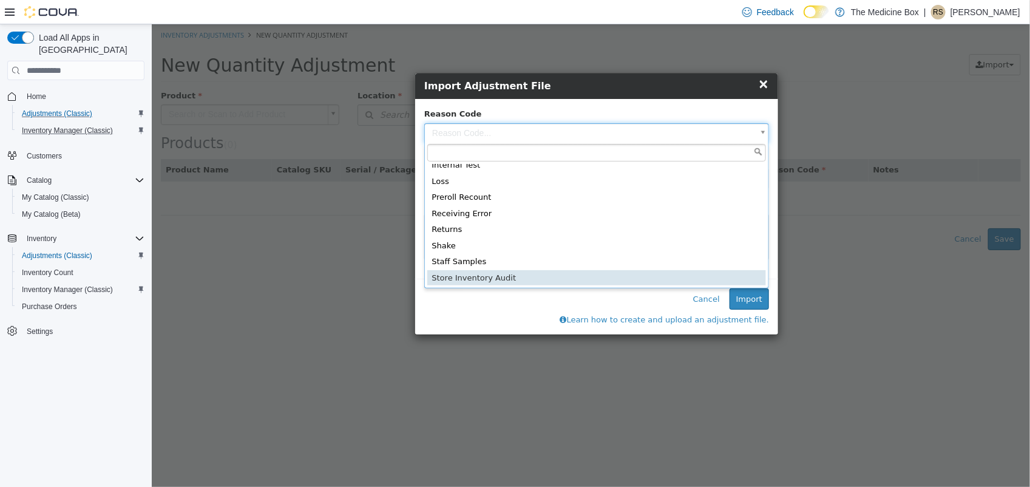
type input "**********"
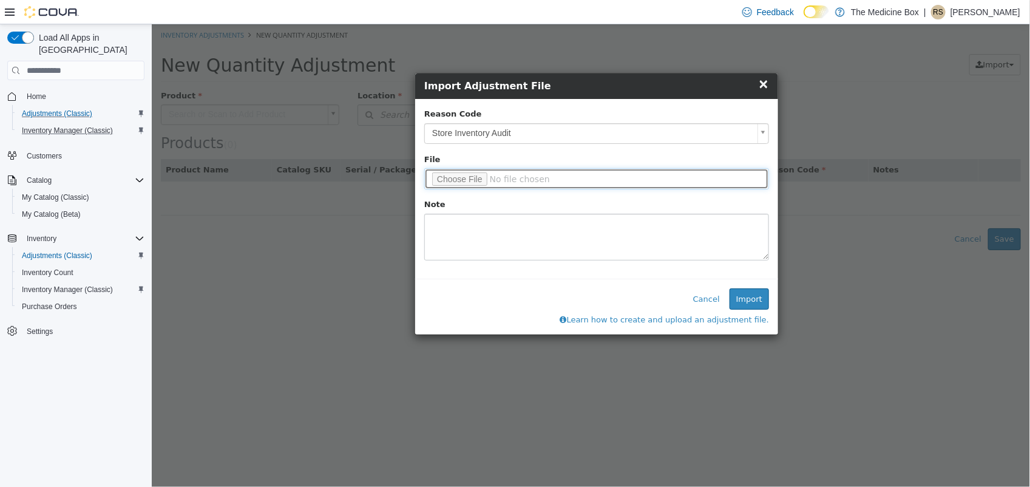
click at [482, 177] on input "file" at bounding box center [596, 178] width 345 height 21
type input "**********"
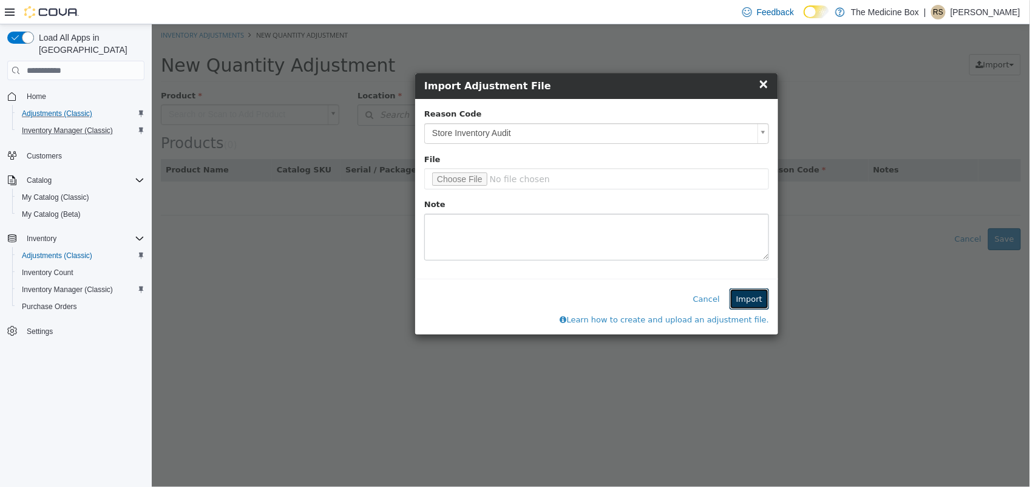
click at [750, 299] on button "Import" at bounding box center [748, 299] width 39 height 22
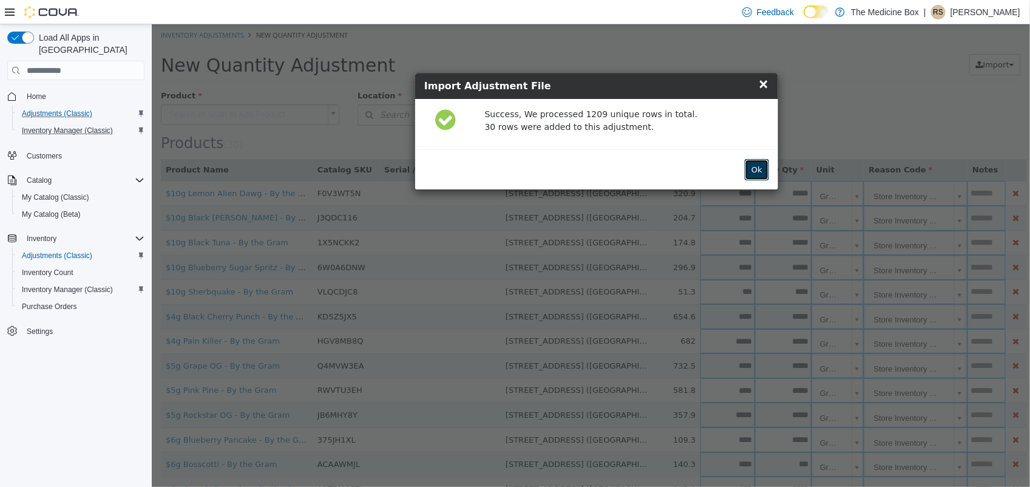
click at [765, 165] on button "Ok" at bounding box center [756, 170] width 24 height 22
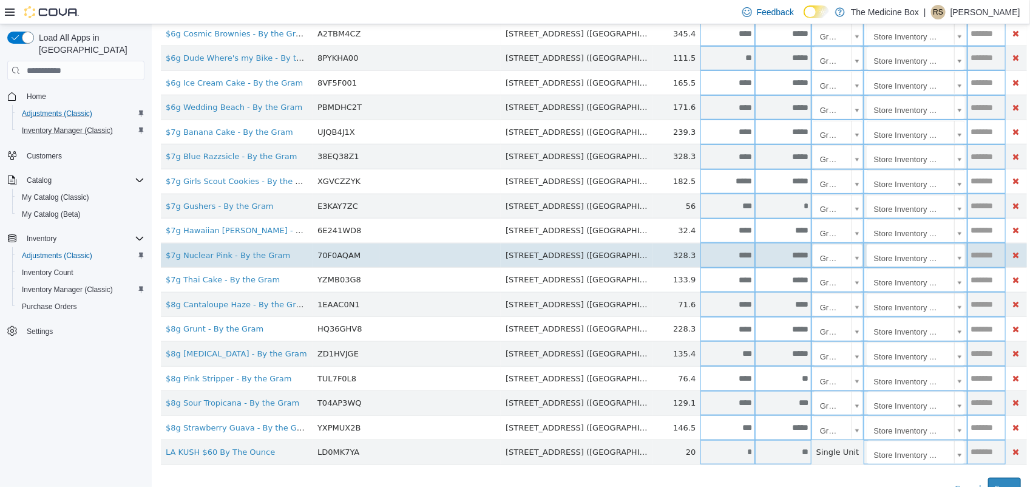
scroll to position [472, 0]
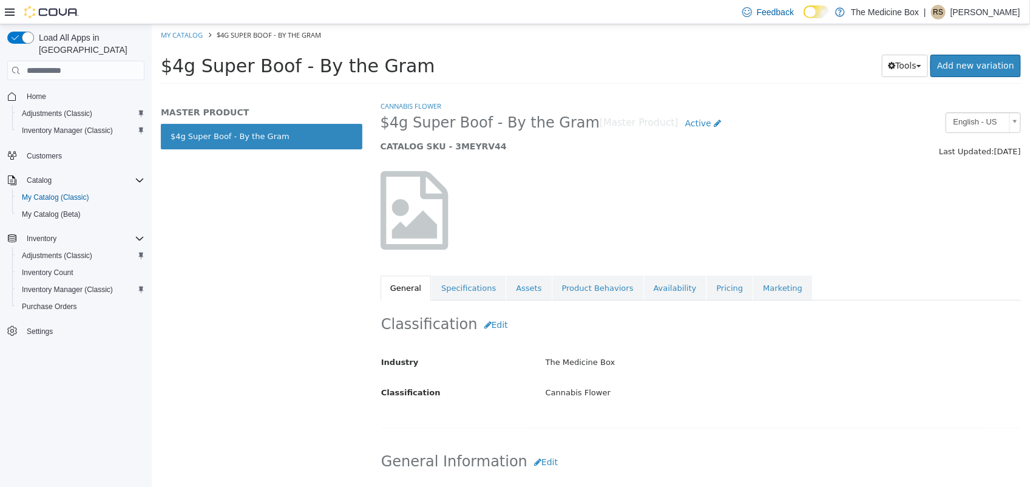
drag, startPoint x: 475, startPoint y: 290, endPoint x: 500, endPoint y: 305, distance: 29.7
click at [474, 290] on link "Specifications" at bounding box center [468, 288] width 74 height 25
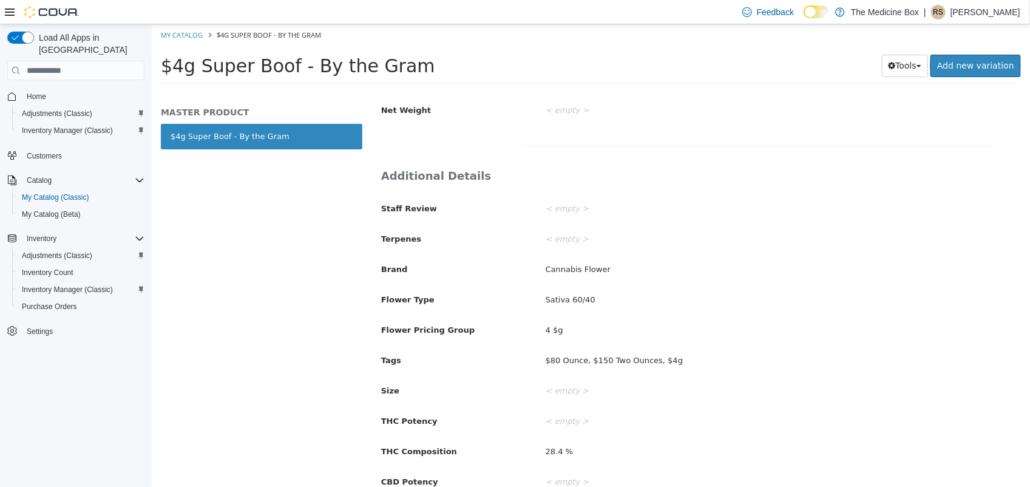
scroll to position [380, 0]
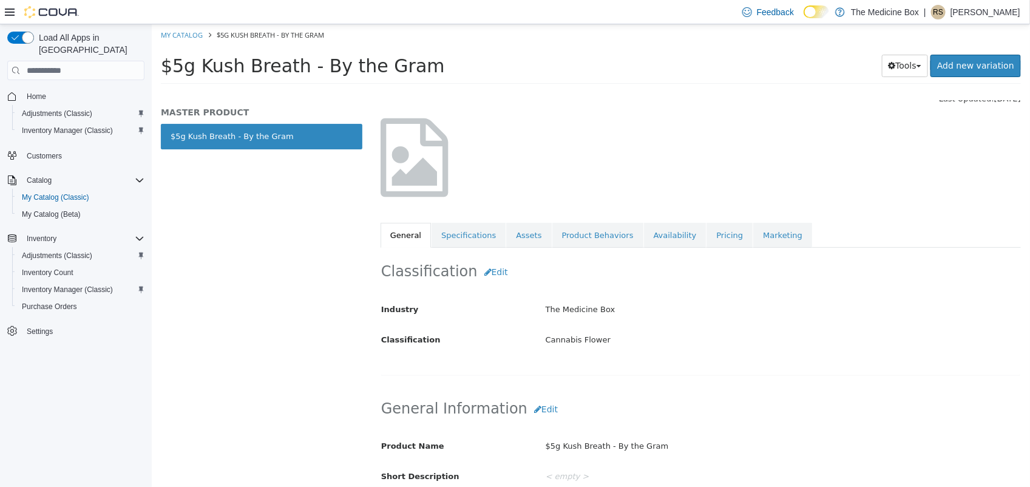
scroll to position [76, 0]
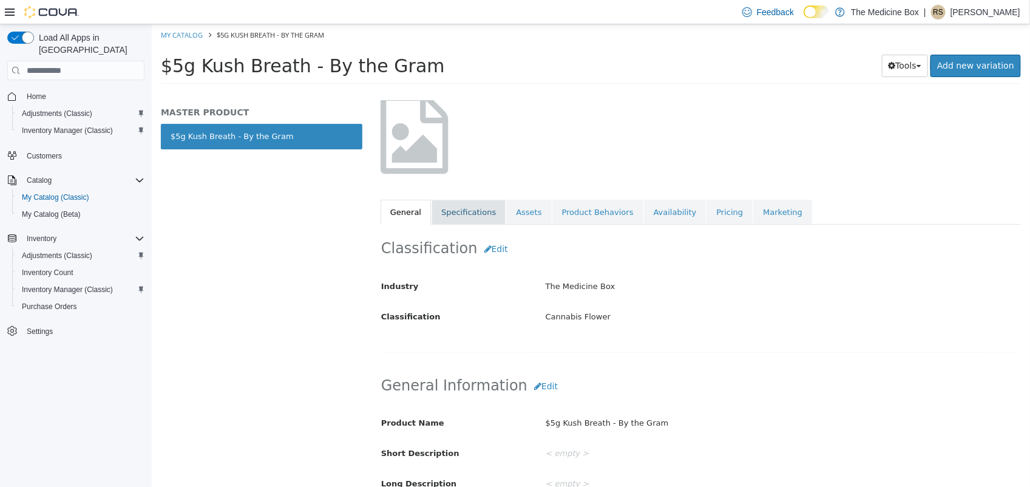
click at [472, 220] on link "Specifications" at bounding box center [468, 212] width 74 height 25
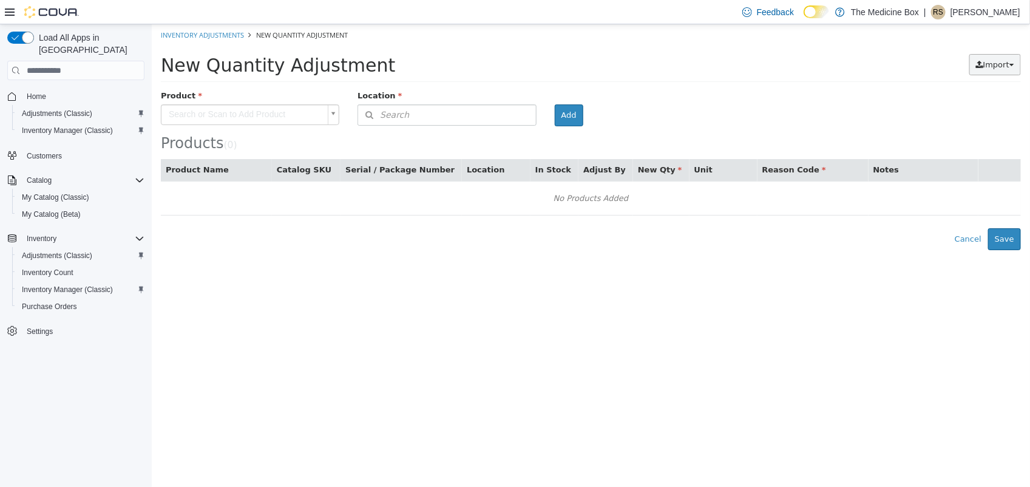
click at [999, 64] on span "Import" at bounding box center [995, 64] width 26 height 9
click at [969, 89] on span "Inventory Export (.CSV)" at bounding box center [957, 88] width 100 height 10
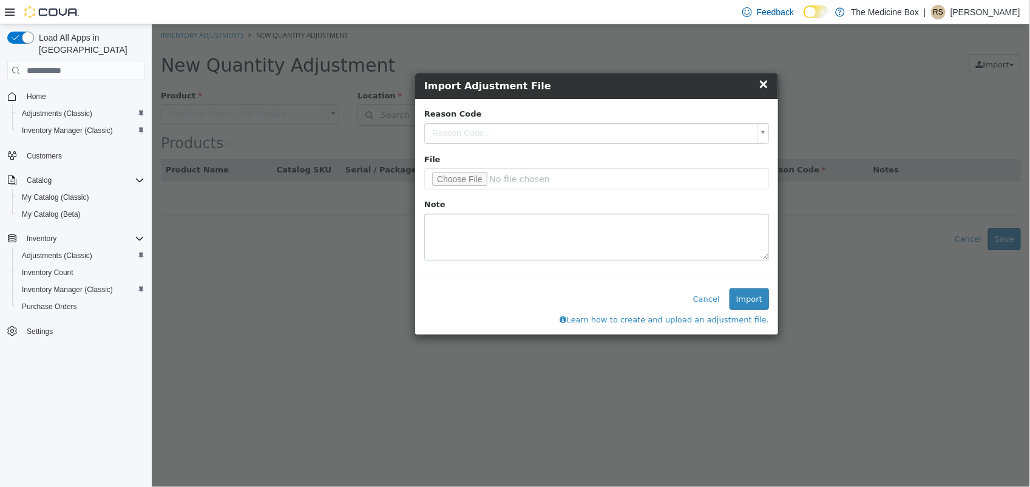
click at [556, 131] on body "× Inventory Adjustments New Quantity Adjustment New Quantity Adjustment Import …" at bounding box center [590, 137] width 878 height 226
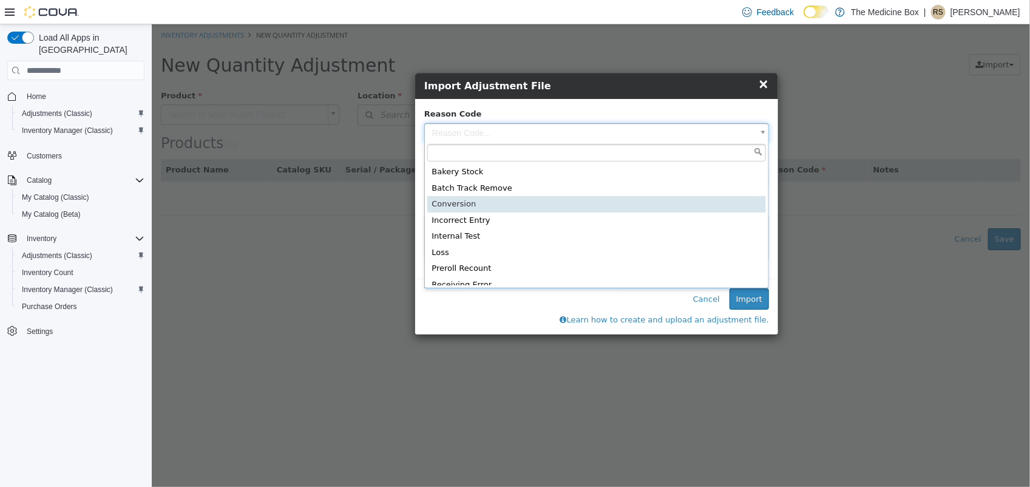
scroll to position [71, 0]
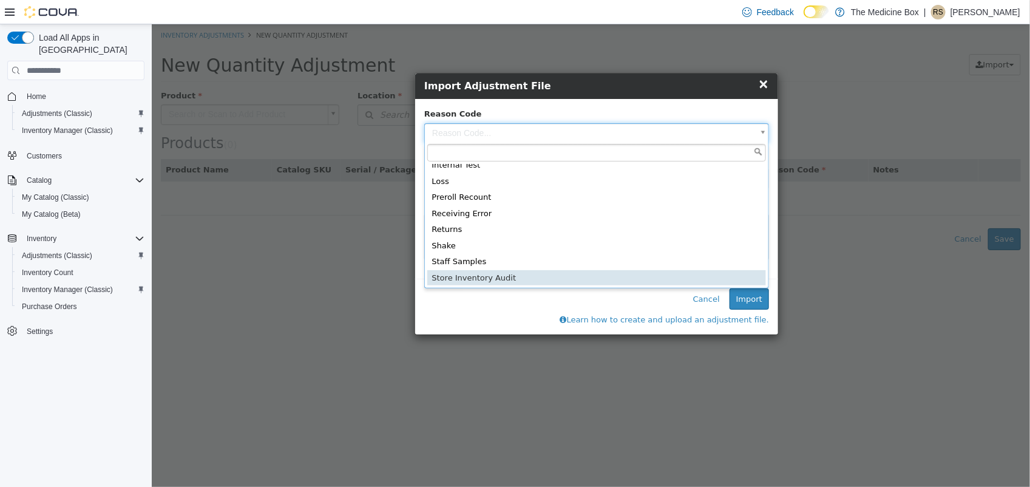
type input "**********"
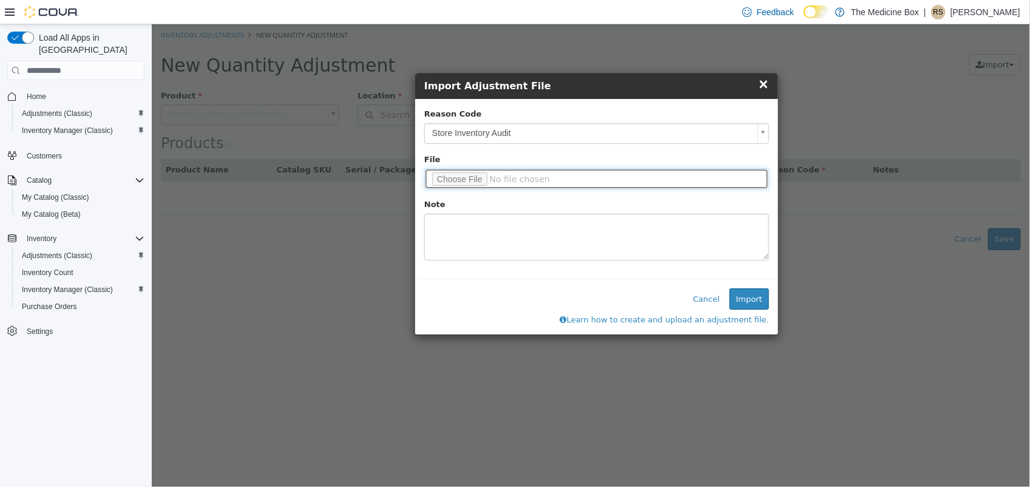
click at [462, 175] on input "file" at bounding box center [596, 178] width 345 height 21
type input "**********"
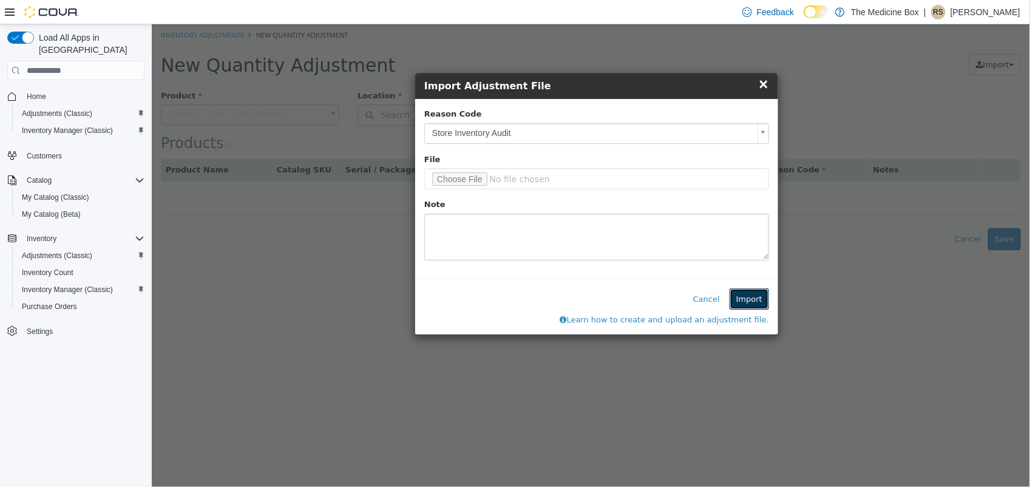
click at [758, 303] on button "Import" at bounding box center [748, 299] width 39 height 22
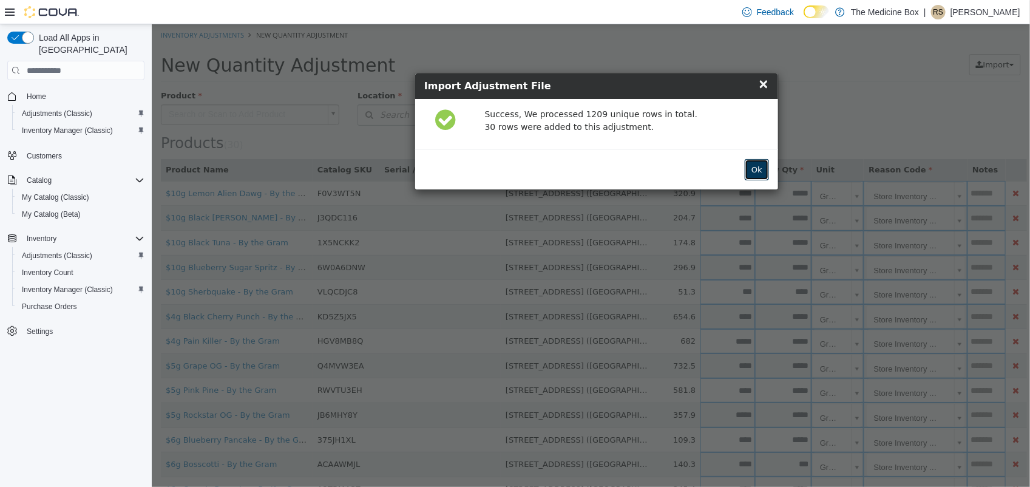
click at [756, 167] on button "Ok" at bounding box center [756, 170] width 24 height 22
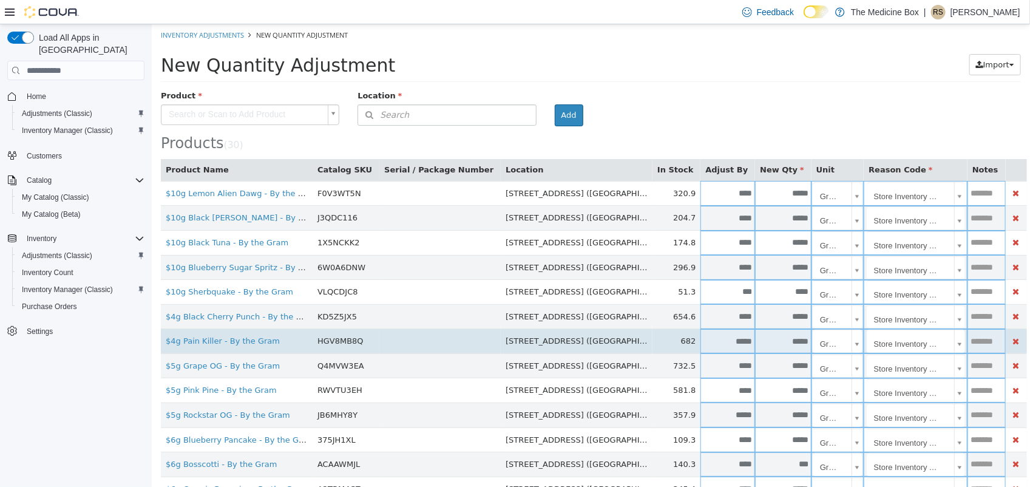
click at [754, 342] on input "*****" at bounding box center [782, 341] width 56 height 9
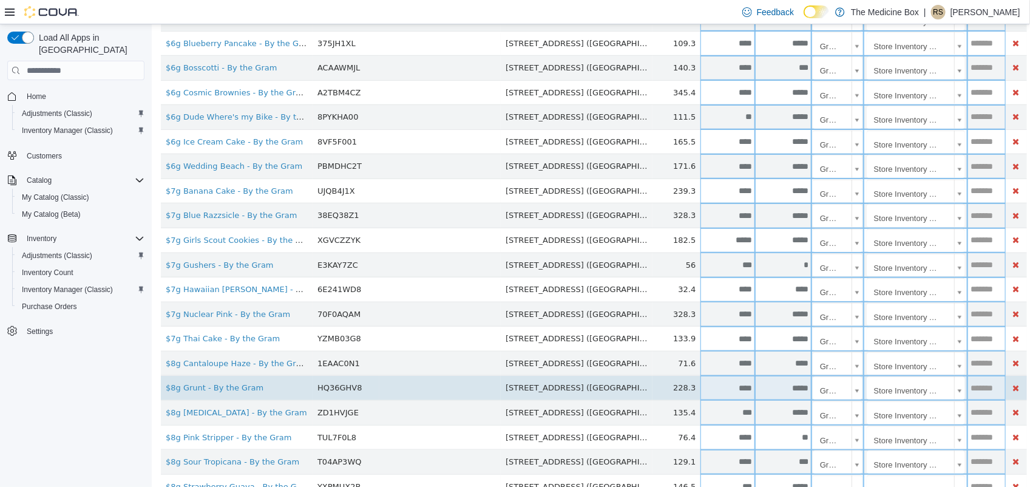
scroll to position [472, 0]
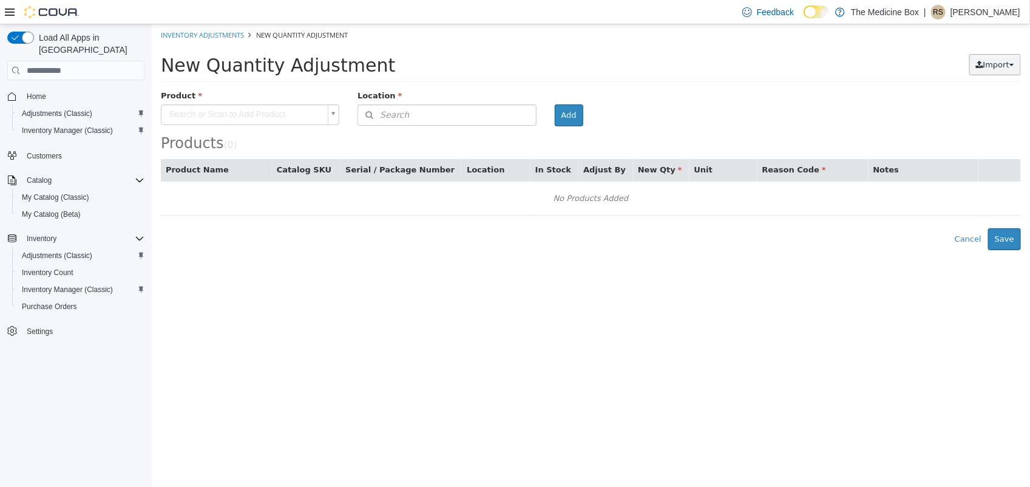
click at [999, 60] on span "Import" at bounding box center [995, 64] width 26 height 9
click at [949, 84] on span "Inventory Export (.CSV)" at bounding box center [957, 88] width 100 height 10
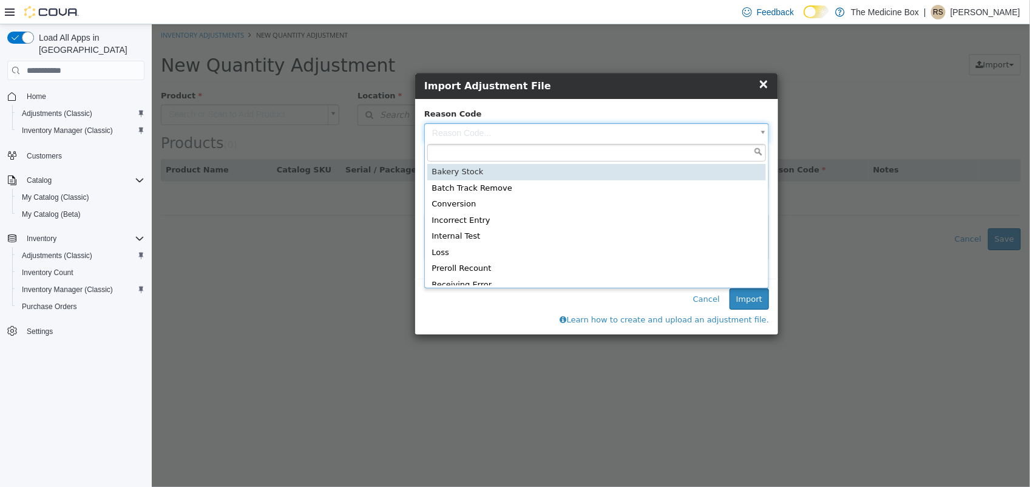
click at [674, 129] on body "× Inventory Adjustments New Quantity Adjustment New Quantity Adjustment Import …" at bounding box center [590, 137] width 878 height 226
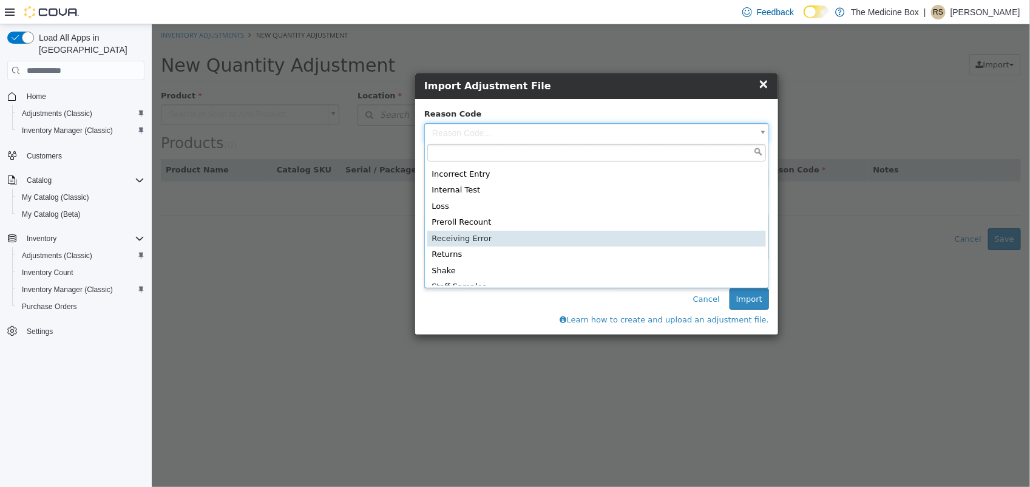
scroll to position [71, 0]
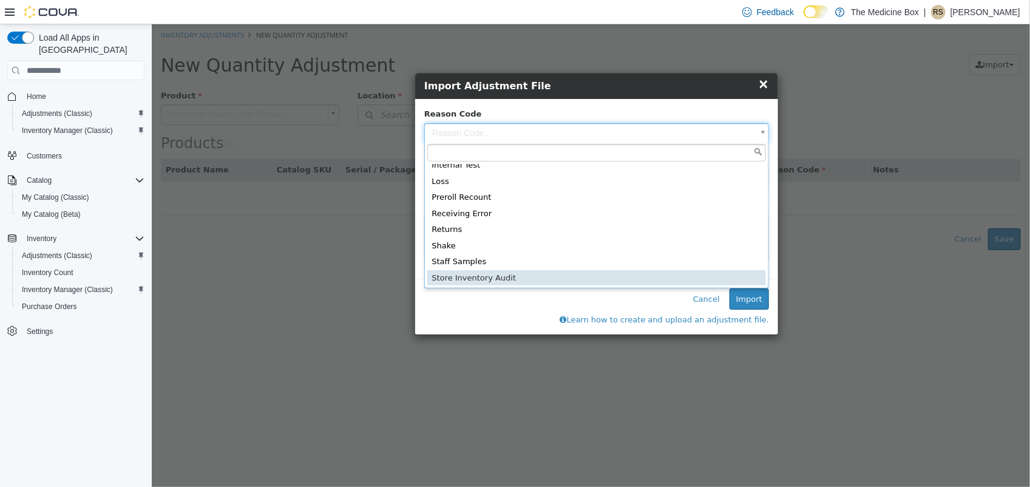
type input "**********"
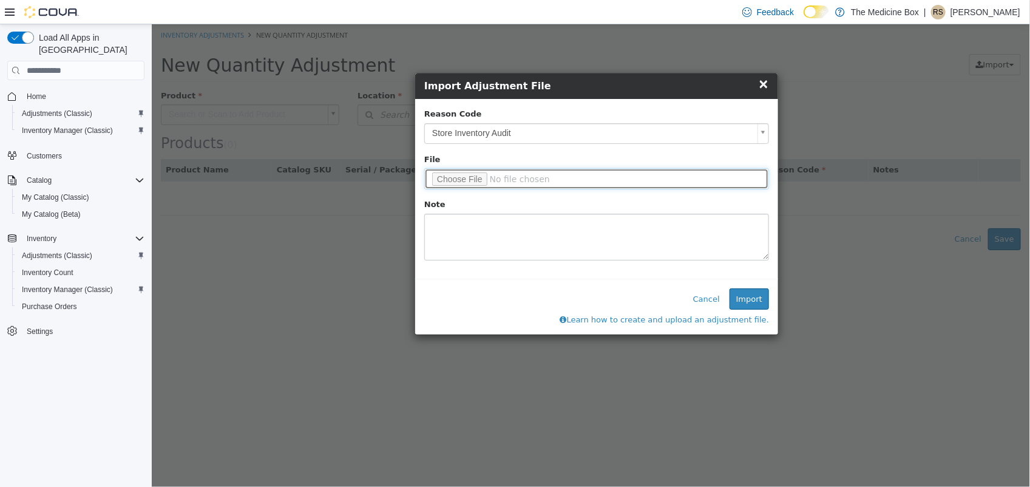
click at [475, 175] on input "file" at bounding box center [596, 178] width 345 height 21
type input "**********"
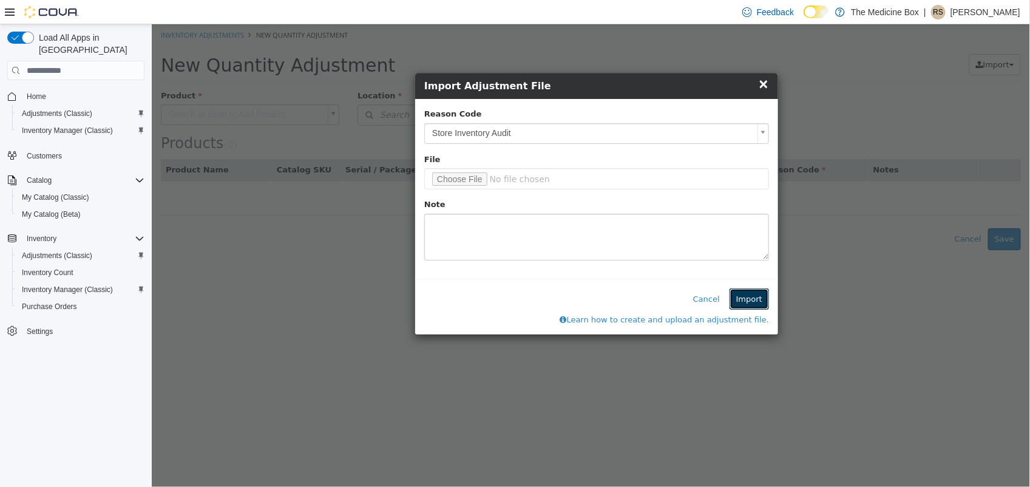
click at [748, 307] on button "Import" at bounding box center [748, 299] width 39 height 22
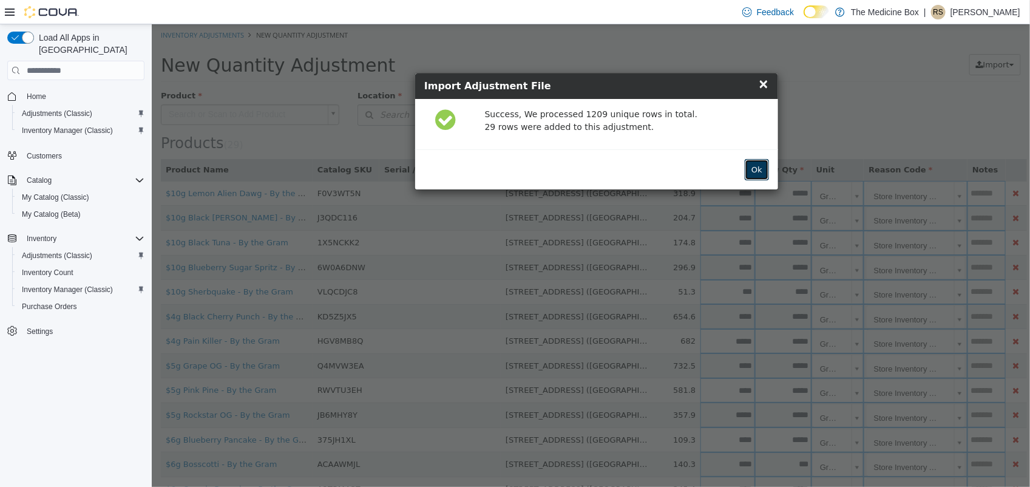
click at [760, 165] on button "Ok" at bounding box center [756, 170] width 24 height 22
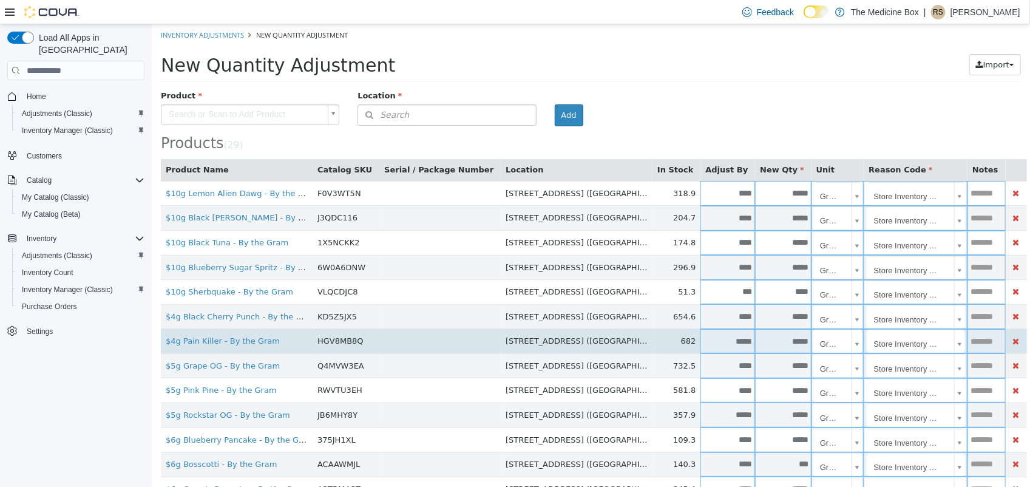
click at [754, 343] on input "*****" at bounding box center [782, 341] width 56 height 9
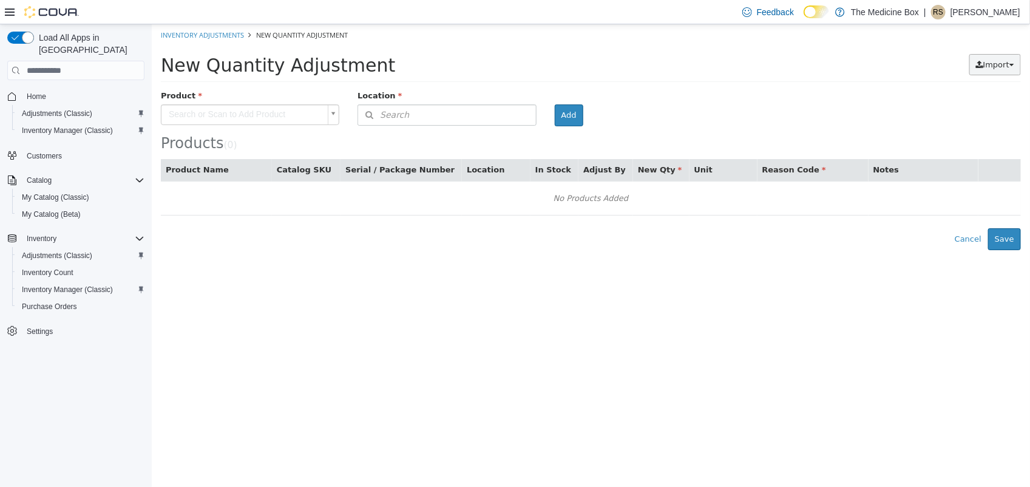
click at [990, 61] on span "Import" at bounding box center [995, 64] width 26 height 9
click at [957, 86] on span "Inventory Export (.CSV)" at bounding box center [957, 88] width 100 height 10
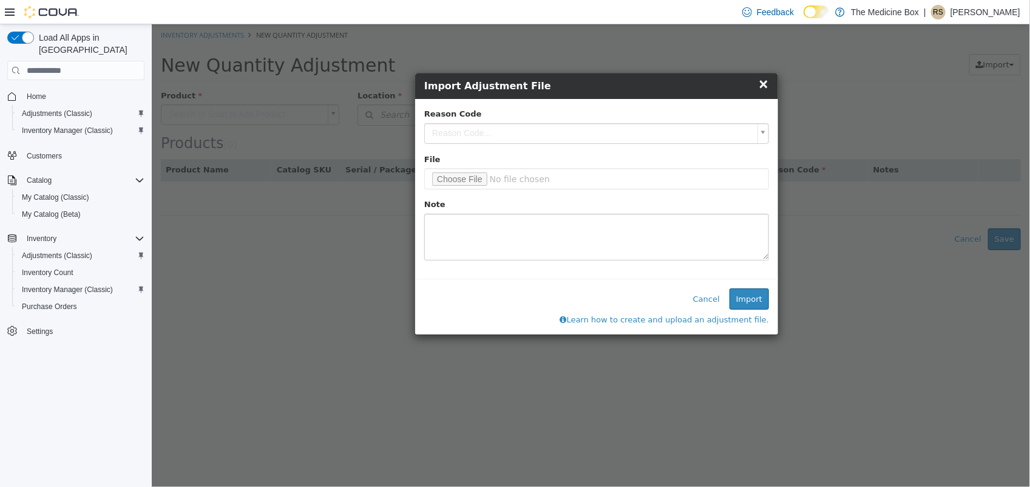
click at [598, 124] on body "× Inventory Adjustments New Quantity Adjustment New Quantity Adjustment Import …" at bounding box center [590, 137] width 878 height 226
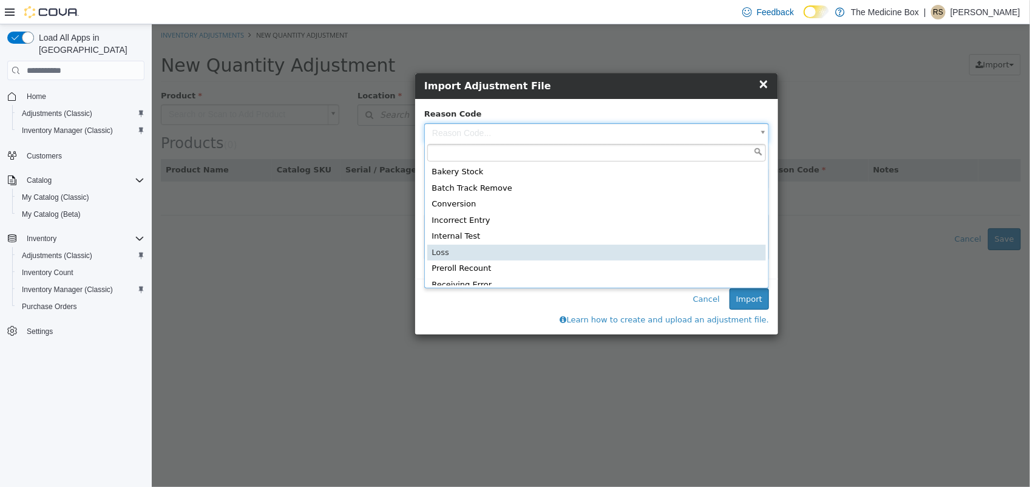
scroll to position [71, 0]
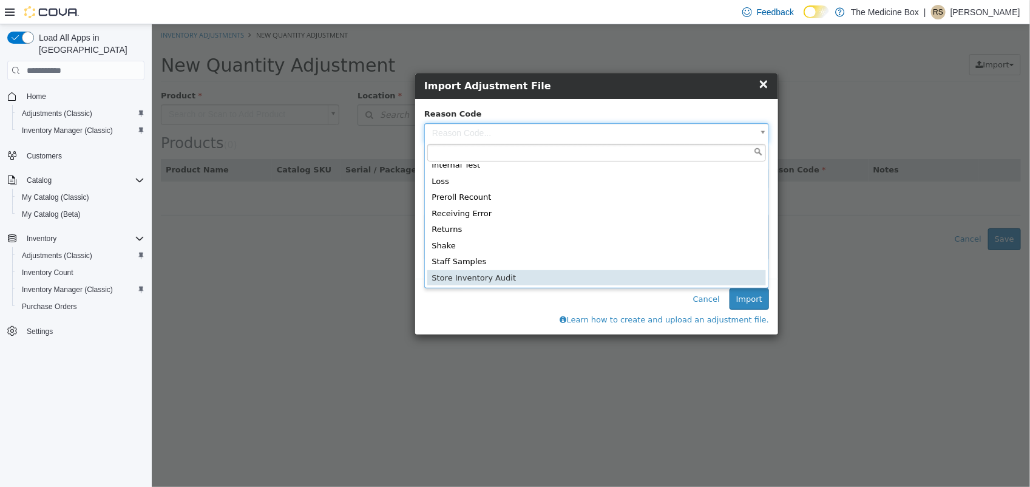
type input "**********"
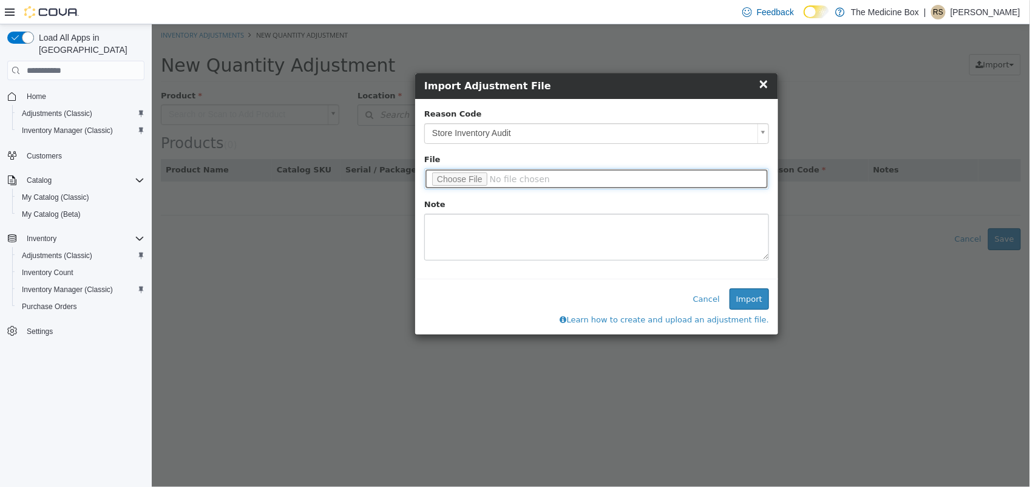
click at [472, 178] on input "file" at bounding box center [596, 178] width 345 height 21
type input "**********"
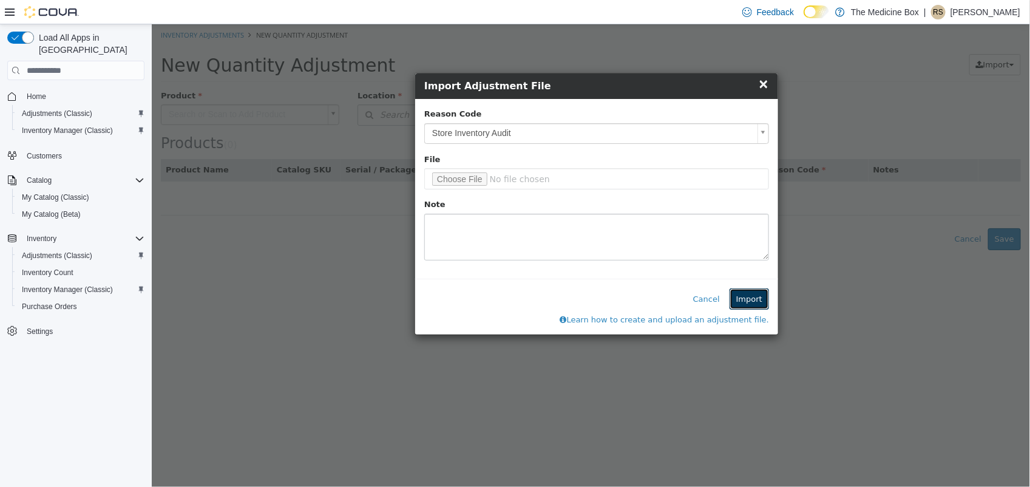
click at [747, 292] on button "Import" at bounding box center [748, 299] width 39 height 22
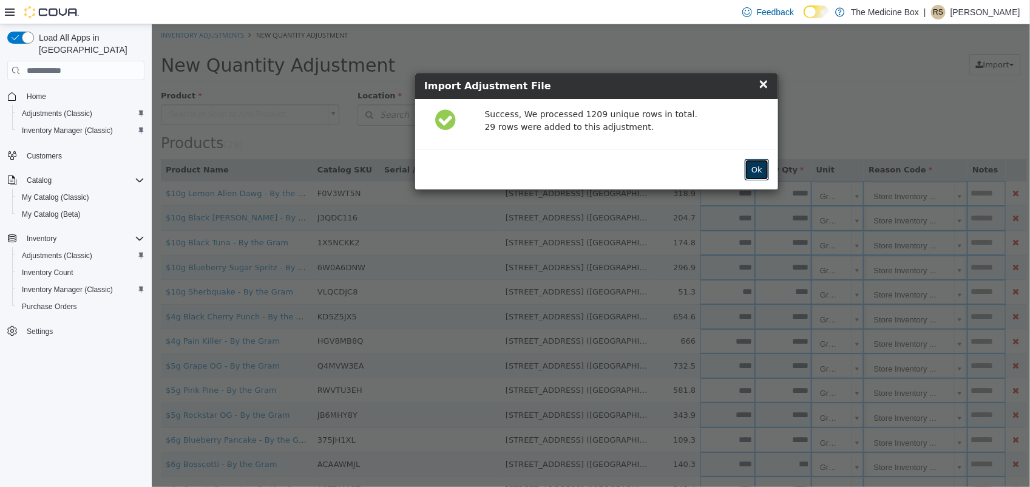
click at [753, 171] on button "Ok" at bounding box center [756, 170] width 24 height 22
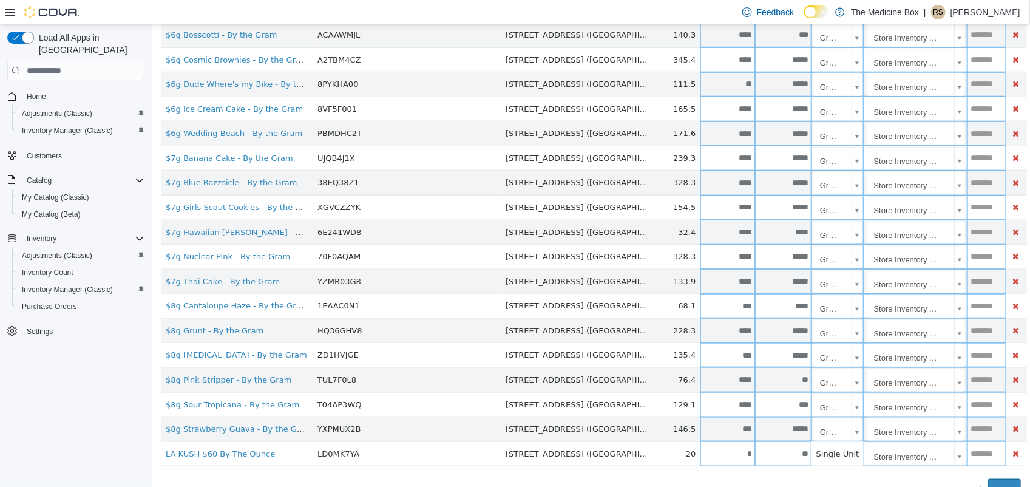
scroll to position [447, 0]
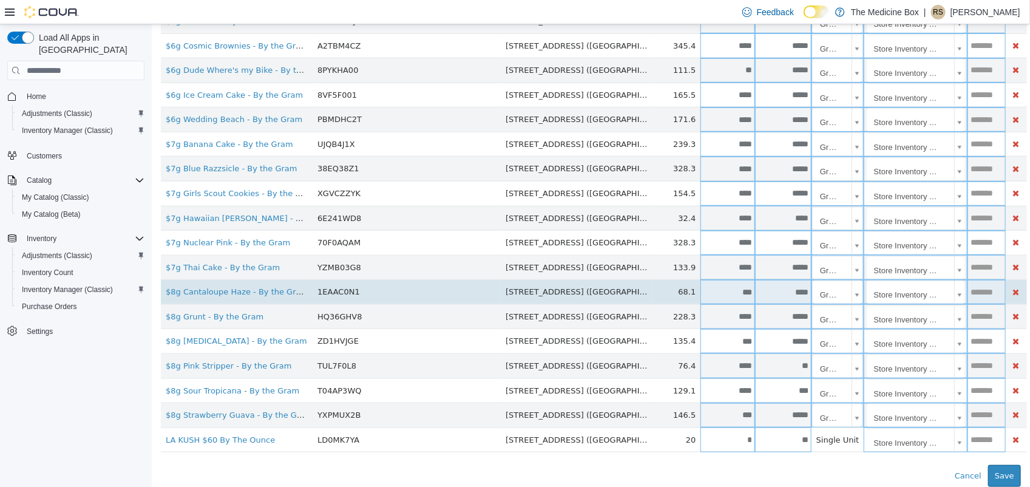
click at [754, 295] on input "****" at bounding box center [782, 292] width 56 height 9
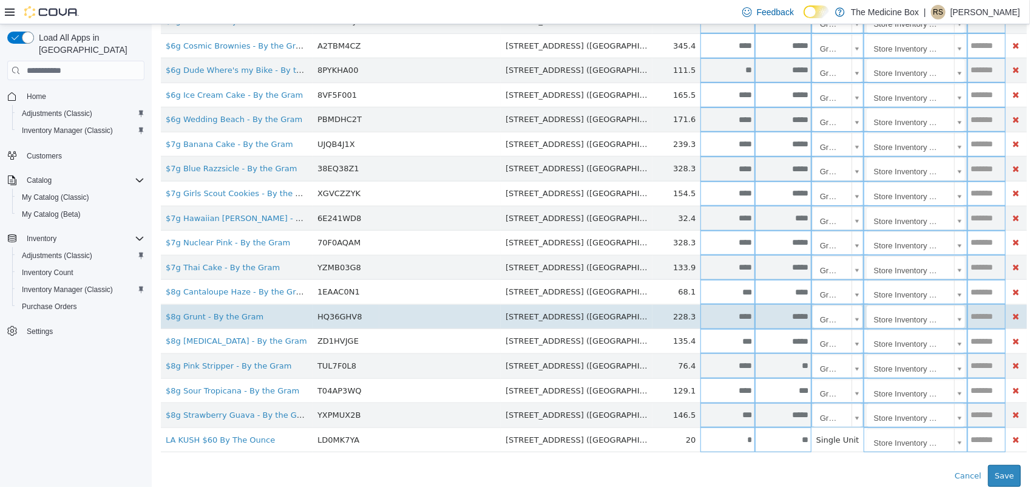
type input "****"
type input "***"
click at [754, 321] on input "*****" at bounding box center [782, 316] width 56 height 9
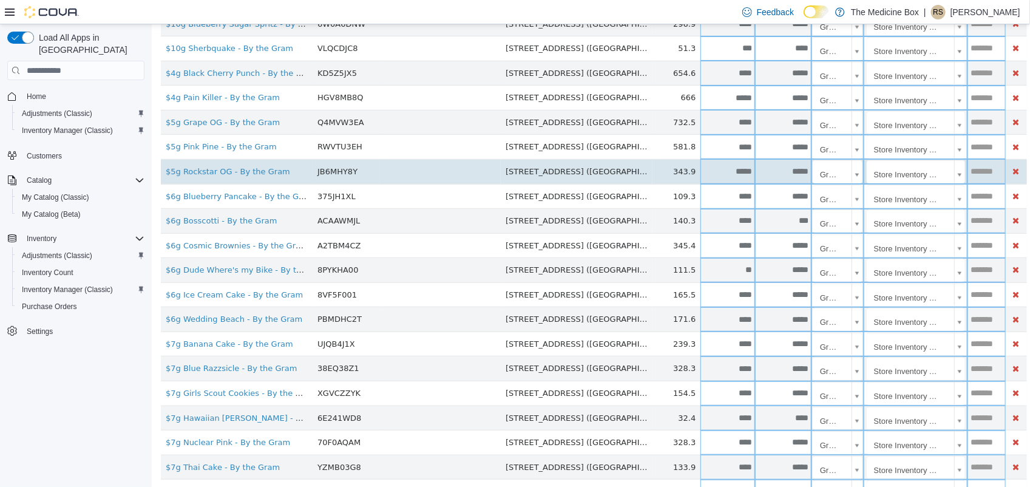
scroll to position [220, 0]
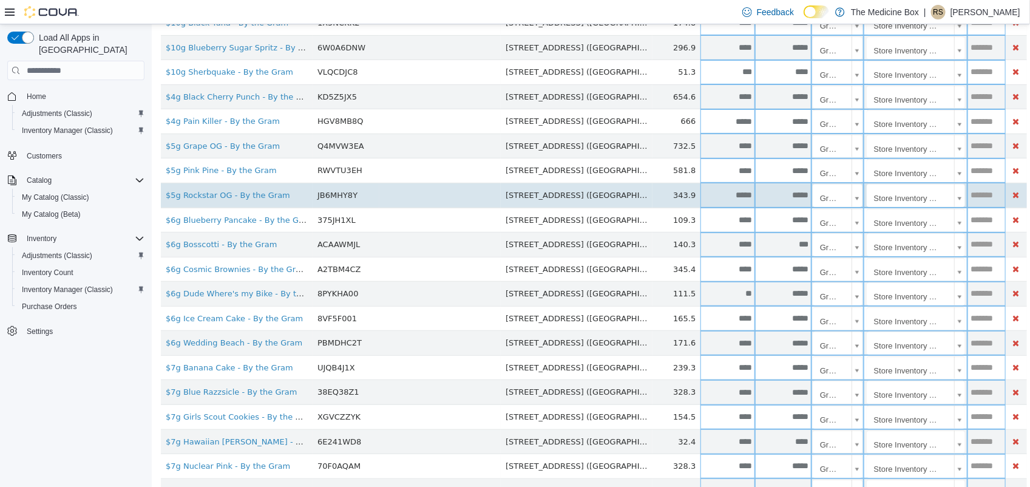
click at [754, 125] on input "*****" at bounding box center [782, 121] width 56 height 9
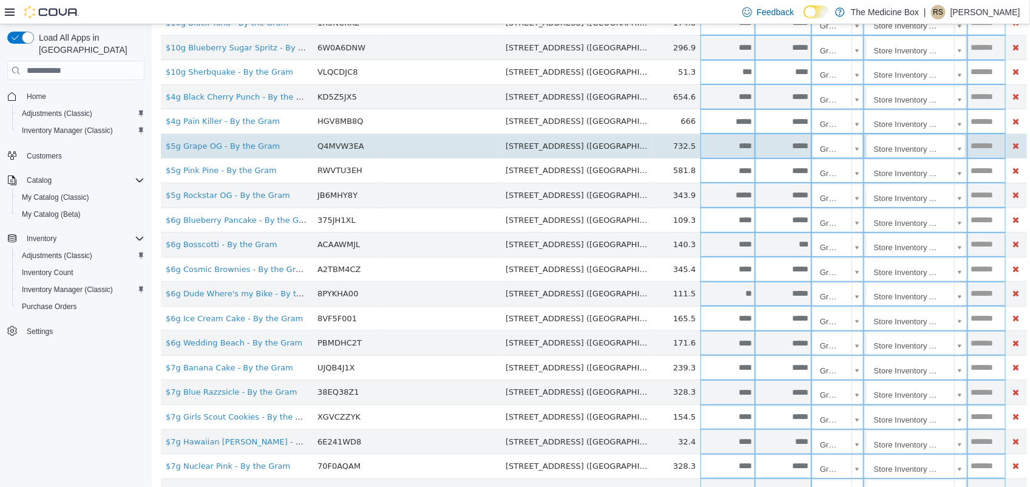
type input "*****"
click at [754, 154] on td "*****" at bounding box center [782, 146] width 56 height 25
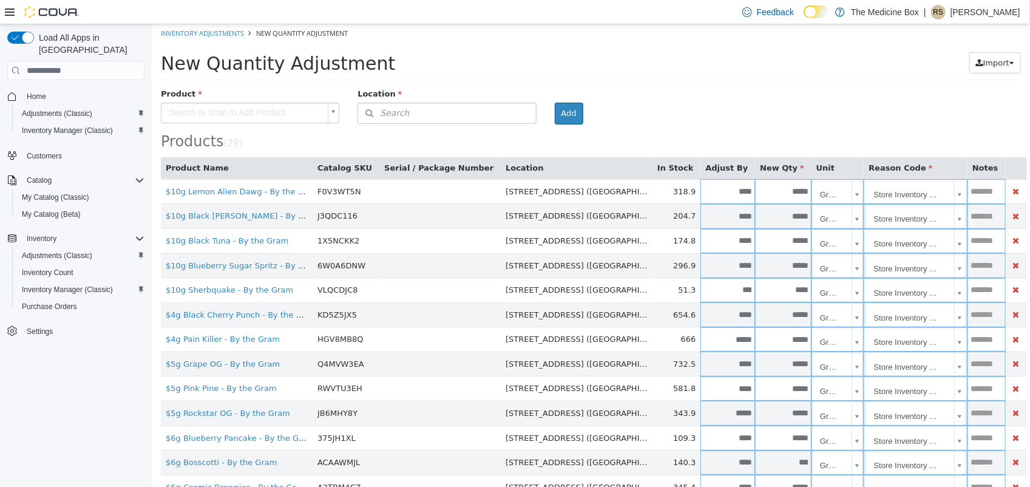
scroll to position [0, 0]
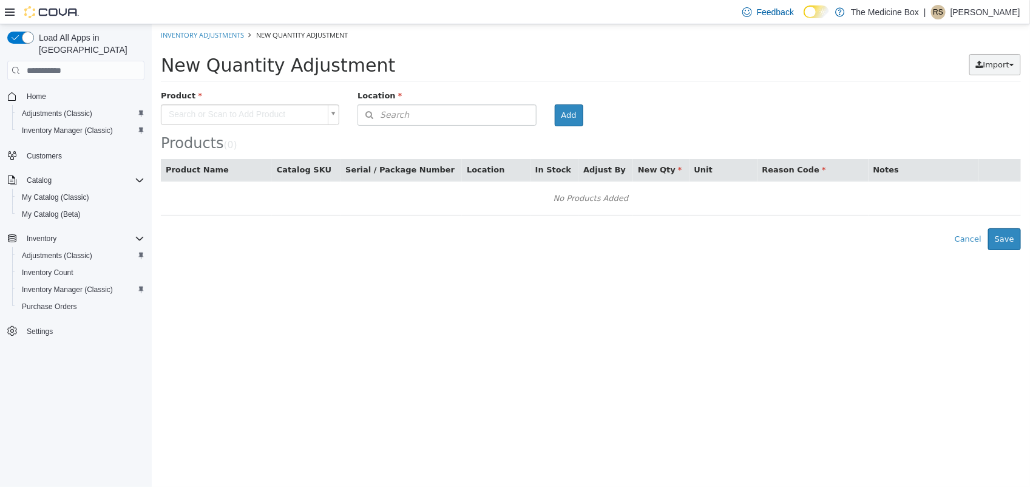
click at [975, 61] on icon "button" at bounding box center [978, 65] width 7 height 8
click at [966, 81] on link "Inventory Export (.CSV)" at bounding box center [957, 88] width 124 height 16
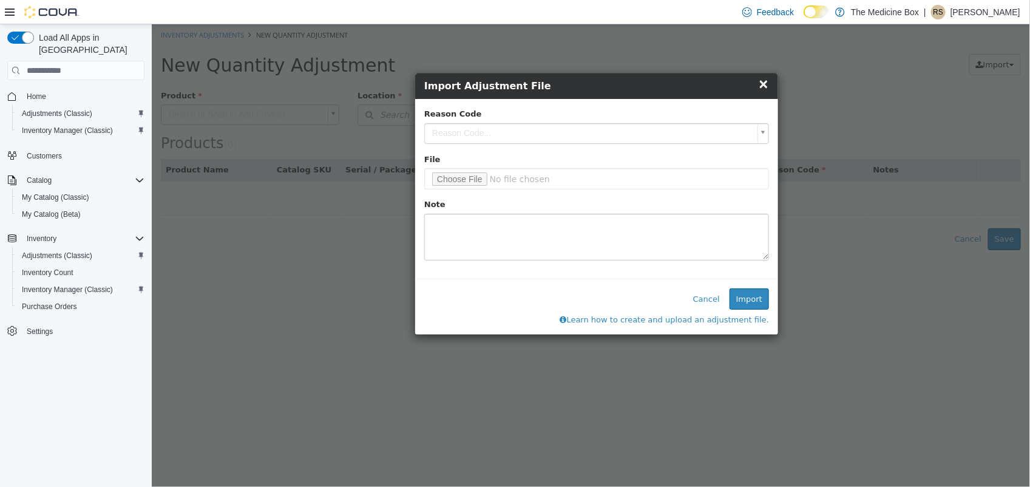
click at [461, 124] on body "× Inventory Adjustments New Quantity Adjustment New Quantity Adjustment Import …" at bounding box center [590, 137] width 878 height 226
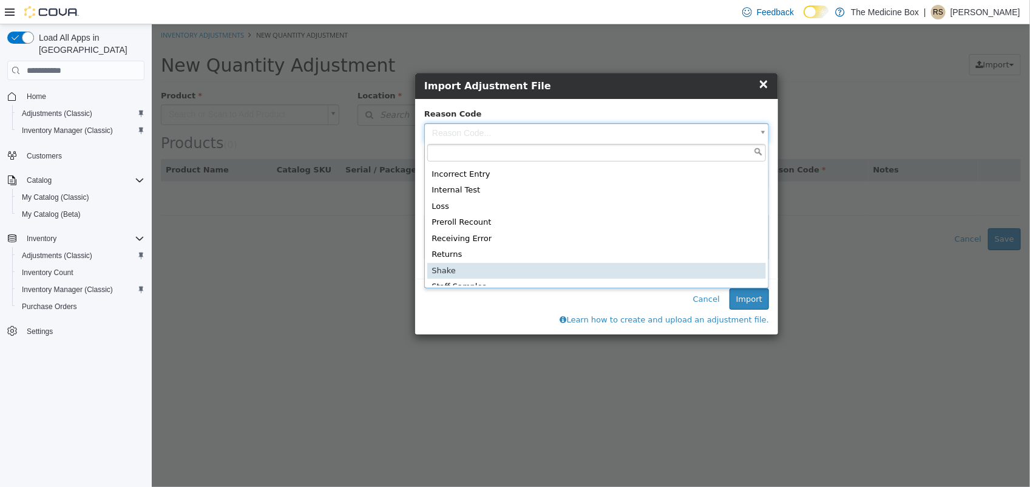
scroll to position [71, 0]
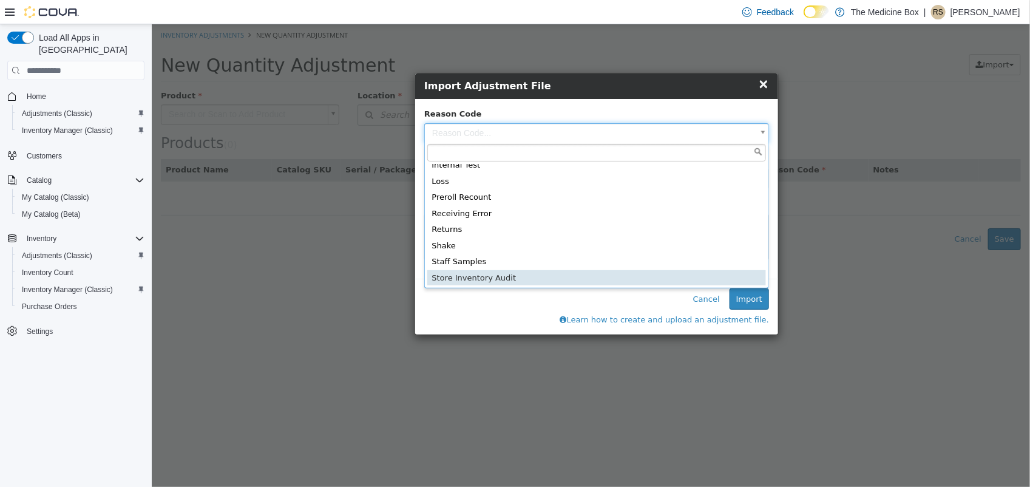
type input "**********"
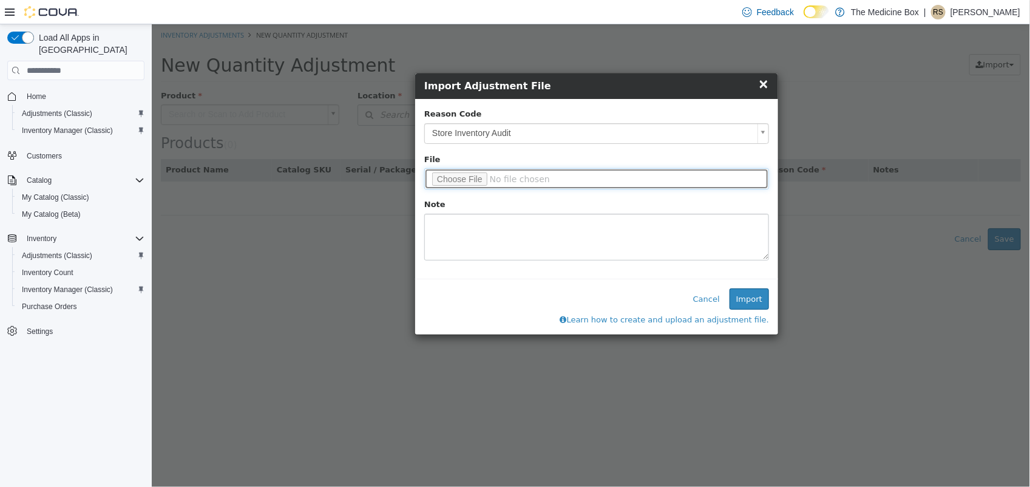
click at [468, 174] on input "file" at bounding box center [596, 178] width 345 height 21
type input "**********"
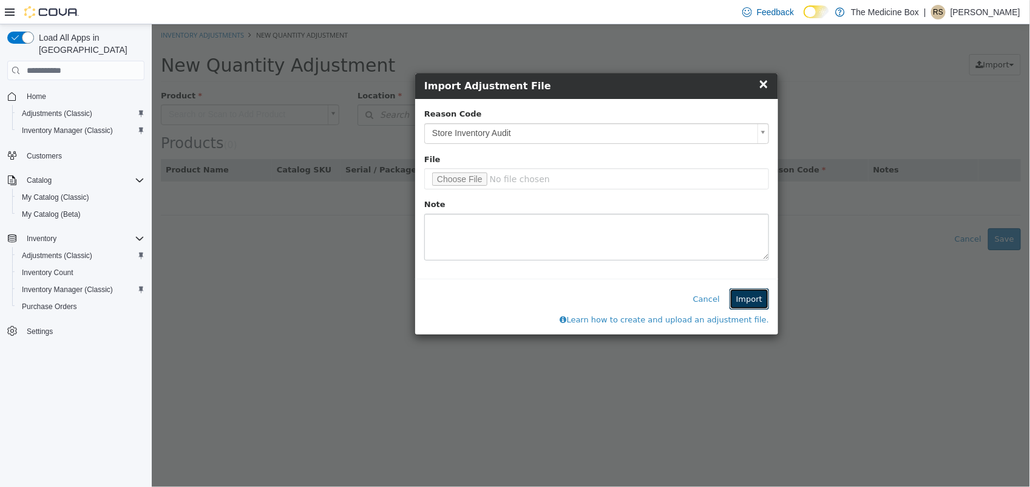
click at [749, 296] on button "Import" at bounding box center [748, 299] width 39 height 22
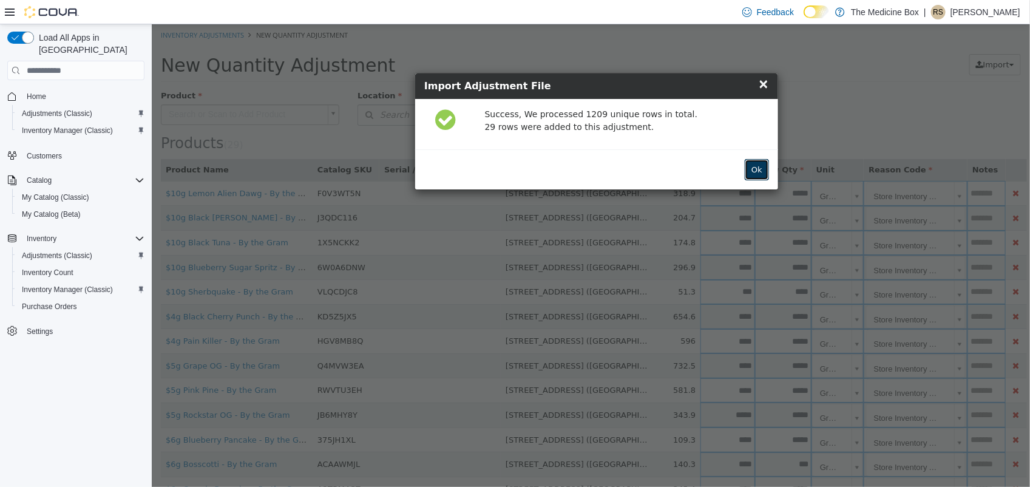
click at [759, 169] on button "Ok" at bounding box center [756, 170] width 24 height 22
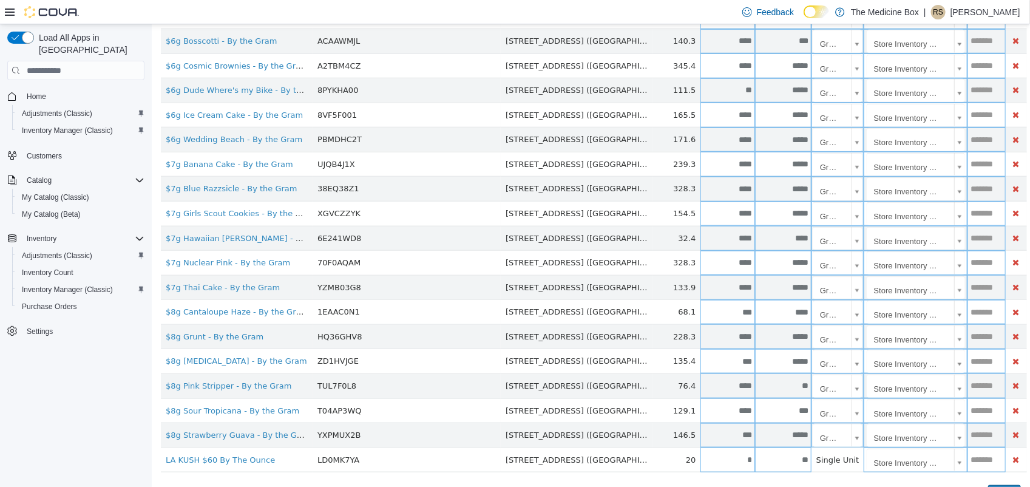
scroll to position [447, 0]
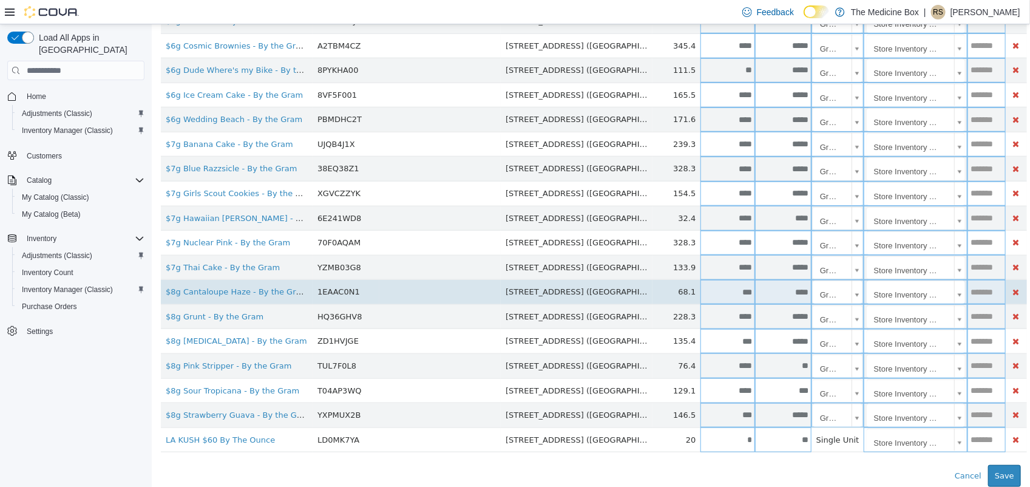
click at [754, 289] on input "****" at bounding box center [782, 292] width 56 height 9
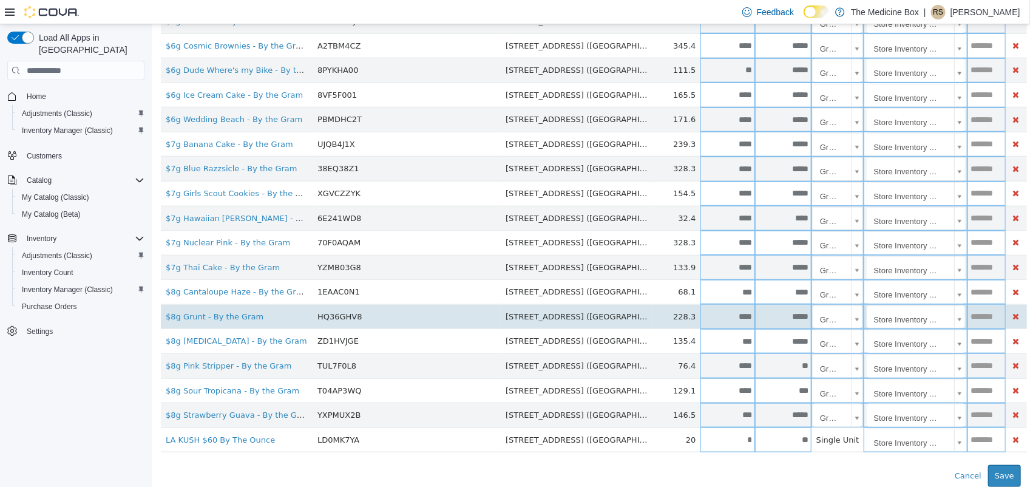
type input "****"
click at [754, 321] on input "*****" at bounding box center [782, 316] width 56 height 9
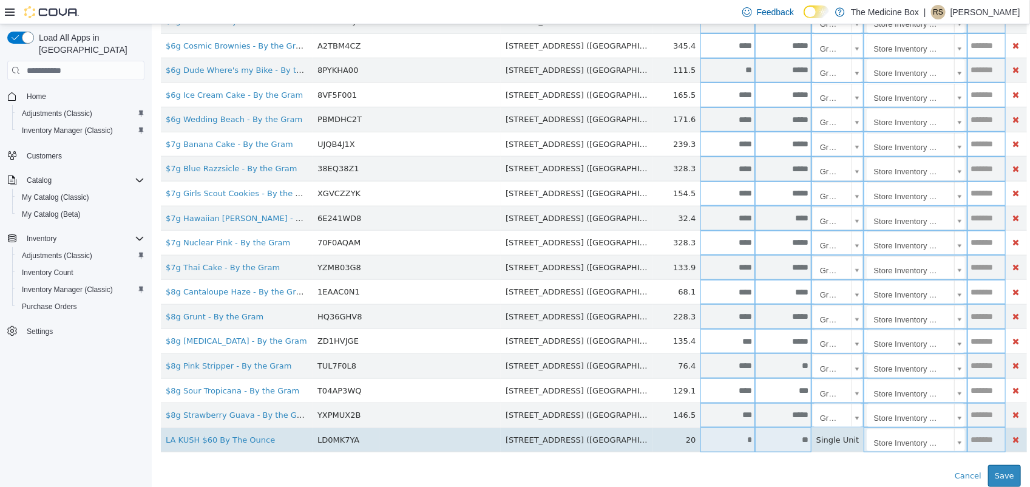
click at [754, 442] on input "**" at bounding box center [782, 439] width 56 height 9
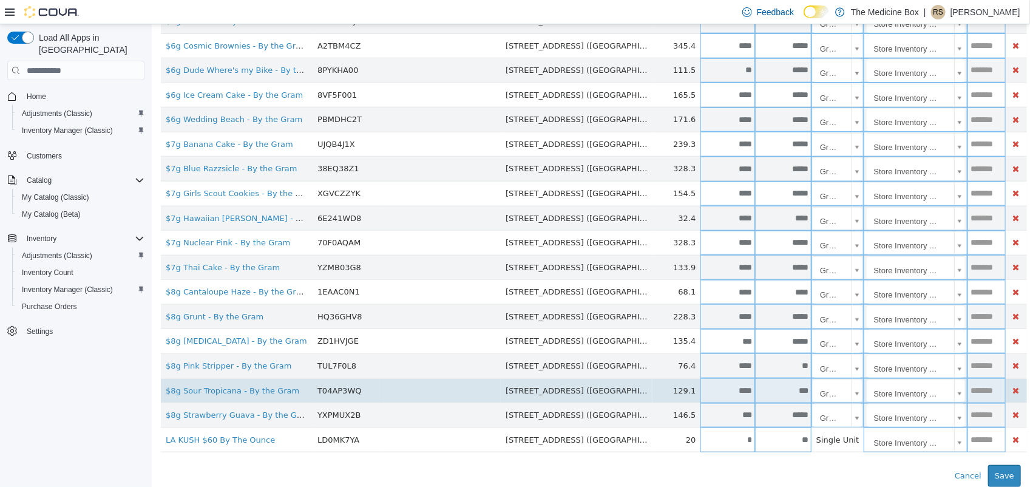
type input "**"
type input "*"
click at [652, 399] on td "129.1" at bounding box center [676, 390] width 48 height 25
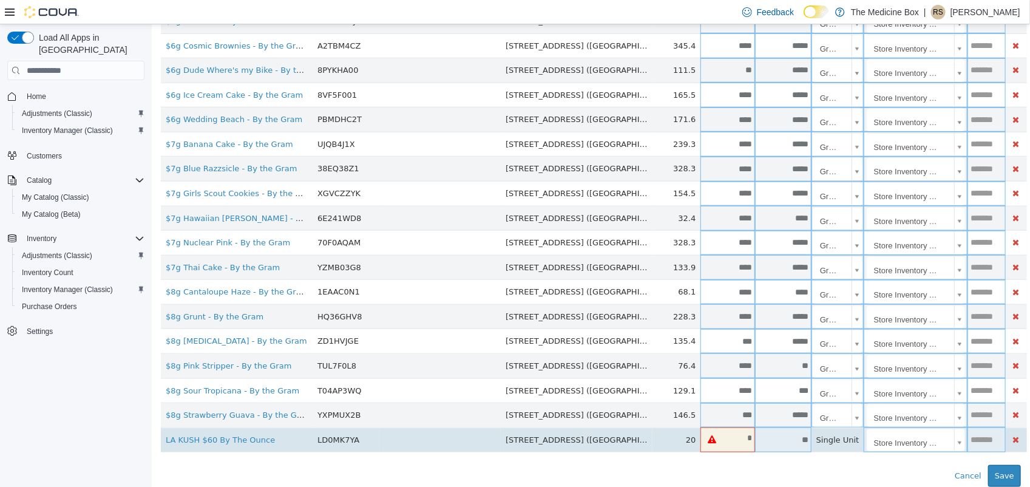
click at [754, 441] on input "**" at bounding box center [782, 439] width 56 height 9
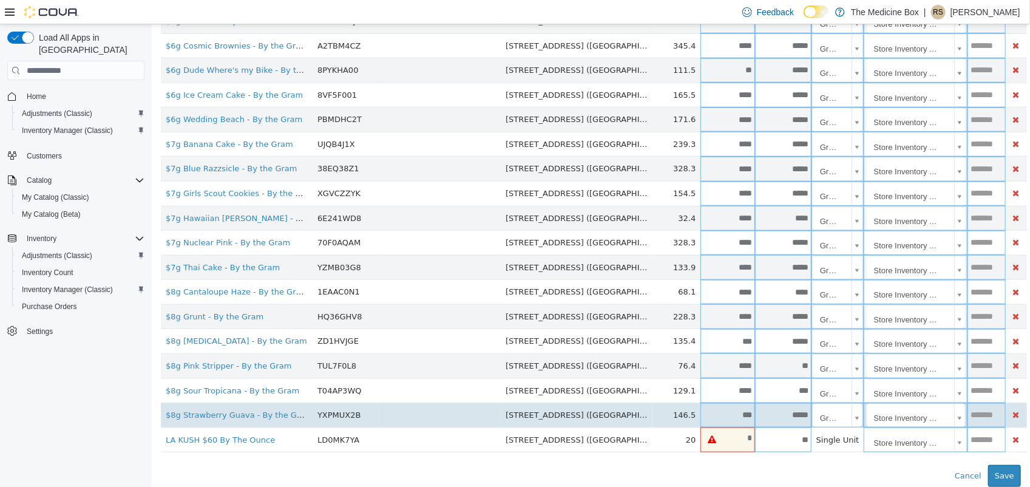
click at [754, 411] on input "*****" at bounding box center [782, 414] width 56 height 9
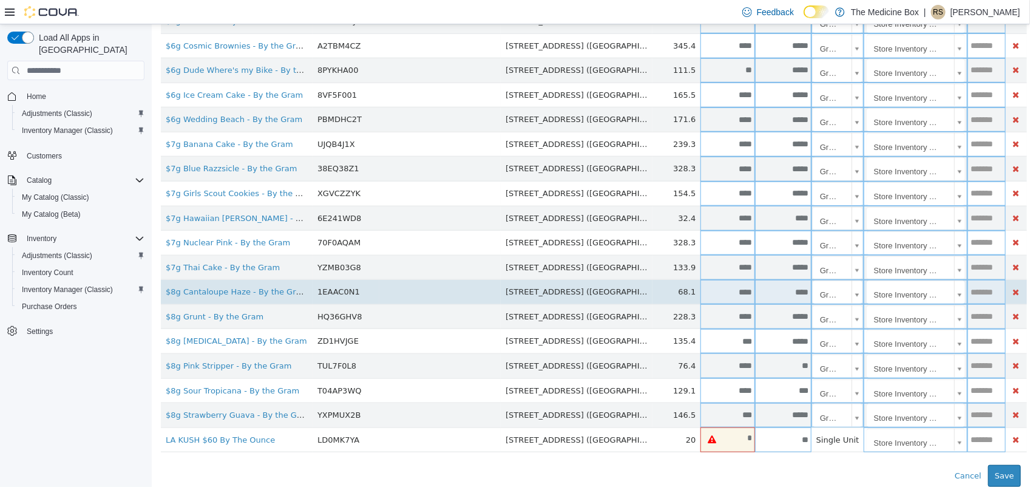
click at [754, 283] on td "****" at bounding box center [782, 292] width 56 height 25
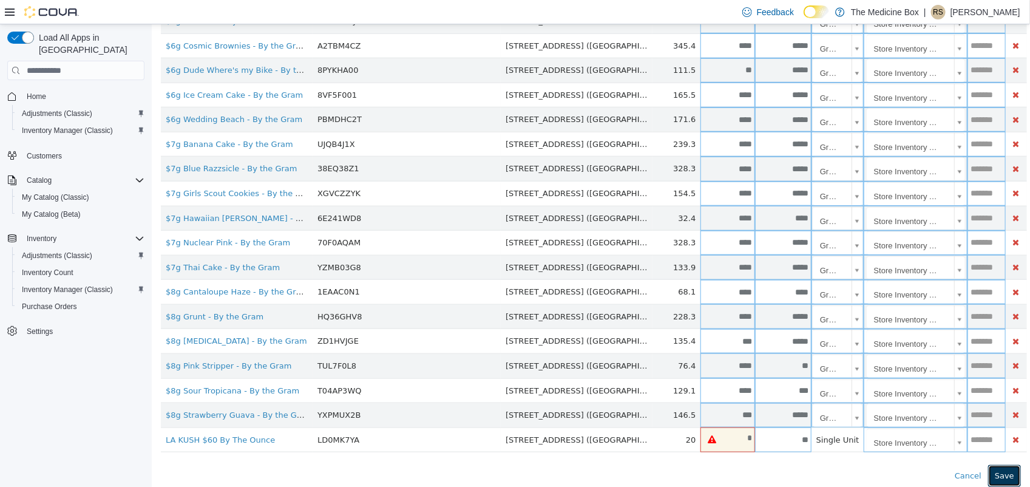
click at [1003, 475] on button "Save" at bounding box center [1003, 476] width 33 height 22
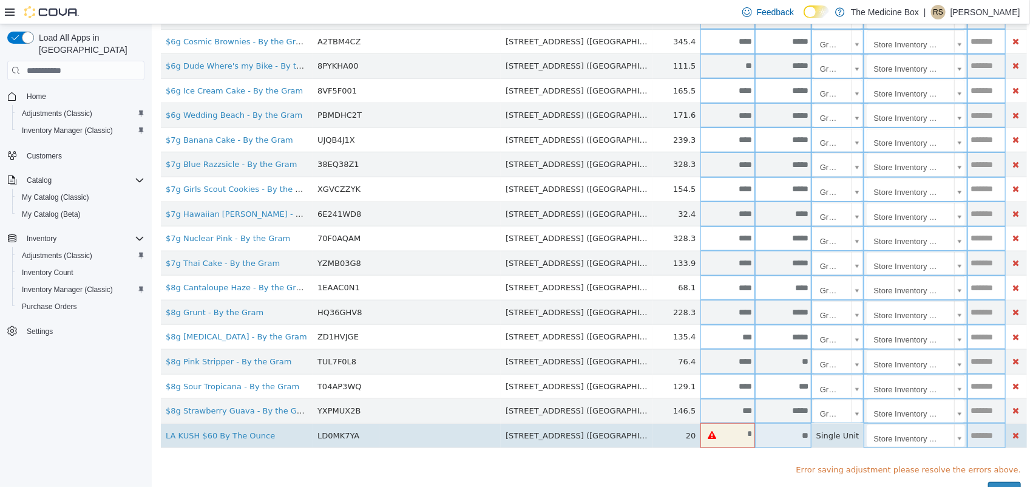
click at [723, 438] on input "*" at bounding box center [739, 433] width 32 height 9
click at [754, 440] on input "**" at bounding box center [782, 435] width 56 height 9
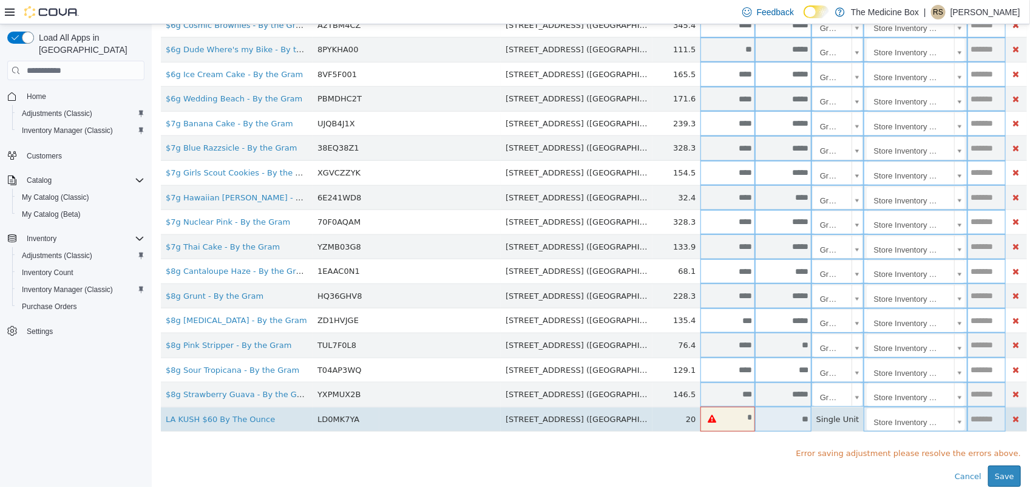
scroll to position [468, 0]
click at [1012, 418] on icon "button" at bounding box center [1015, 418] width 7 height 8
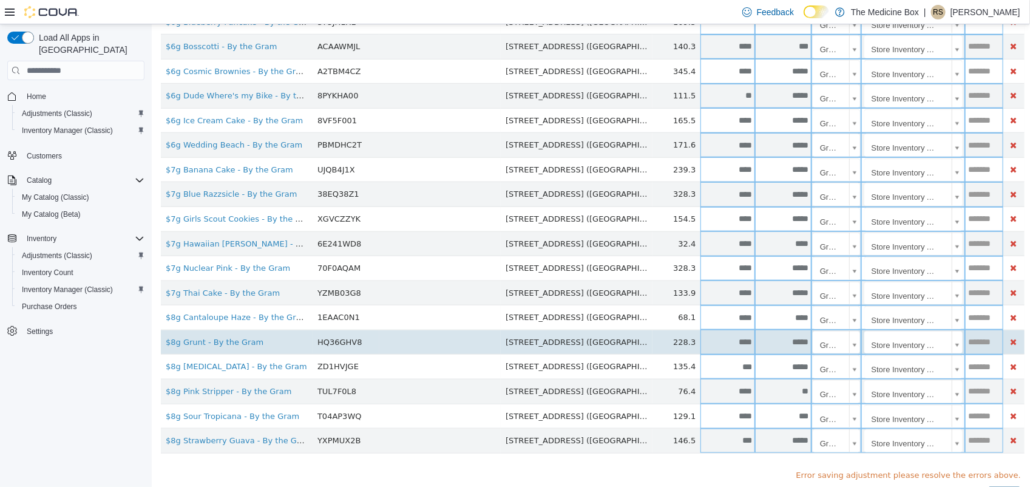
scroll to position [444, 0]
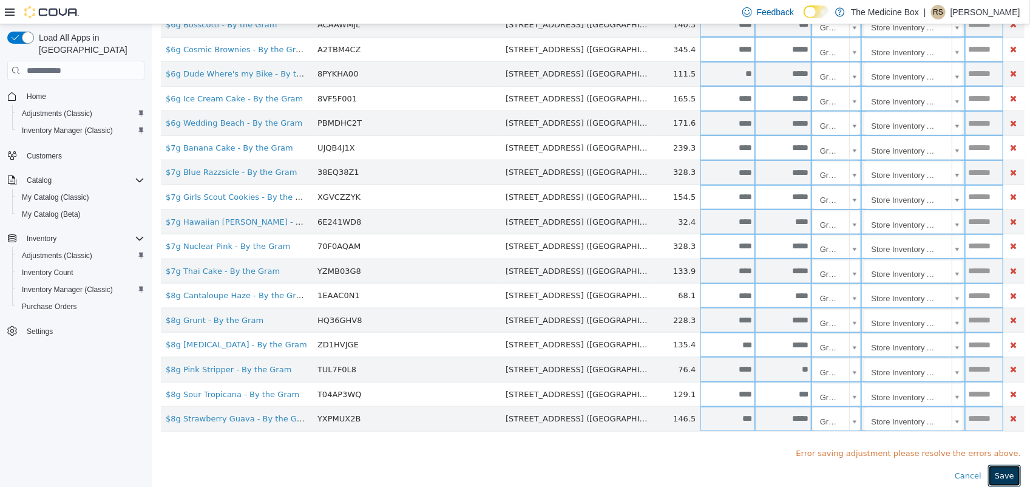
click at [992, 472] on button "Save" at bounding box center [1003, 476] width 33 height 22
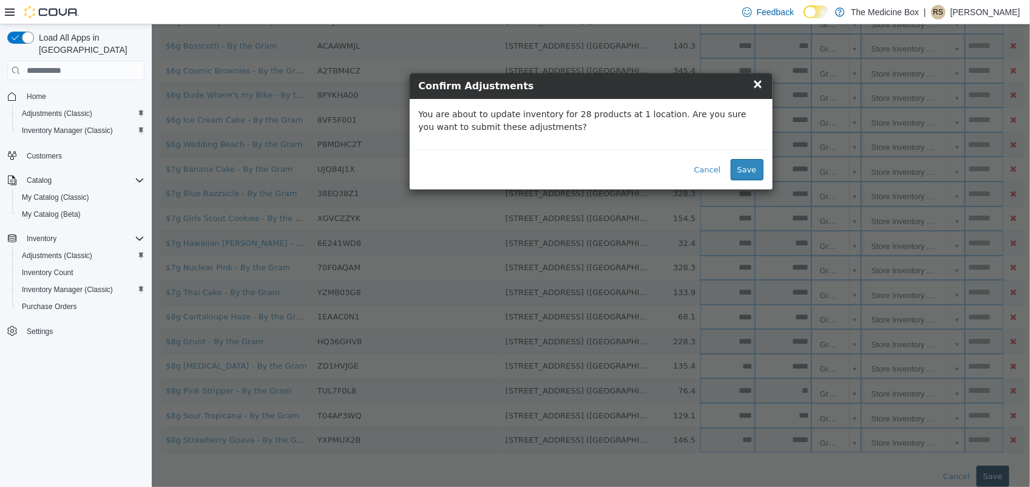
scroll to position [423, 0]
click at [755, 172] on button "Save" at bounding box center [746, 170] width 33 height 22
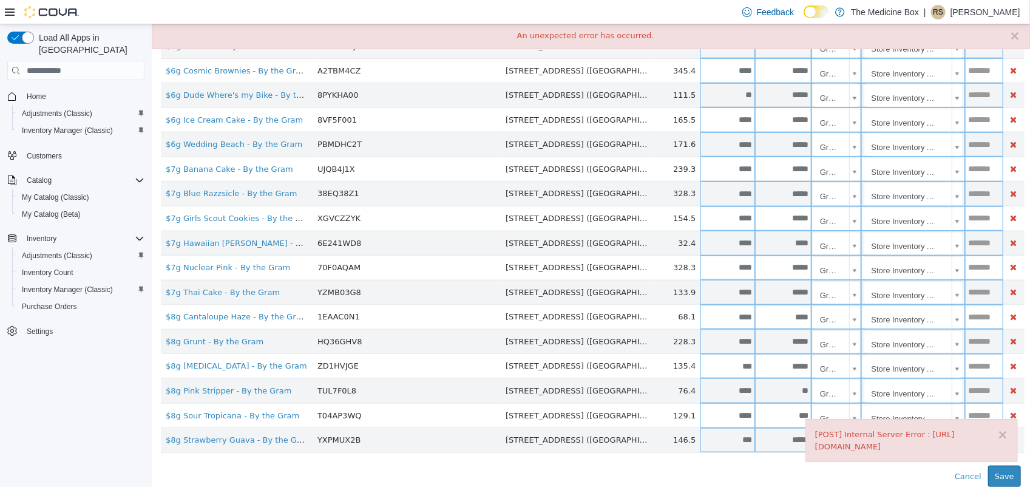
scroll to position [0, 0]
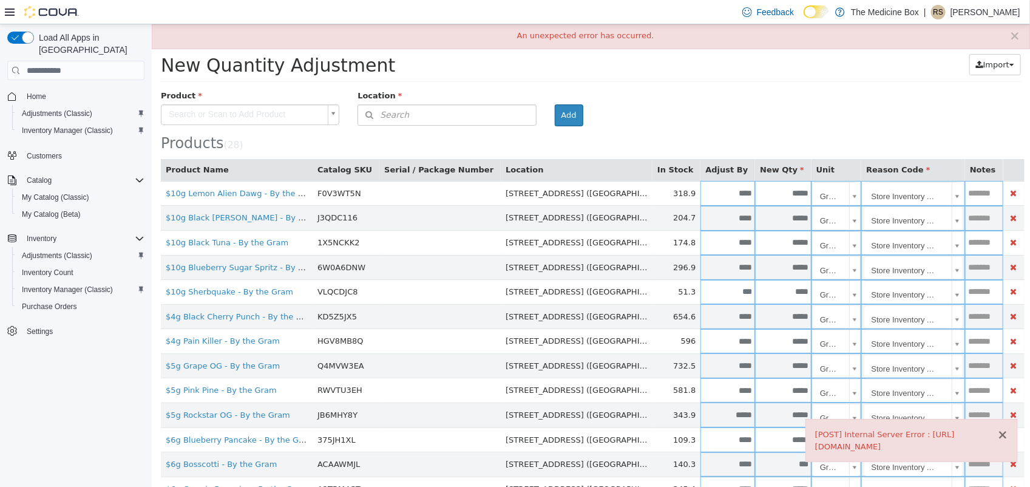
click at [996, 436] on button "×" at bounding box center [1001, 434] width 11 height 13
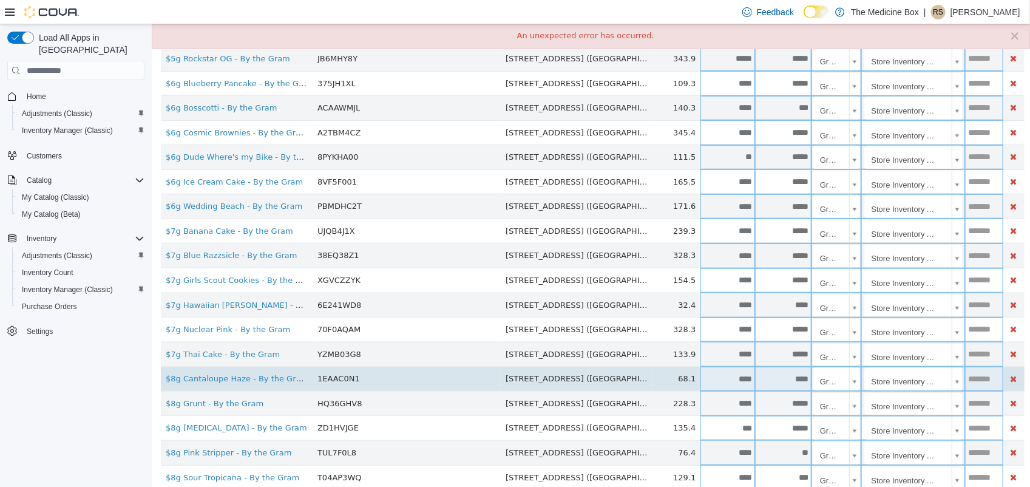
scroll to position [423, 0]
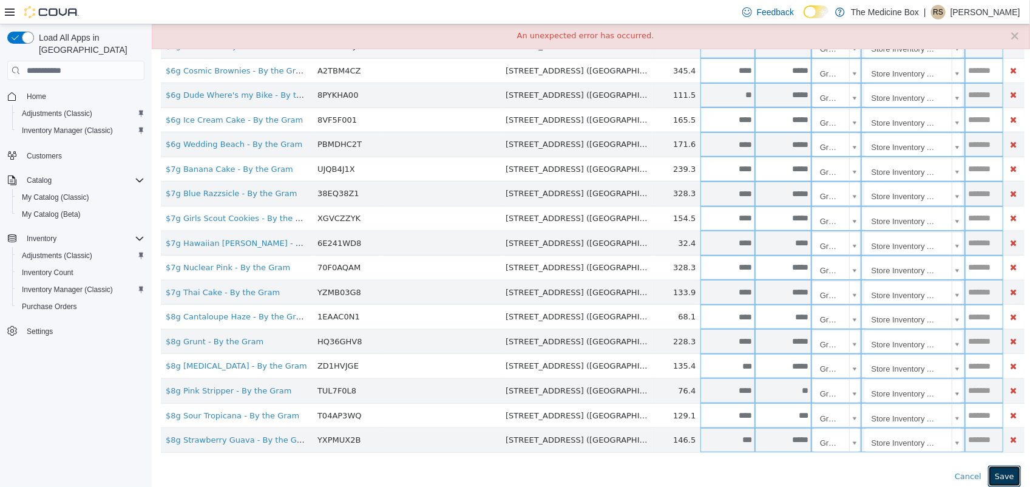
click at [992, 476] on button "Save" at bounding box center [1003, 476] width 33 height 22
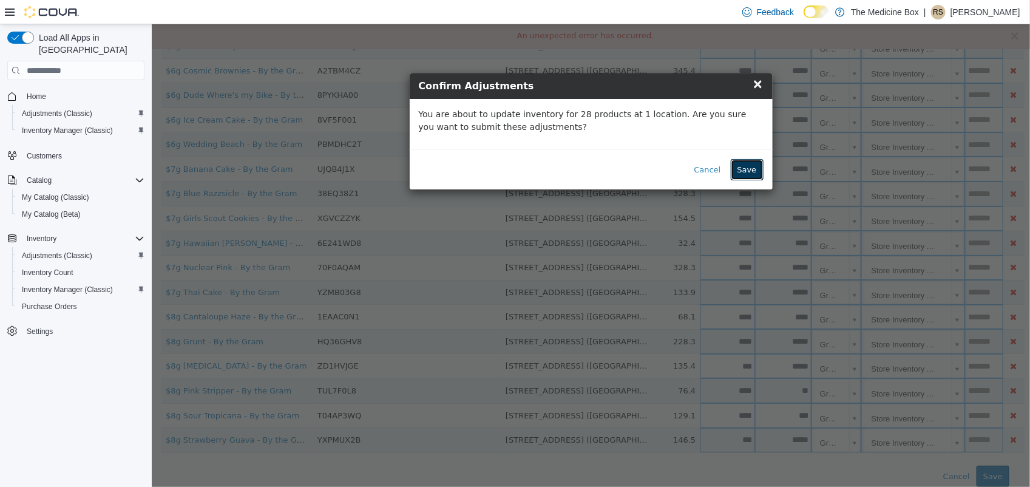
click at [748, 172] on button "Save" at bounding box center [746, 170] width 33 height 22
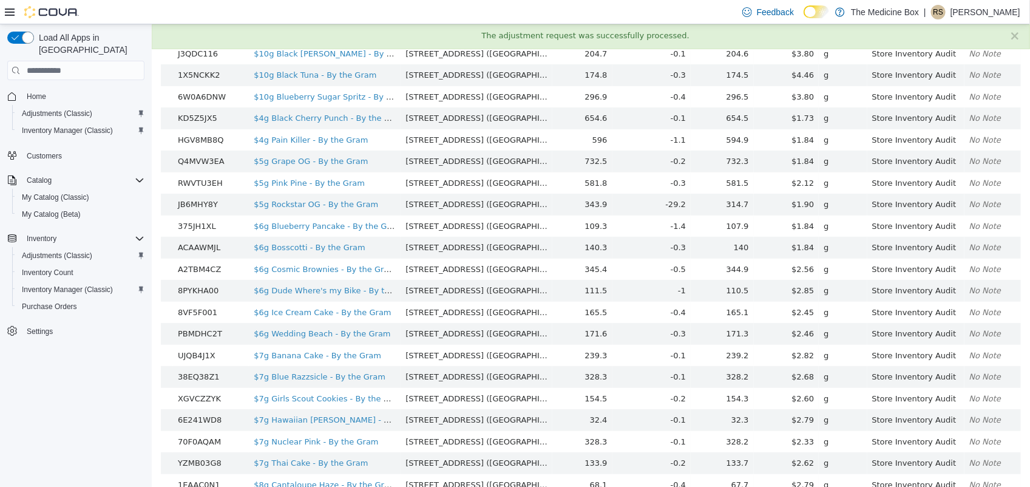
scroll to position [420, 0]
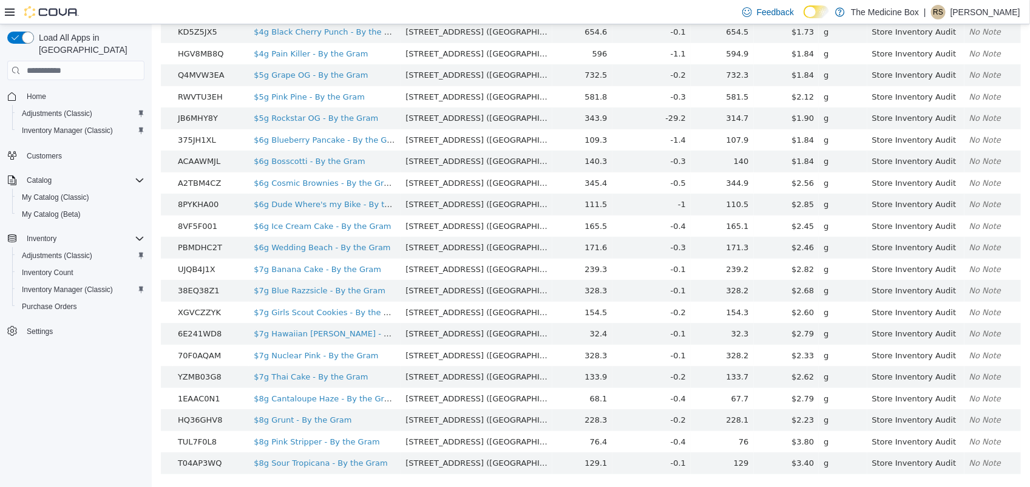
drag, startPoint x: 161, startPoint y: 65, endPoint x: 992, endPoint y: 486, distance: 930.9
click at [992, 486] on div "Quantity Adjustments Quantity Adjustment Details Quantity Adjustment #ADBFLK-59…" at bounding box center [590, 46] width 878 height 881
click at [75, 126] on span "Inventory Manager (Classic)" at bounding box center [67, 131] width 91 height 10
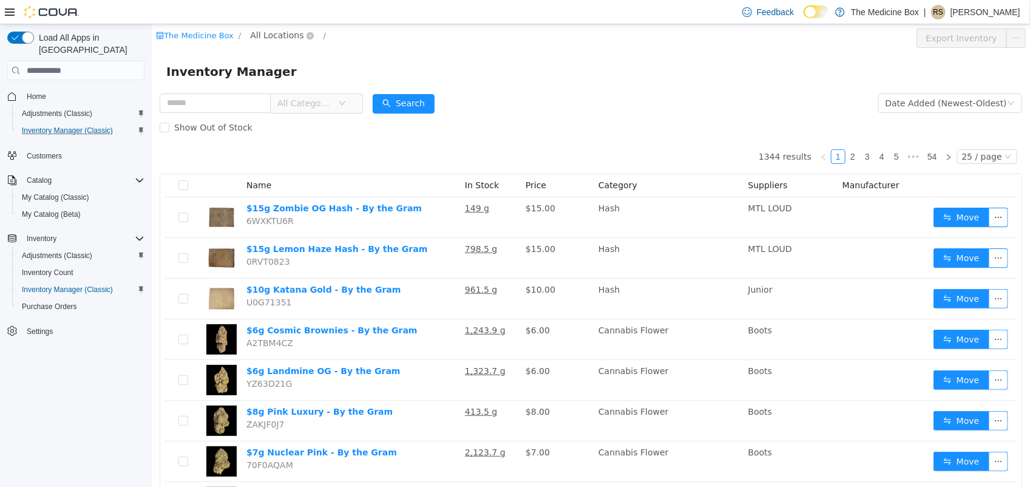
click at [289, 35] on span "All Locations" at bounding box center [275, 35] width 53 height 13
click at [318, 102] on span "433 St-Michel Street" at bounding box center [313, 101] width 84 height 10
click at [382, 35] on div "All Rooms" at bounding box center [388, 38] width 42 height 18
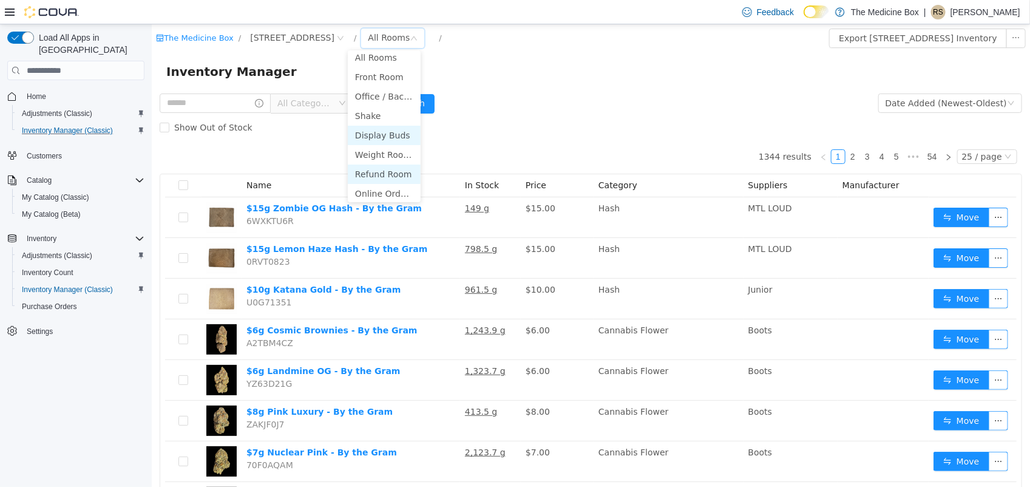
scroll to position [8, 0]
click at [390, 186] on li "Online Orders" at bounding box center [383, 190] width 73 height 19
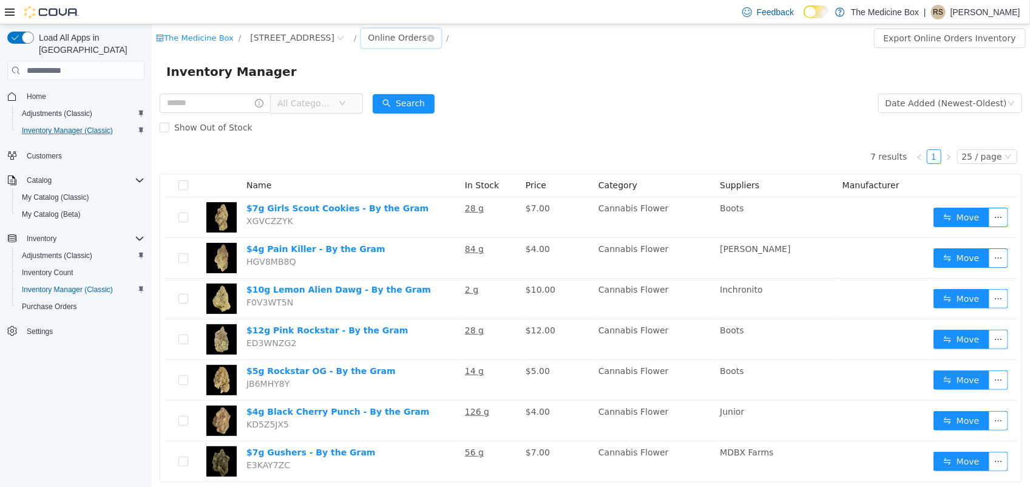
click at [397, 38] on div "Online Orders" at bounding box center [396, 38] width 59 height 18
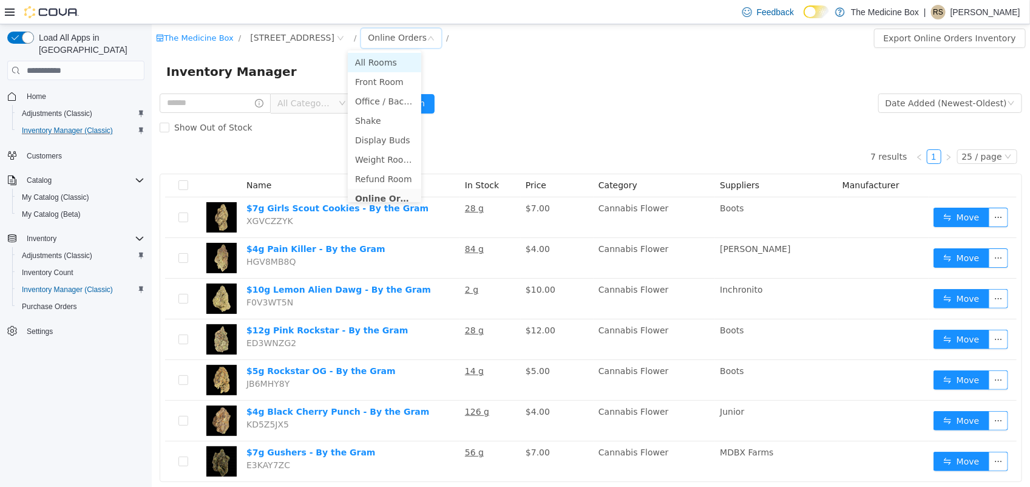
click at [376, 56] on li "All Rooms" at bounding box center [383, 62] width 73 height 19
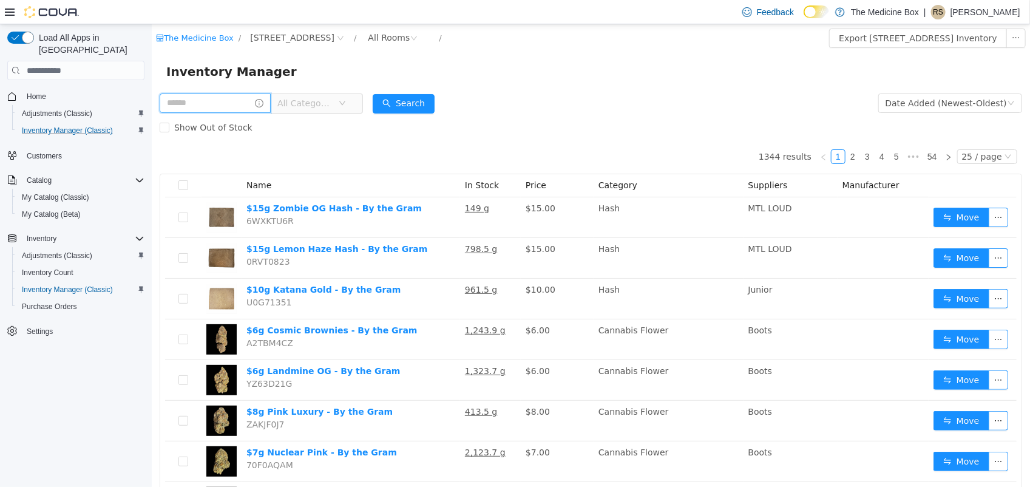
click at [221, 106] on input "text" at bounding box center [214, 102] width 111 height 19
type input "*******"
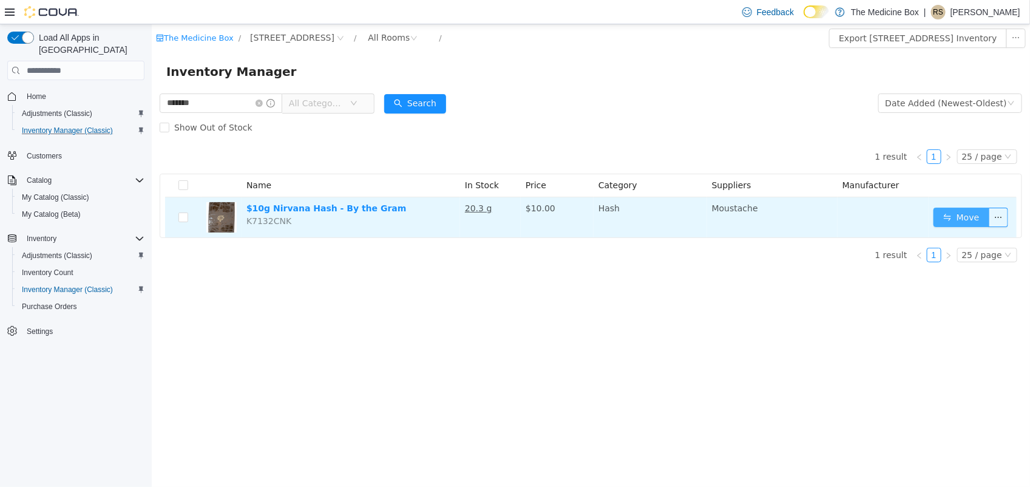
click at [953, 218] on button "Move" at bounding box center [961, 217] width 56 height 19
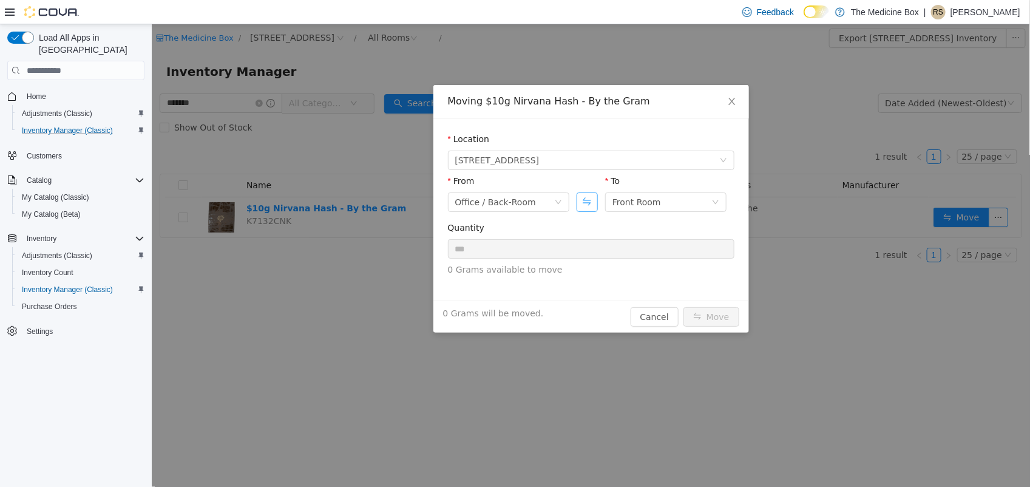
click at [594, 206] on button "Swap" at bounding box center [586, 201] width 21 height 19
click at [661, 198] on div "Office / Back-Room" at bounding box center [652, 202] width 81 height 18
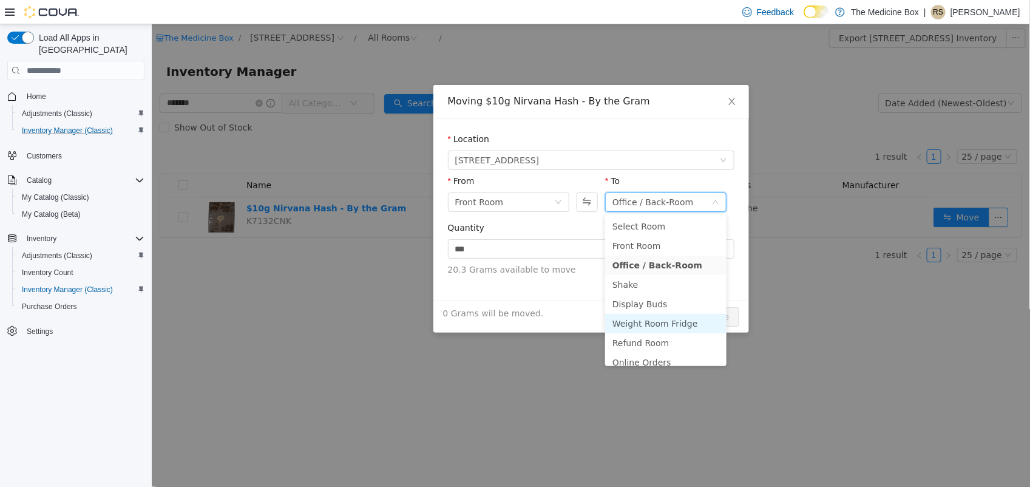
scroll to position [8, 0]
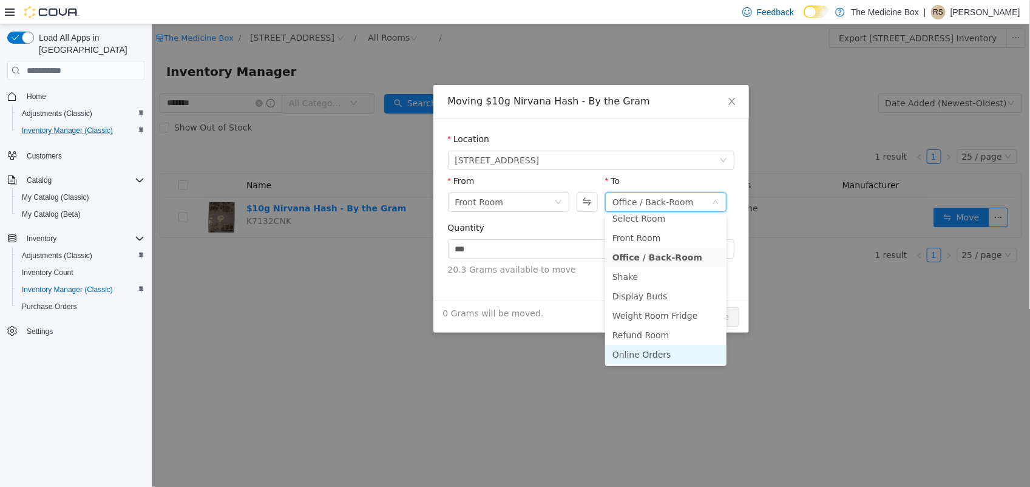
click at [662, 356] on li "Online Orders" at bounding box center [664, 354] width 121 height 19
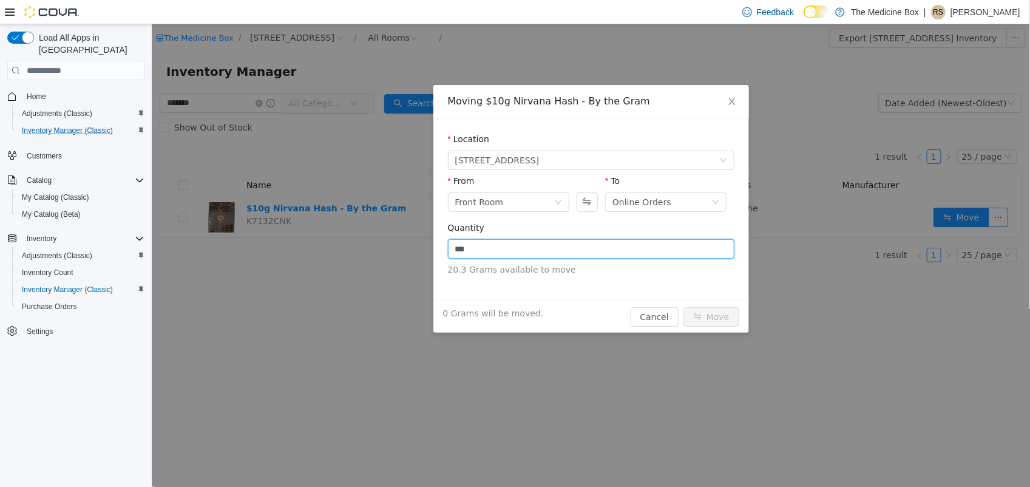
drag, startPoint x: 485, startPoint y: 251, endPoint x: 431, endPoint y: 251, distance: 53.4
click at [431, 251] on div "Moving $10g Nirvana Hash - By the Gram Location 433 St-Michel Street From Front…" at bounding box center [590, 255] width 878 height 462
type input "****"
click at [710, 320] on button "Move" at bounding box center [711, 316] width 56 height 19
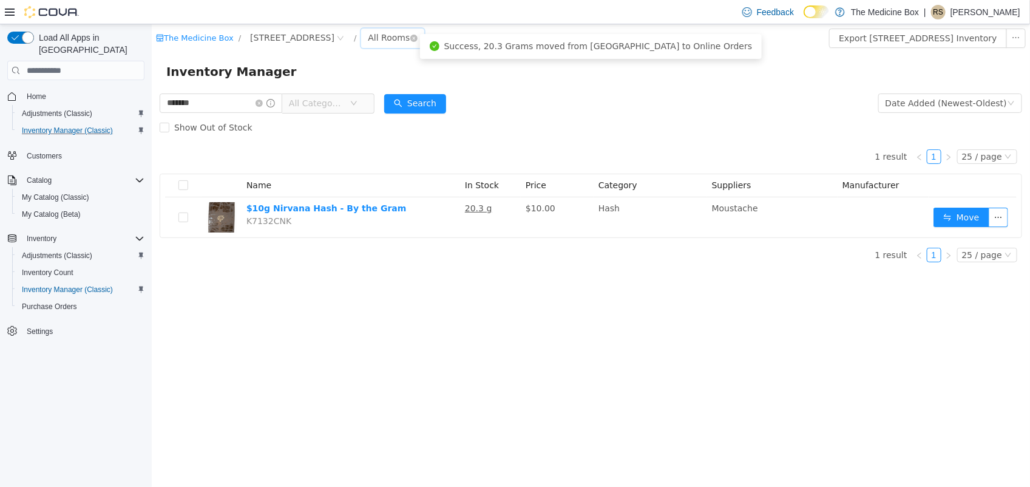
click at [377, 35] on div "All Rooms" at bounding box center [388, 38] width 42 height 18
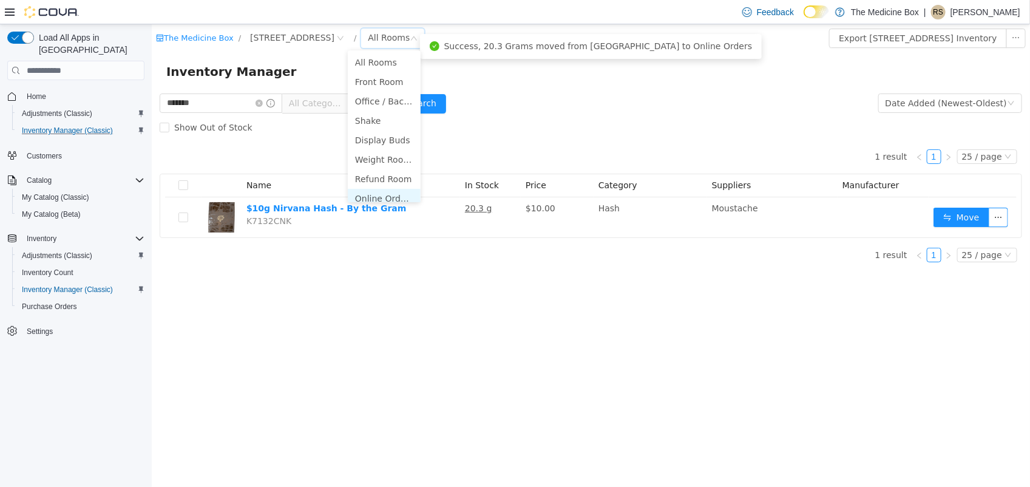
scroll to position [6, 0]
click at [391, 195] on li "Online Orders" at bounding box center [383, 192] width 73 height 19
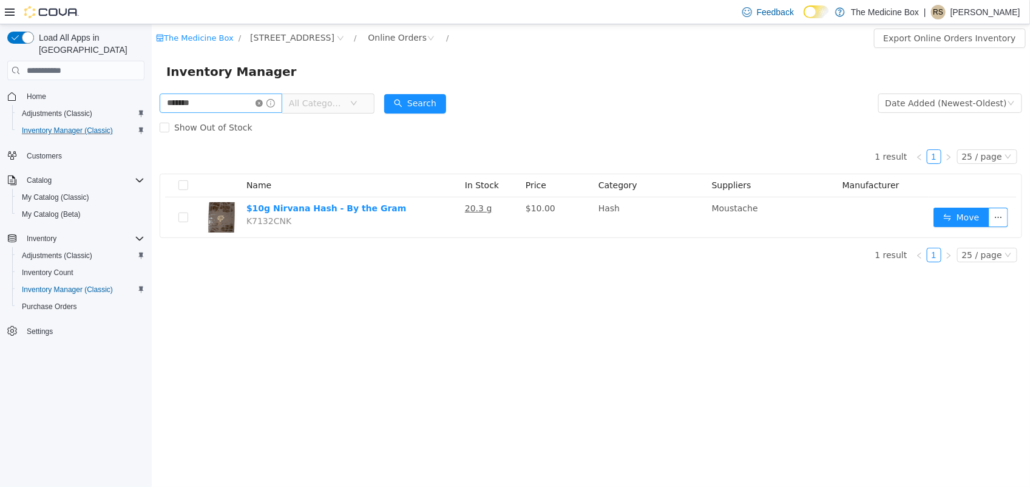
click at [262, 103] on icon "icon: close-circle" at bounding box center [258, 103] width 7 height 7
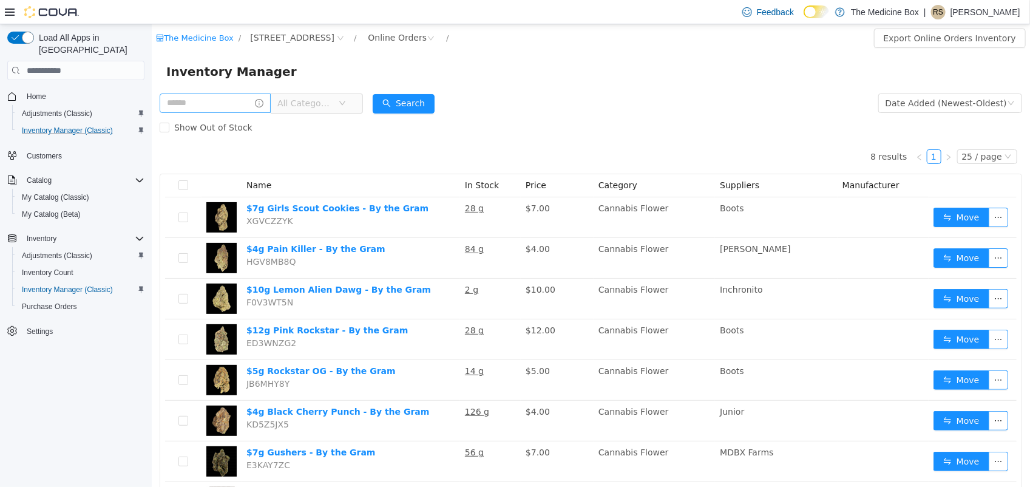
click at [1007, 16] on p "Ryan S" at bounding box center [985, 12] width 70 height 15
click at [971, 113] on button "Sign Out" at bounding box center [960, 116] width 112 height 19
